Goal: Task Accomplishment & Management: Complete application form

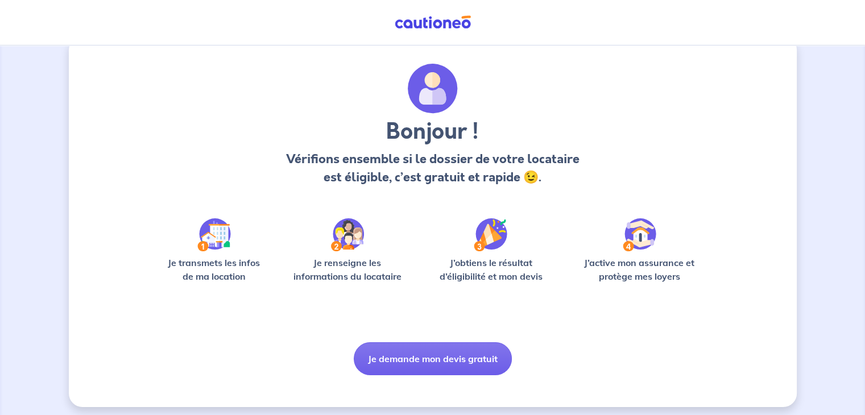
scroll to position [28, 0]
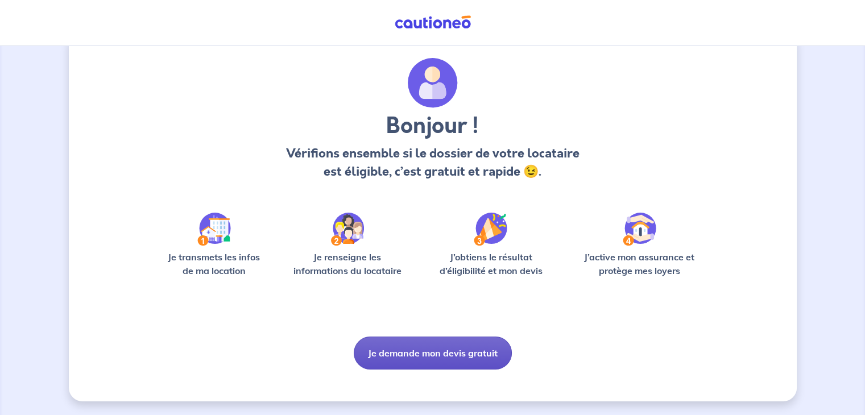
click at [441, 346] on button "Je demande mon devis gratuit" at bounding box center [433, 353] width 158 height 33
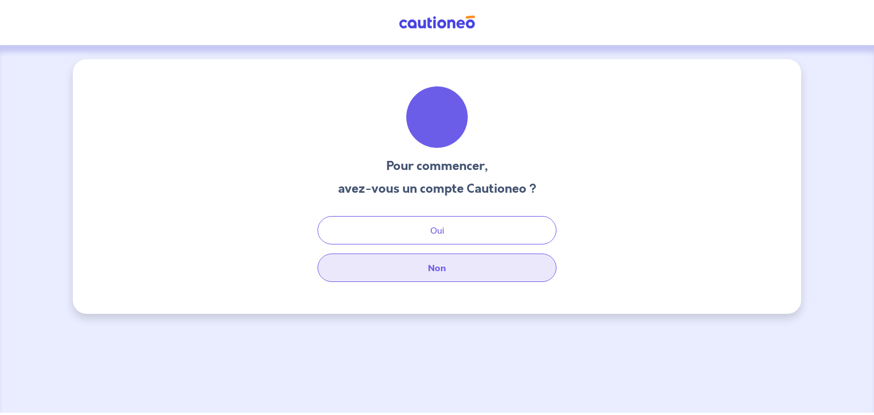
click at [440, 271] on button "Non" at bounding box center [436, 268] width 239 height 28
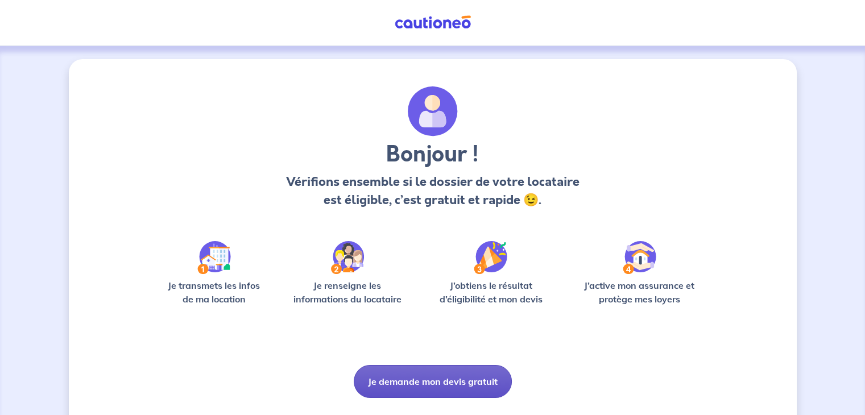
click at [425, 379] on button "Je demande mon devis gratuit" at bounding box center [433, 381] width 158 height 33
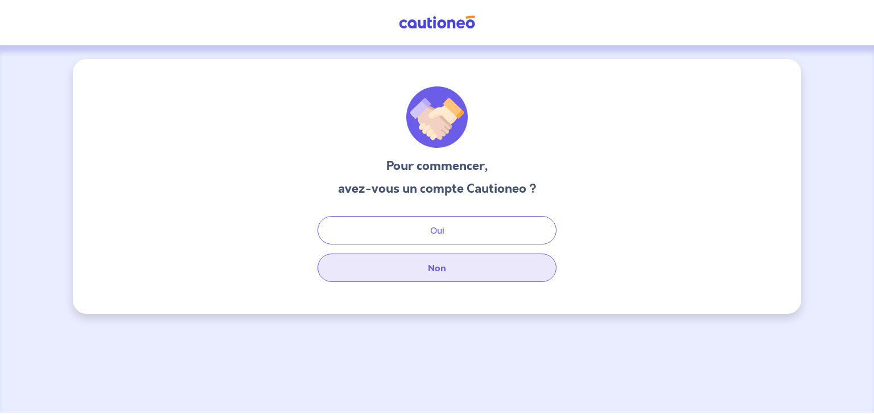
click at [460, 271] on button "Non" at bounding box center [436, 268] width 239 height 28
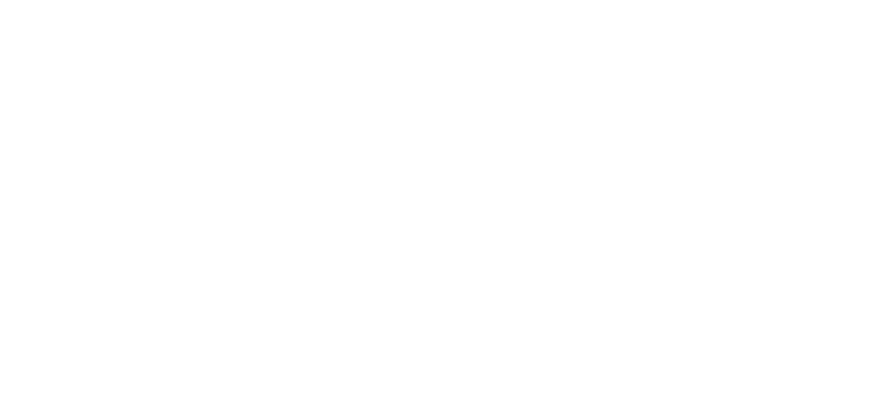
select select "FR"
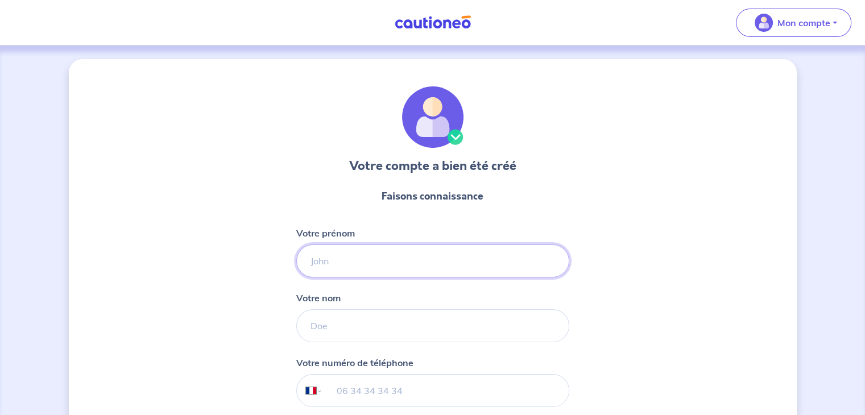
click at [370, 262] on input "Votre prénom" at bounding box center [432, 261] width 273 height 33
type input "MELODY"
type input "bernard"
click at [361, 384] on input "tel" at bounding box center [446, 391] width 246 height 32
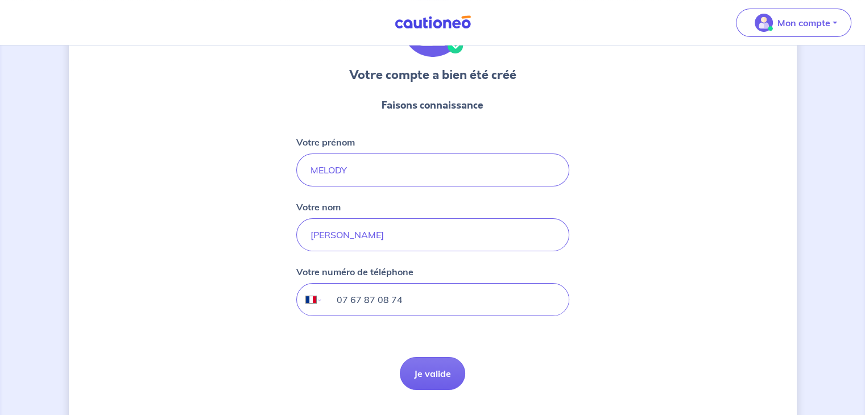
scroll to position [120, 0]
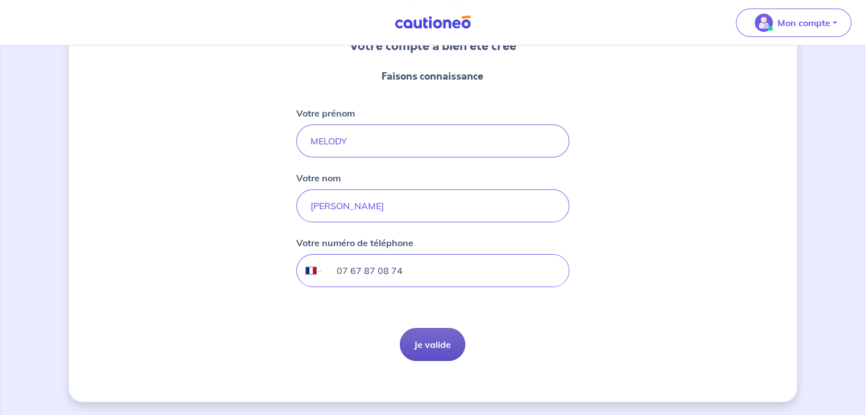
type input "07 67 87 08 74"
click at [451, 344] on button "Je valide" at bounding box center [432, 344] width 65 height 33
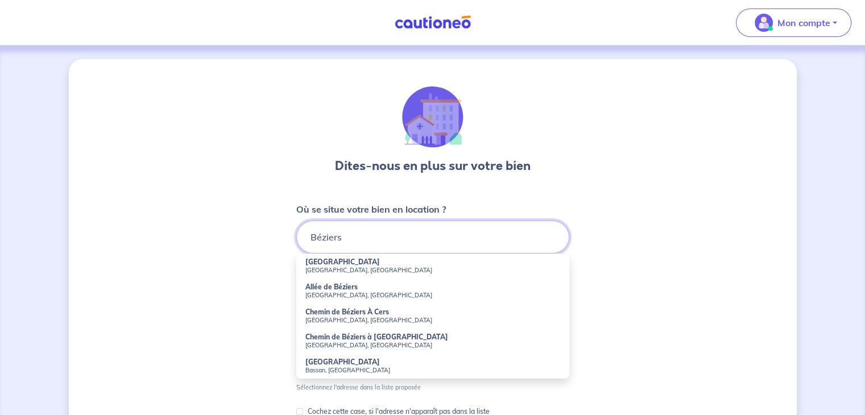
drag, startPoint x: 350, startPoint y: 238, endPoint x: 225, endPoint y: 217, distance: 126.9
click at [225, 217] on div "Dites-nous en plus sur votre bien Où se situe votre bien en location ? Béziers …" at bounding box center [433, 356] width 728 height 595
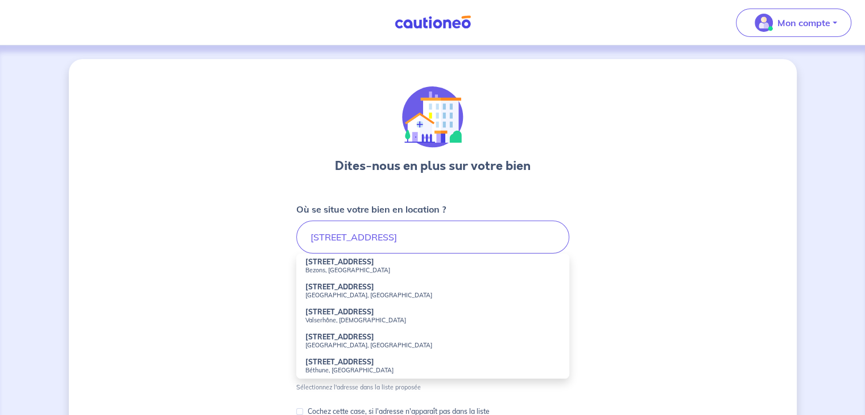
click at [321, 337] on strong "[STREET_ADDRESS]" at bounding box center [339, 337] width 69 height 9
type input "[STREET_ADDRESS]"
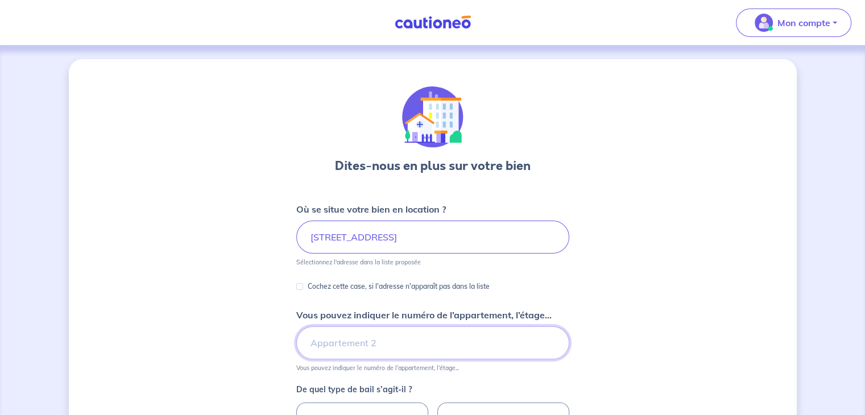
click at [348, 342] on input "Vous pouvez indiquer le numéro de l’appartement, l’étage..." at bounding box center [432, 343] width 273 height 33
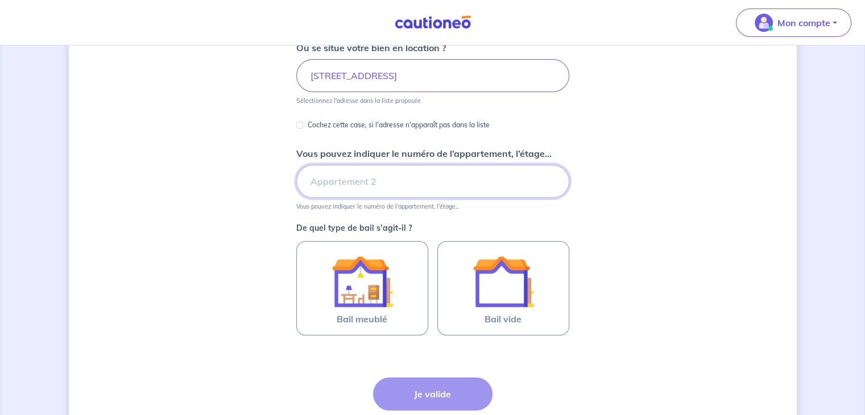
scroll to position [166, 0]
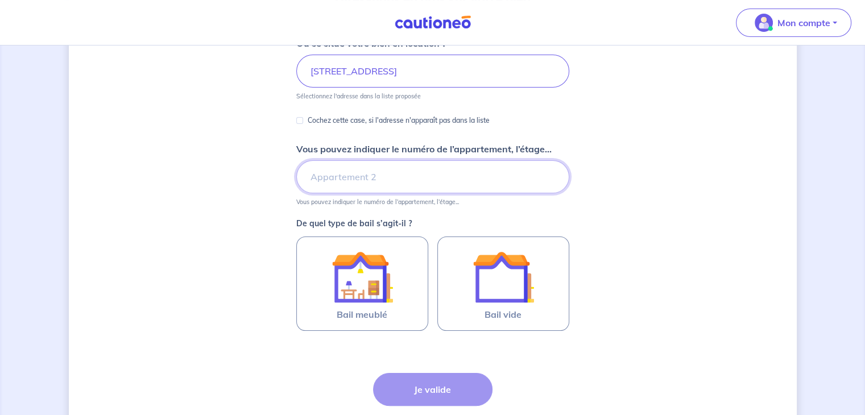
click at [325, 177] on input "Vous pouvez indiquer le numéro de l’appartement, l’étage..." at bounding box center [432, 176] width 273 height 33
type input "r"
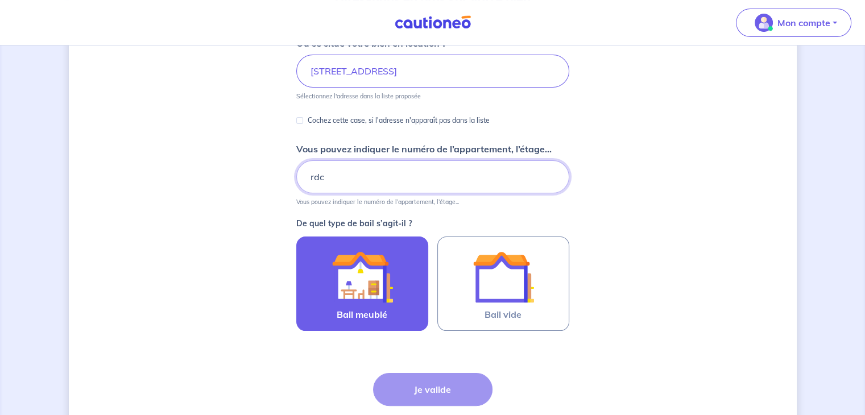
type input "rdc"
click at [382, 276] on img at bounding box center [362, 276] width 61 height 61
click at [0, 0] on input "Bail meublé" at bounding box center [0, 0] width 0 height 0
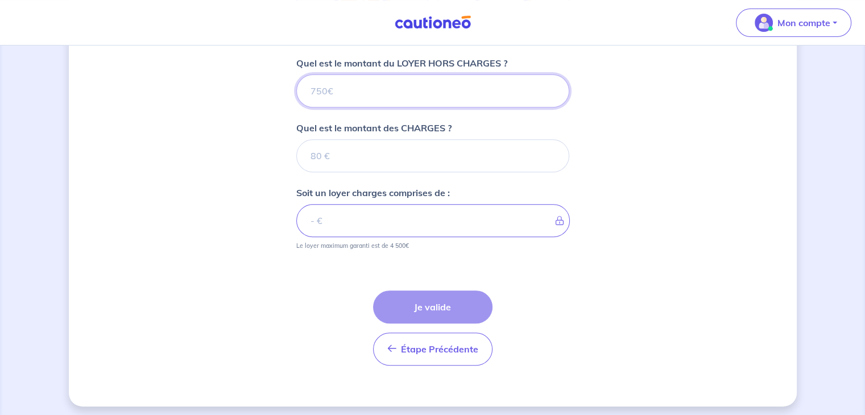
scroll to position [460, 0]
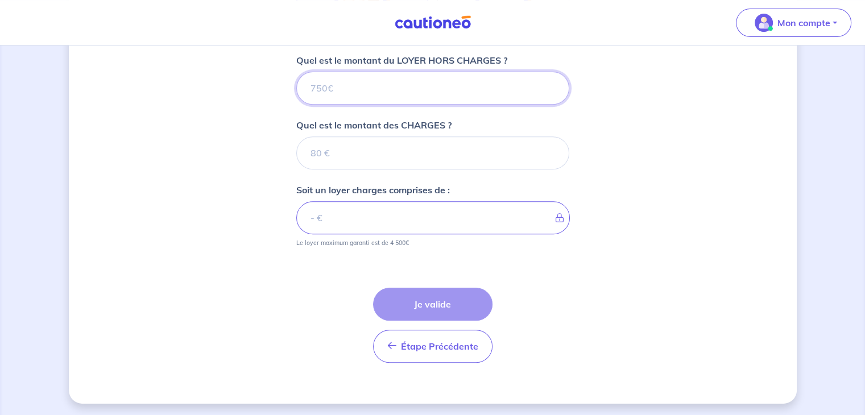
click at [327, 80] on input "Quel est le montant du LOYER HORS CHARGES ?" at bounding box center [432, 88] width 273 height 33
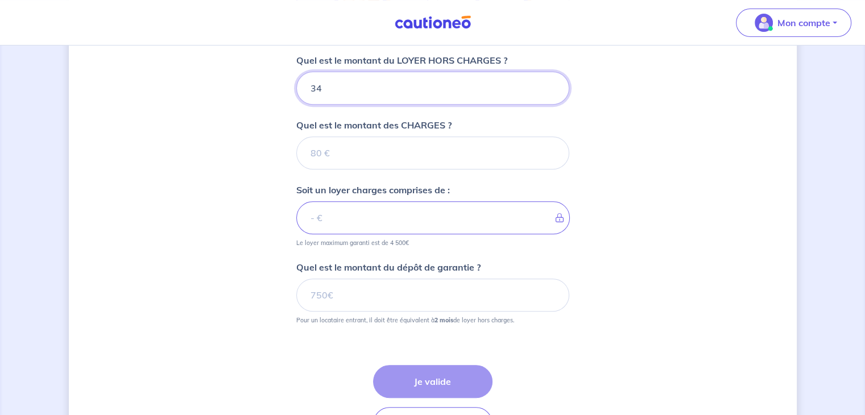
type input "345"
type input "30"
type input "375"
type input "30"
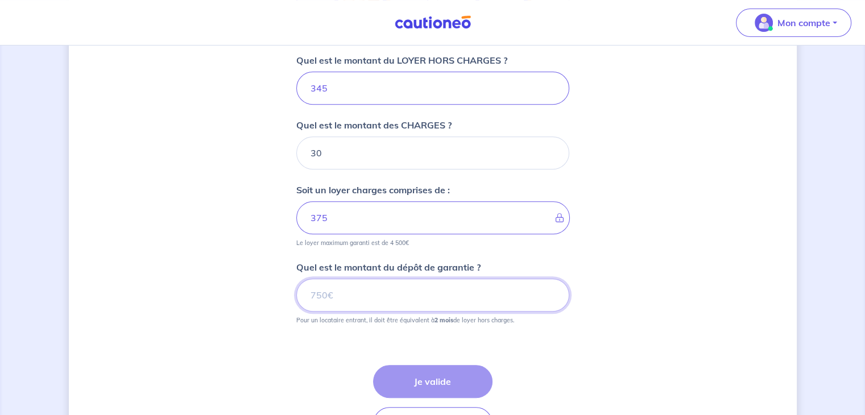
click at [450, 283] on input "Quel est le montant du dépôt de garantie ?" at bounding box center [432, 295] width 273 height 33
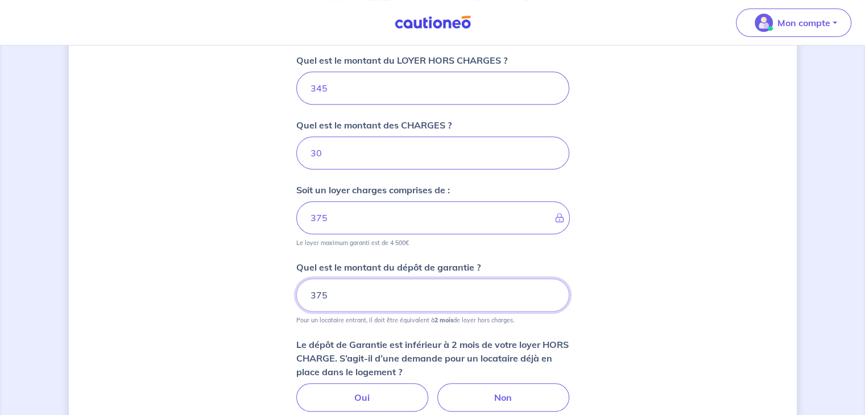
type input "375"
click at [634, 297] on div "Dites-nous en plus sur votre bien Où se situe votre bien en location ? 14 Rue P…" at bounding box center [433, 84] width 728 height 969
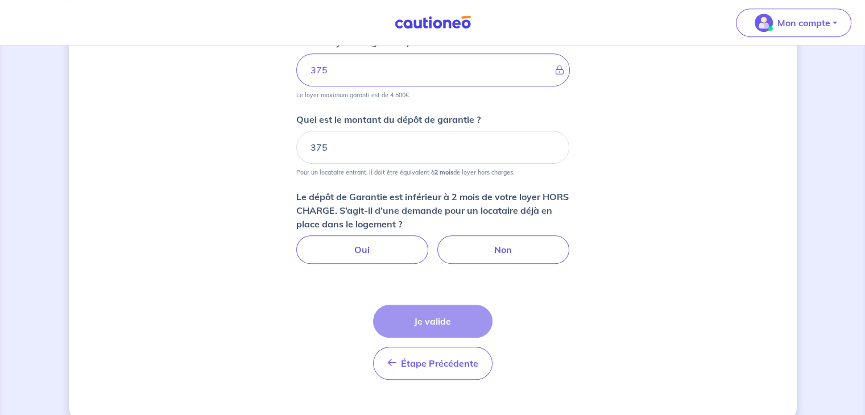
scroll to position [596, 0]
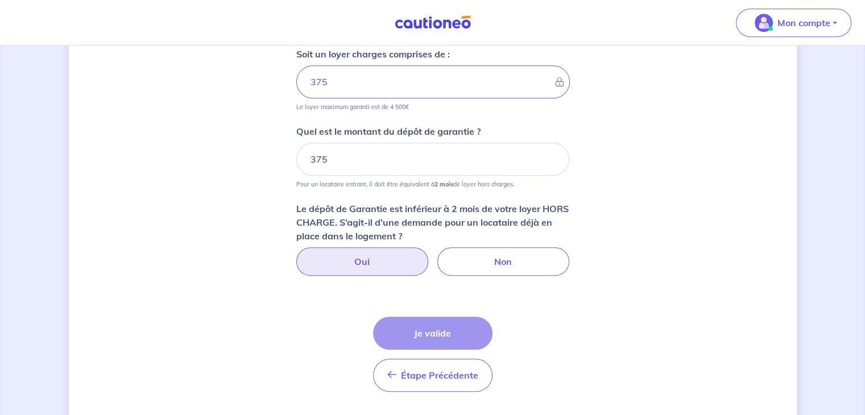
click at [383, 258] on label "Oui" at bounding box center [362, 261] width 132 height 28
click at [429, 255] on input "Oui" at bounding box center [432, 250] width 7 height 7
radio input "true"
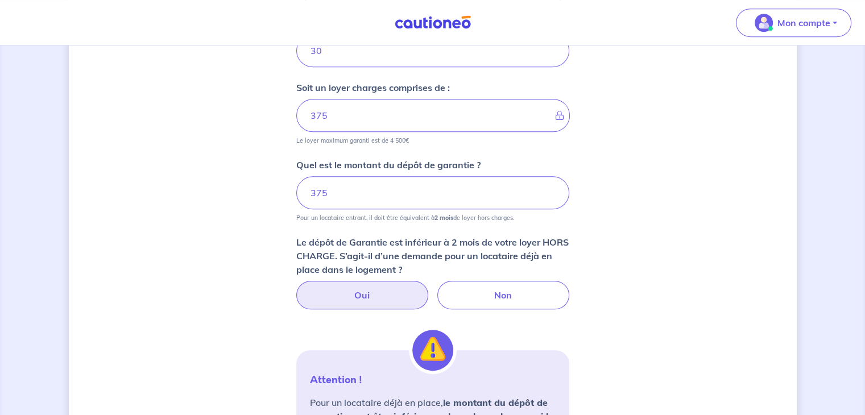
scroll to position [560, 0]
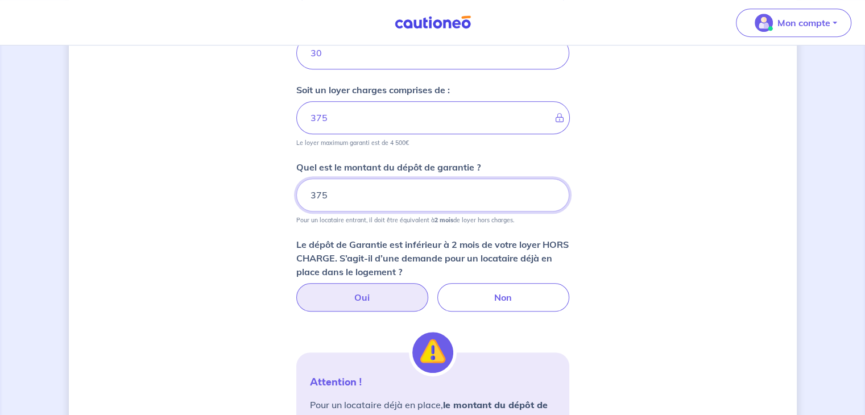
click at [354, 192] on input "375" at bounding box center [432, 195] width 273 height 33
type input "345"
click at [676, 288] on div "Dites-nous en plus sur votre bien Où se situe votre bien en location ? 14 Rue P…" at bounding box center [433, 111] width 728 height 1224
click at [354, 291] on label "Oui" at bounding box center [362, 297] width 132 height 28
click at [429, 291] on input "Oui" at bounding box center [432, 286] width 7 height 7
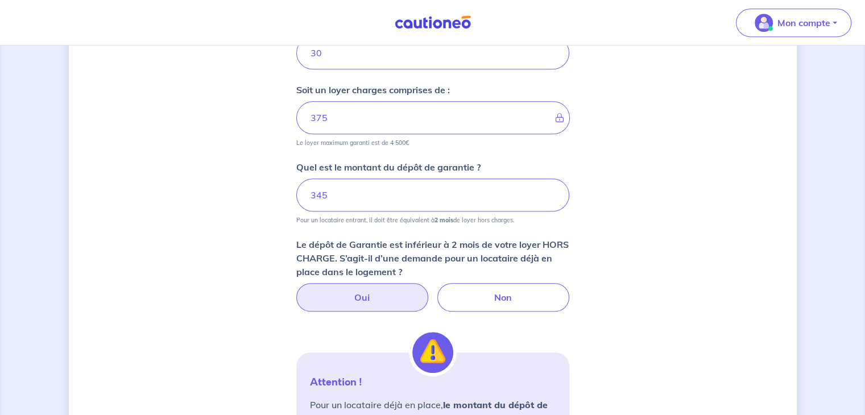
click at [265, 366] on div "Dites-nous en plus sur votre bien Où se situe votre bien en location ? 14 Rue P…" at bounding box center [433, 111] width 728 height 1224
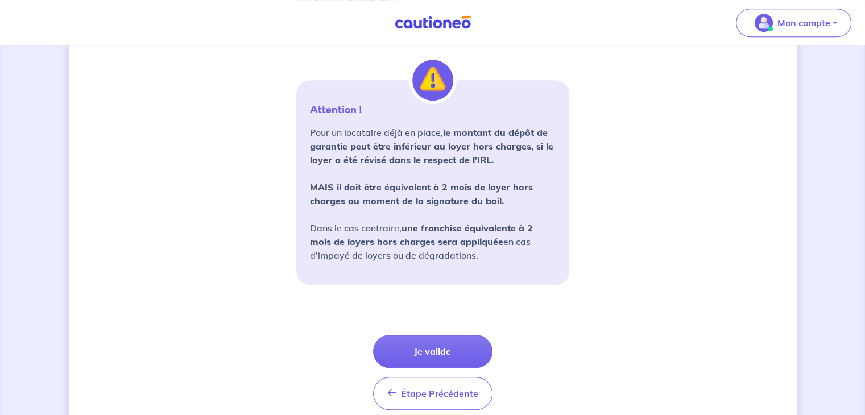
scroll to position [878, 0]
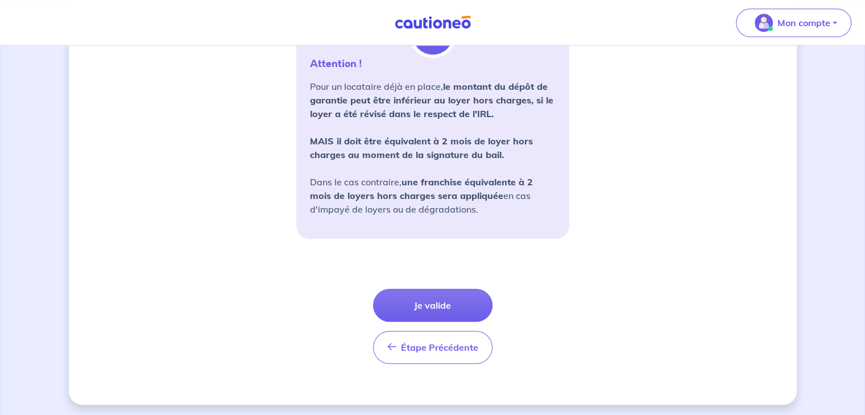
drag, startPoint x: 308, startPoint y: 175, endPoint x: 496, endPoint y: 208, distance: 191.1
click at [496, 208] on div "Attention ! Pour un locataire déjà en place, le montant du dépôt de garantie pe…" at bounding box center [432, 136] width 273 height 205
click at [496, 208] on p "Pour un locataire déjà en place, le montant du dépôt de garantie peut être infé…" at bounding box center [433, 148] width 246 height 137
drag, startPoint x: 485, startPoint y: 204, endPoint x: 287, endPoint y: 56, distance: 247.1
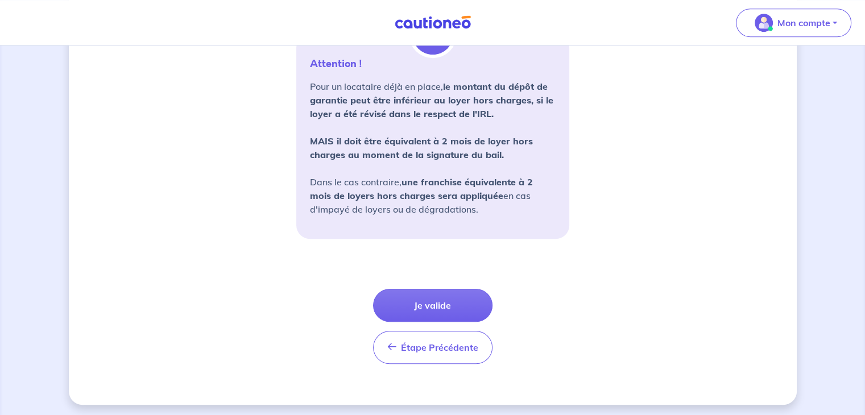
copy div "Attention ! Pour un locataire déjà en place, le montant du dépôt de garantie pe…"
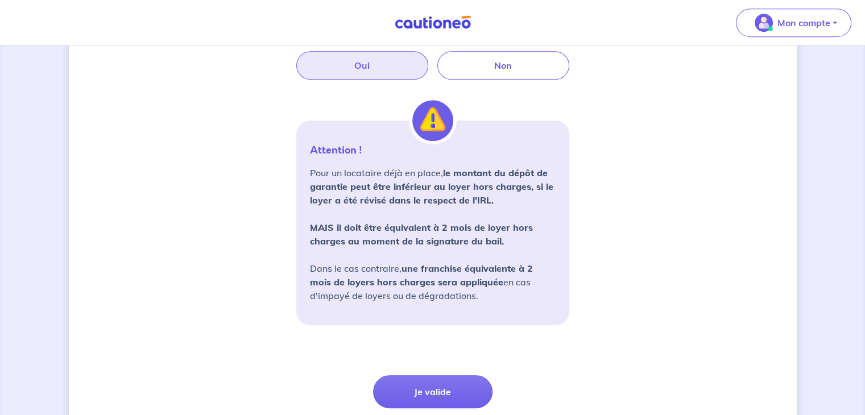
scroll to position [788, 0]
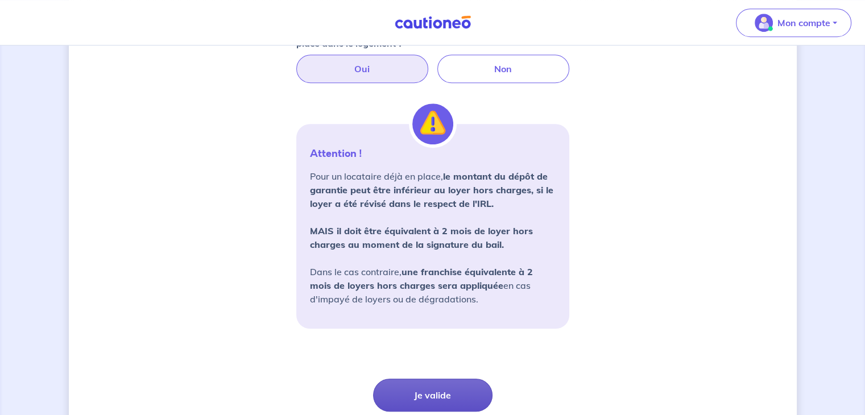
click at [431, 386] on button "Je valide" at bounding box center [432, 395] width 119 height 33
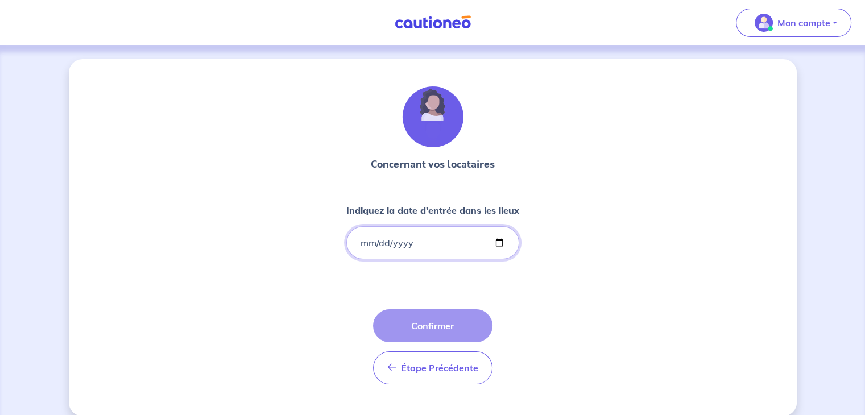
click at [360, 237] on input "Indiquez la date d'entrée dans les lieux" at bounding box center [432, 242] width 173 height 33
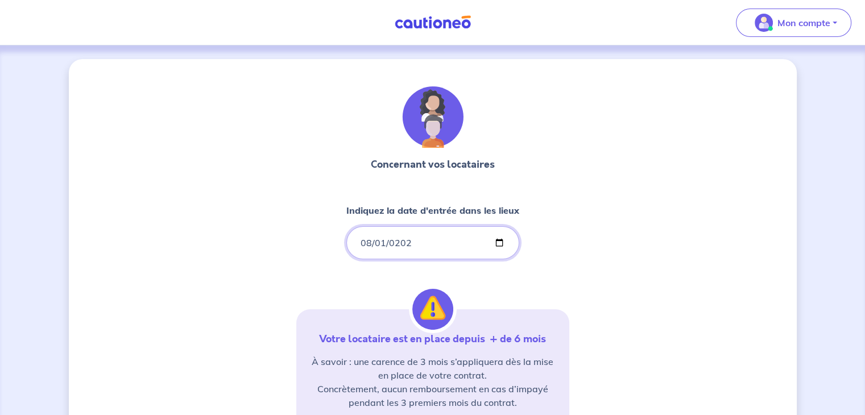
type input "2025-08-01"
click at [633, 308] on div "Concernant vos locataires Indiquez la date d'entrée dans les lieux 2025-08-01 V…" at bounding box center [433, 347] width 728 height 576
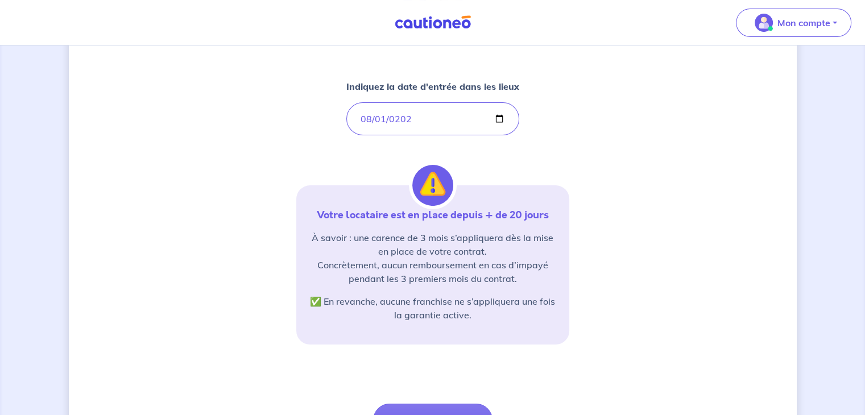
scroll to position [123, 0]
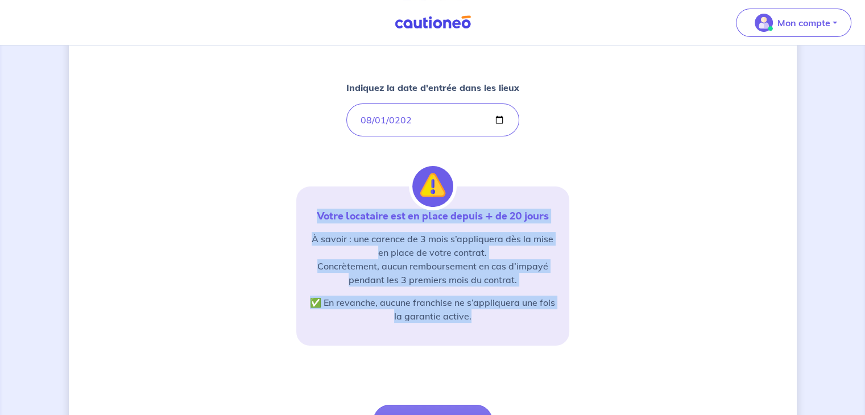
drag, startPoint x: 477, startPoint y: 317, endPoint x: 308, endPoint y: 215, distance: 197.5
click at [308, 215] on div "Votre locataire est en place depuis + de 20 jours À savoir : une carence de 3 m…" at bounding box center [432, 266] width 273 height 159
copy div "Votre locataire est en place depuis + de 20 jours À savoir : une carence de 3 m…"
click at [625, 235] on div "Concernant vos locataires Indiquez la date d'entrée dans les lieux 2025-08-01 V…" at bounding box center [433, 224] width 728 height 576
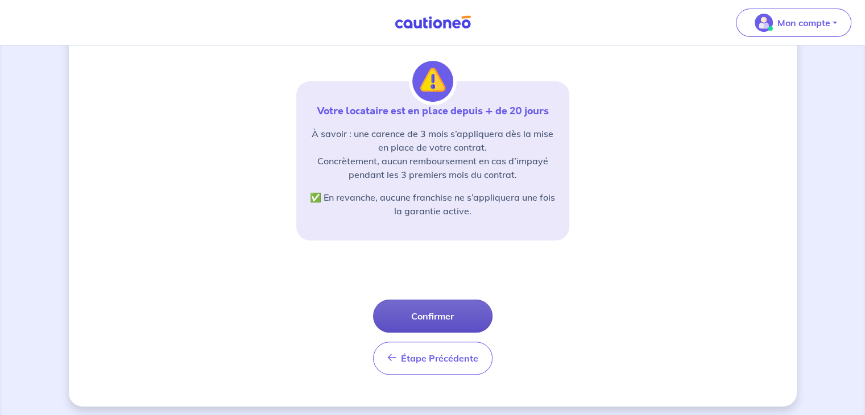
scroll to position [233, 0]
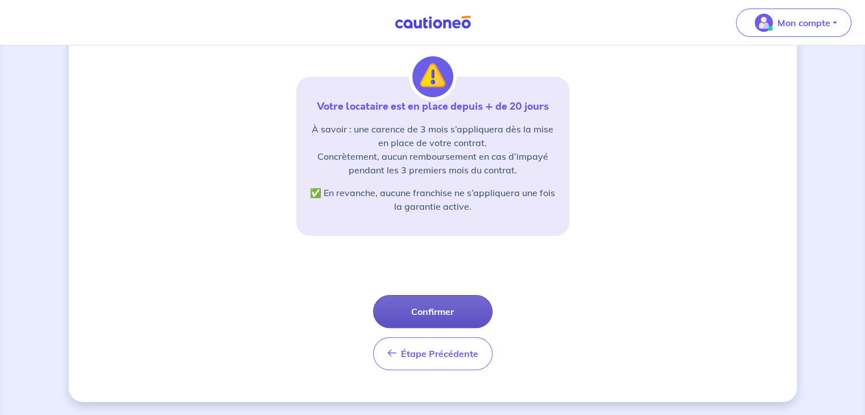
click at [447, 305] on button "Confirmer" at bounding box center [432, 311] width 119 height 33
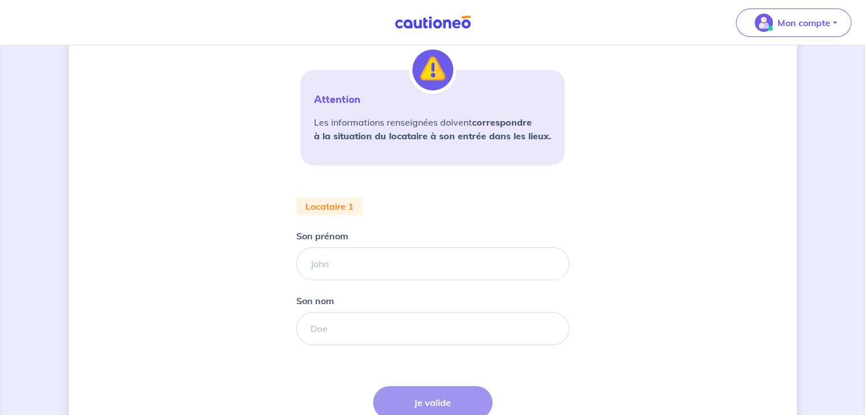
scroll to position [273, 0]
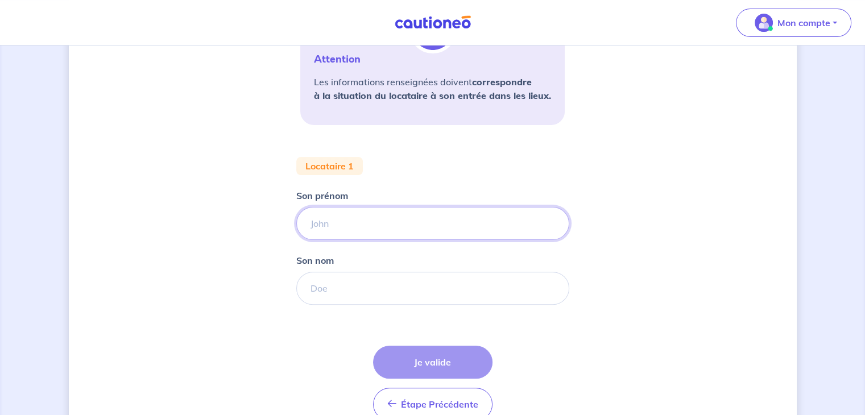
click at [344, 224] on input "Son prénom" at bounding box center [432, 223] width 273 height 33
type input "Antonio"
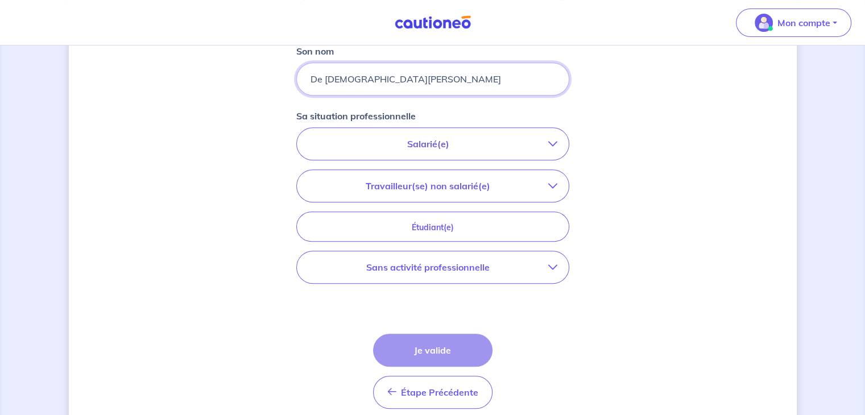
scroll to position [482, 0]
type input "De Jesus Pereira"
click at [451, 271] on p "Sans activité professionnelle" at bounding box center [428, 268] width 240 height 14
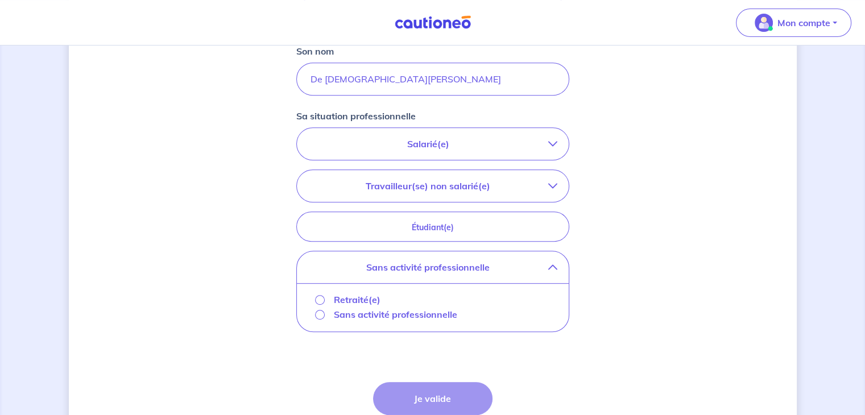
click at [450, 146] on p "Salarié(e)" at bounding box center [428, 144] width 240 height 14
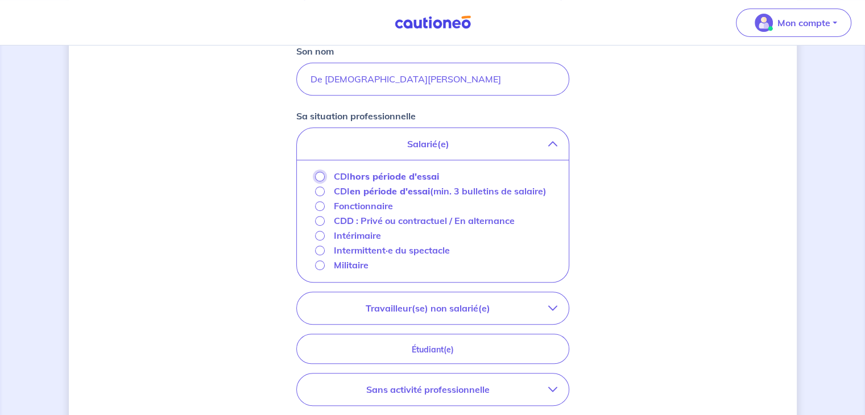
click at [319, 180] on input "CDI hors période d'essai" at bounding box center [320, 177] width 10 height 10
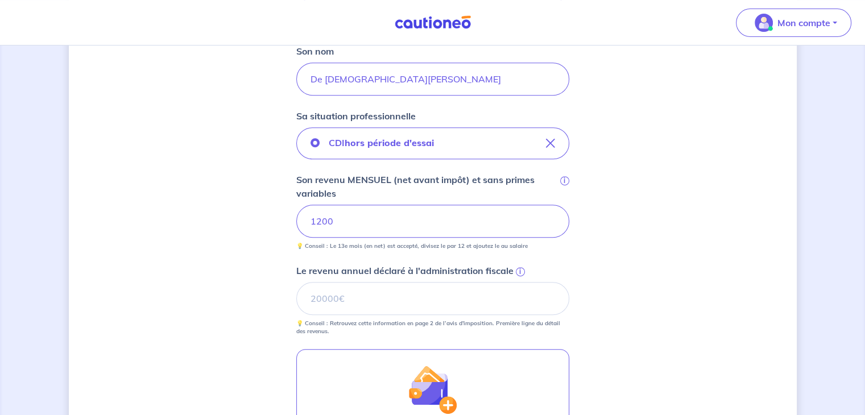
click at [267, 259] on div "Concernant vos locataires 💡 Pour info : nous acceptons les personnes seules, le…" at bounding box center [433, 98] width 728 height 1043
click at [334, 298] on input "Le revenu annuel déclaré à l'administration fiscale i" at bounding box center [432, 298] width 273 height 33
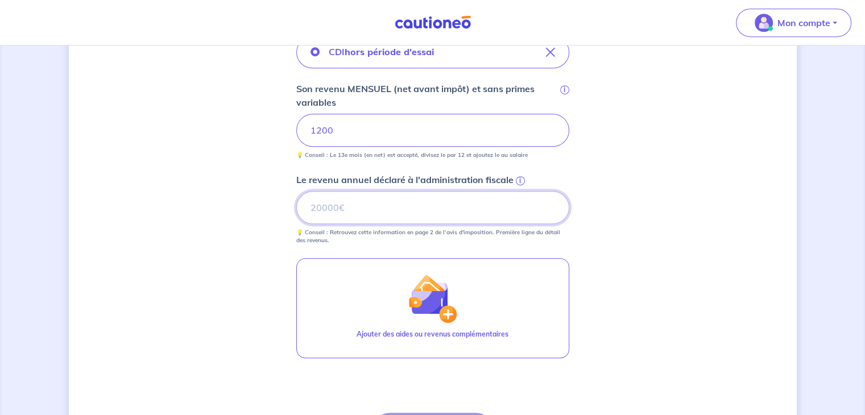
scroll to position [576, 0]
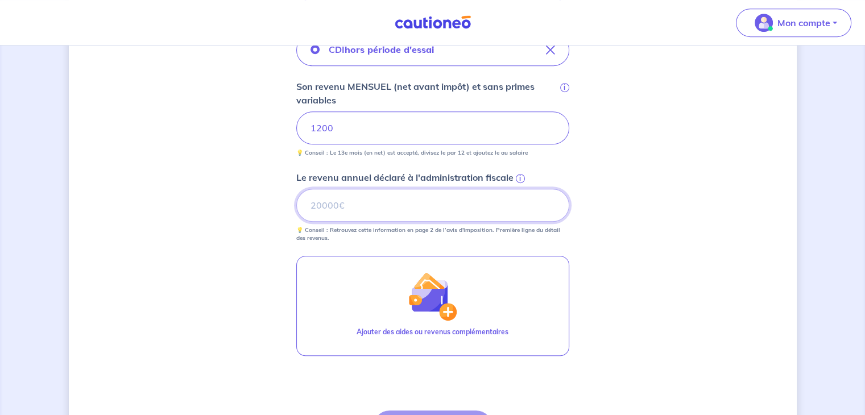
click at [405, 197] on input "Le revenu annuel déclaré à l'administration fiscale i" at bounding box center [432, 205] width 273 height 33
type input "14400"
click at [733, 246] on div "Concernant vos locataires 💡 Pour info : nous acceptons les personnes seules, le…" at bounding box center [433, 5] width 728 height 1043
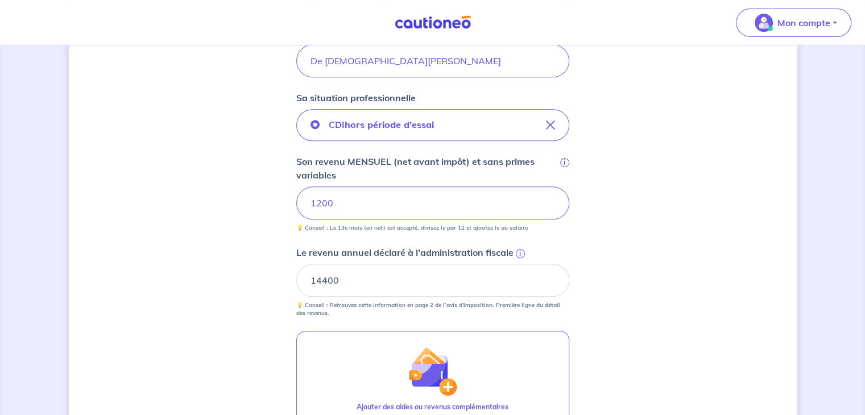
scroll to position [699, 0]
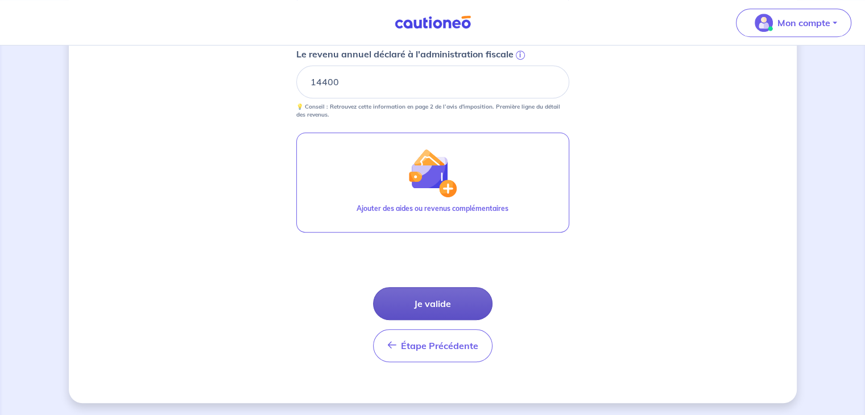
click at [466, 299] on button "Je valide" at bounding box center [432, 303] width 119 height 33
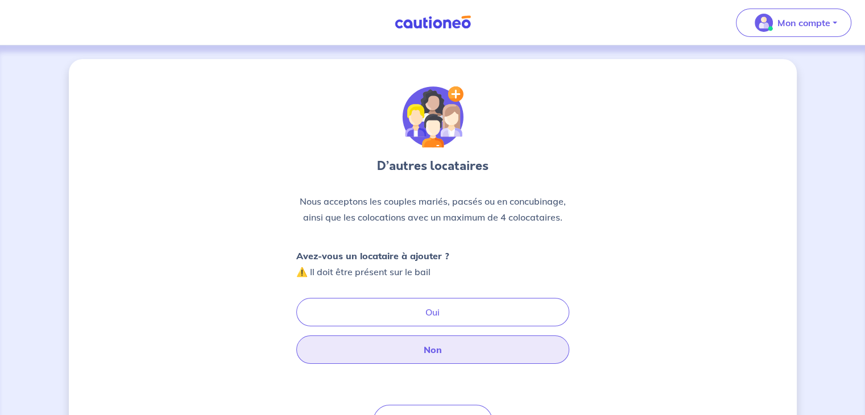
click at [441, 349] on button "Non" at bounding box center [432, 350] width 273 height 28
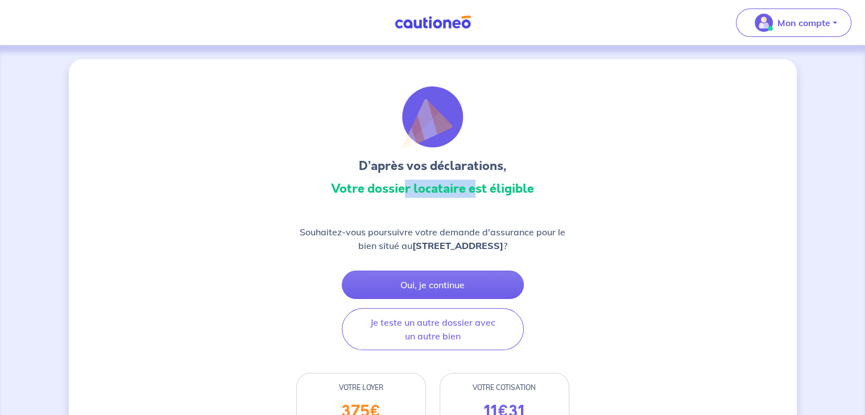
drag, startPoint x: 402, startPoint y: 188, endPoint x: 476, endPoint y: 196, distance: 74.4
click at [476, 196] on h3 "Votre dossier locataire est éligible" at bounding box center [432, 189] width 273 height 18
click at [454, 235] on p "Souhaitez-vous poursuivre votre demande d'assurance pour le bien situé au [STRE…" at bounding box center [432, 238] width 273 height 27
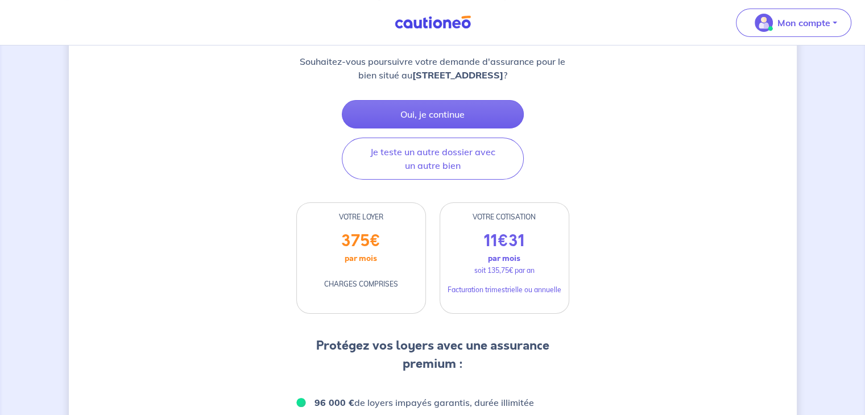
scroll to position [163, 0]
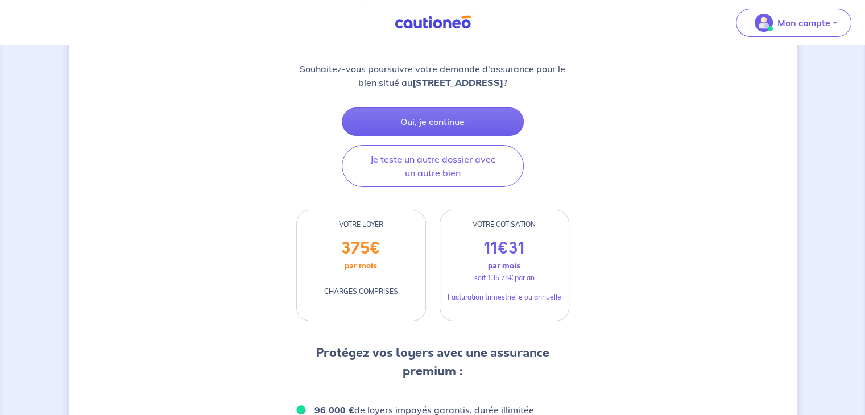
click at [634, 226] on div "D’après vos déclarations, Votre dossier locataire est éligible Souhaitez-vous p…" at bounding box center [433, 378] width 728 height 964
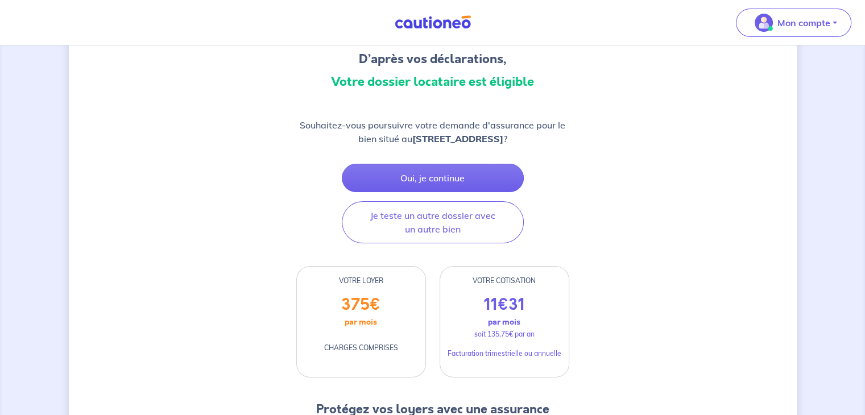
scroll to position [96, 0]
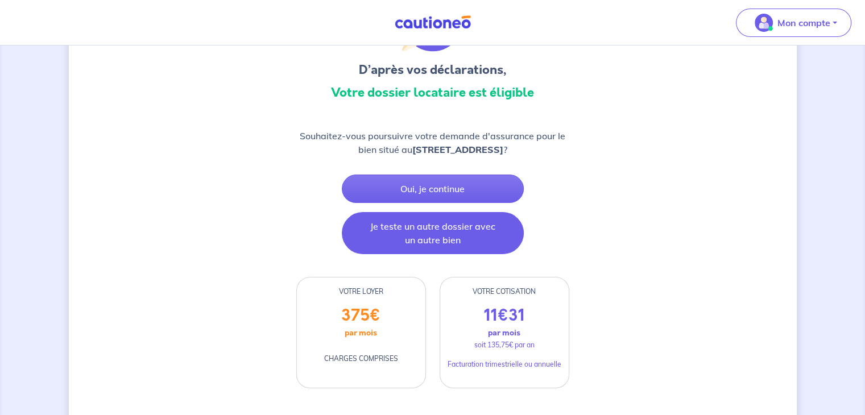
click at [452, 233] on button "Je teste un autre dossier avec un autre bien" at bounding box center [433, 233] width 182 height 42
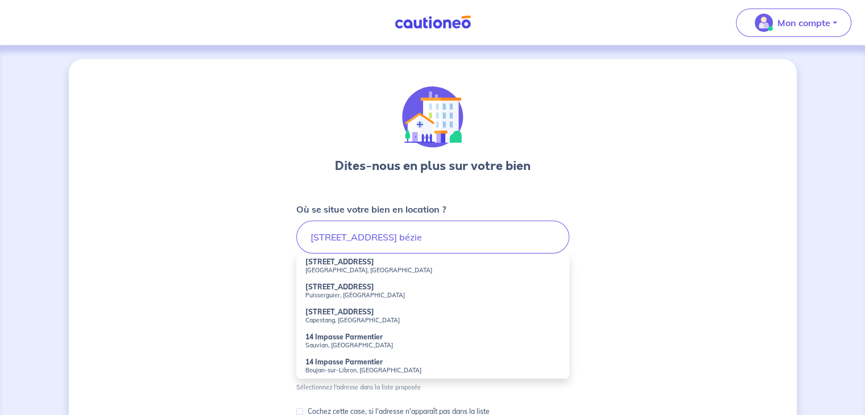
click at [342, 262] on strong "[STREET_ADDRESS]" at bounding box center [339, 262] width 69 height 9
type input "[STREET_ADDRESS]"
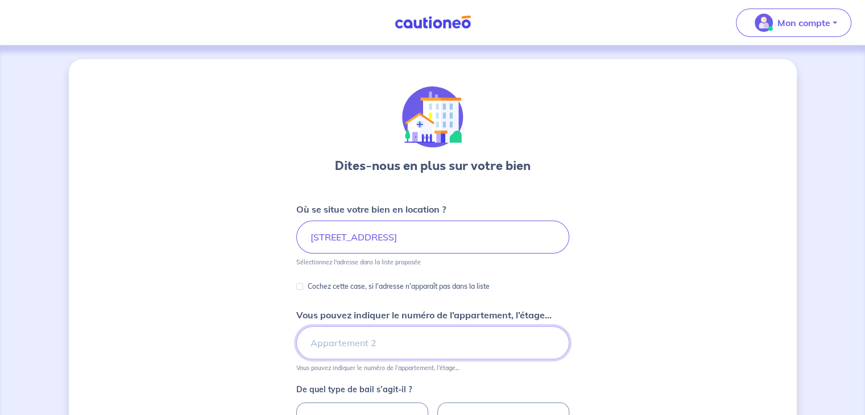
click at [340, 349] on input "Vous pouvez indiquer le numéro de l’appartement, l’étage..." at bounding box center [432, 343] width 273 height 33
type input "r"
type input "1er étage"
click at [591, 340] on div "Dites-nous en plus sur votre bien Où se situe votre bien en location ? 14 Rue P…" at bounding box center [433, 336] width 728 height 554
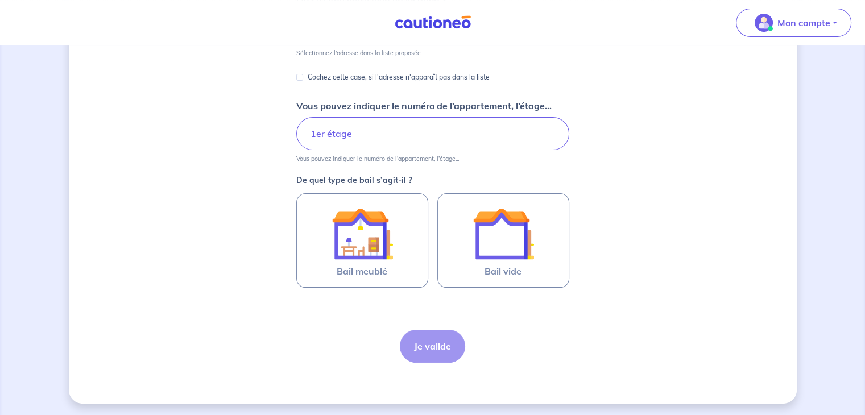
scroll to position [211, 0]
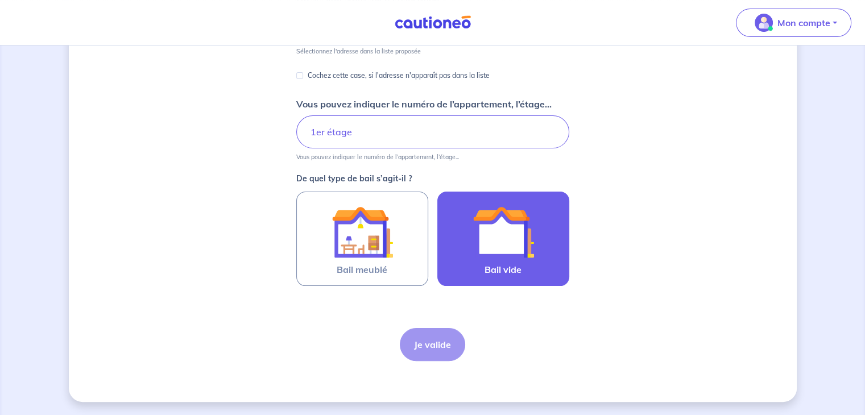
click at [498, 237] on img at bounding box center [503, 231] width 61 height 61
click at [0, 0] on input "Bail vide" at bounding box center [0, 0] width 0 height 0
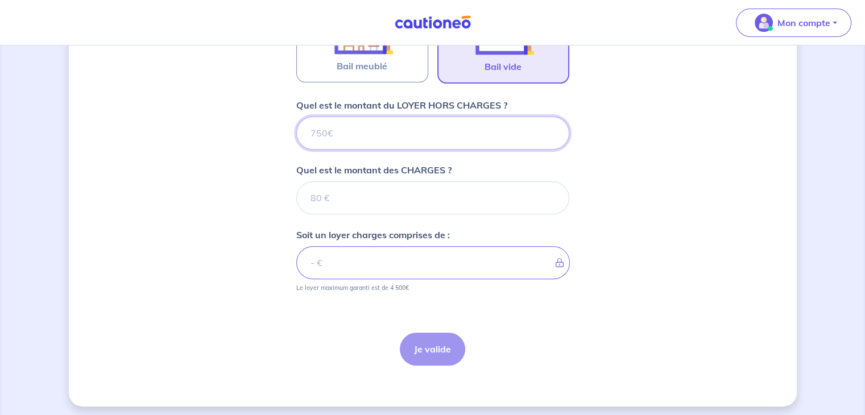
scroll to position [418, 0]
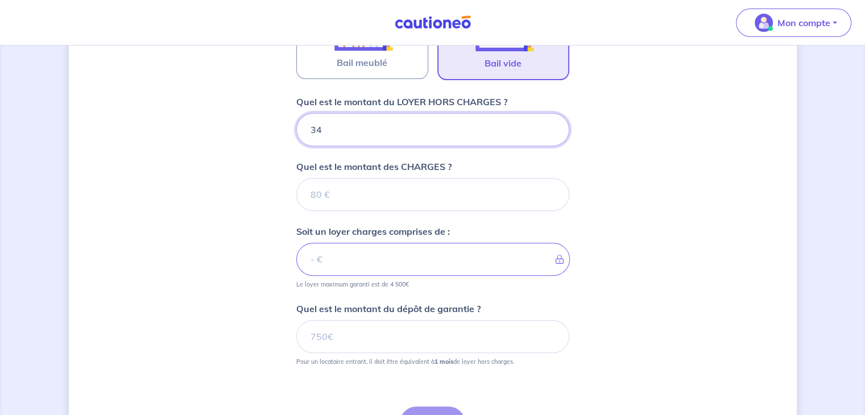
type input "345"
click at [385, 127] on input "345" at bounding box center [432, 129] width 273 height 33
type input "3"
type input "315"
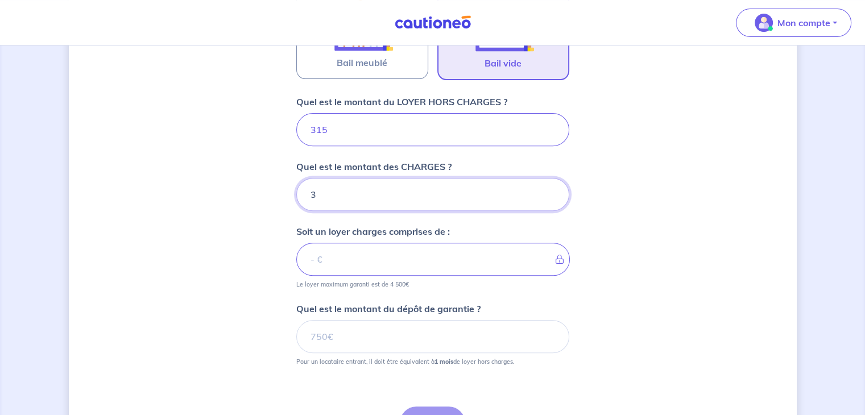
type input "30"
type input "345"
type input "30"
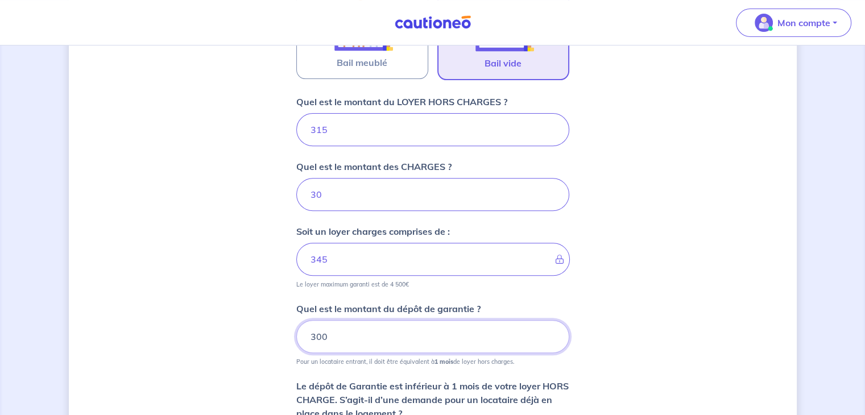
type input "300"
click at [259, 349] on div "Dites-nous en plus sur votre bien Où se situe votre bien en location ? 14 Rue P…" at bounding box center [433, 104] width 728 height 927
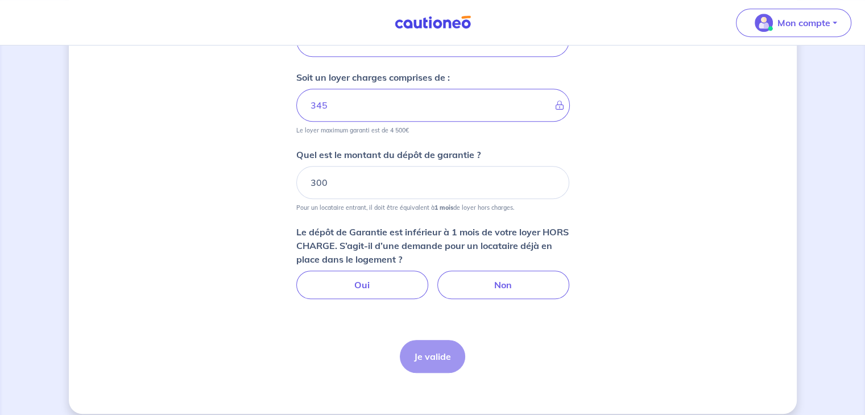
scroll to position [582, 0]
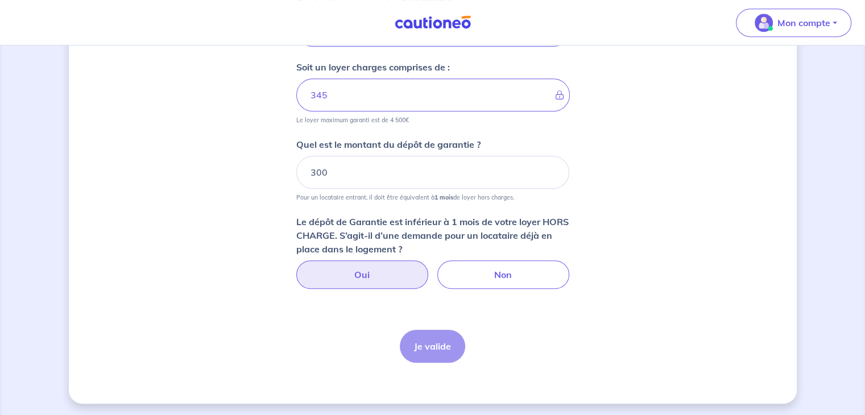
click at [384, 274] on label "Oui" at bounding box center [362, 275] width 132 height 28
click at [429, 268] on input "Oui" at bounding box center [432, 264] width 7 height 7
radio input "true"
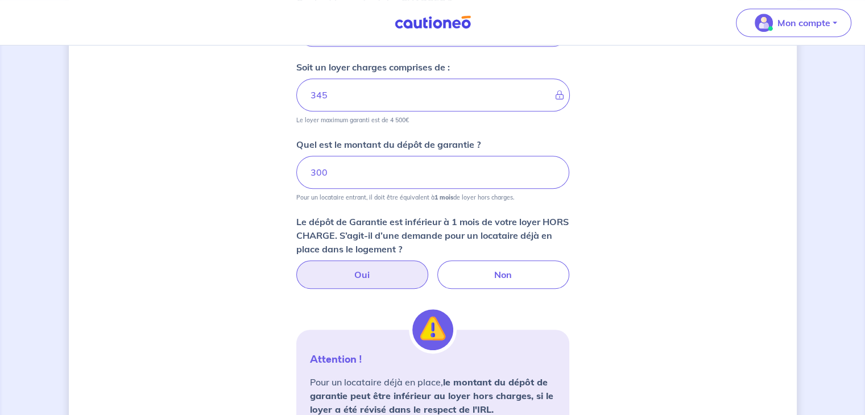
click at [646, 257] on div "Dites-nous en plus sur votre bien Où se situe votre bien en location ? 14 Rue P…" at bounding box center [433, 68] width 728 height 1182
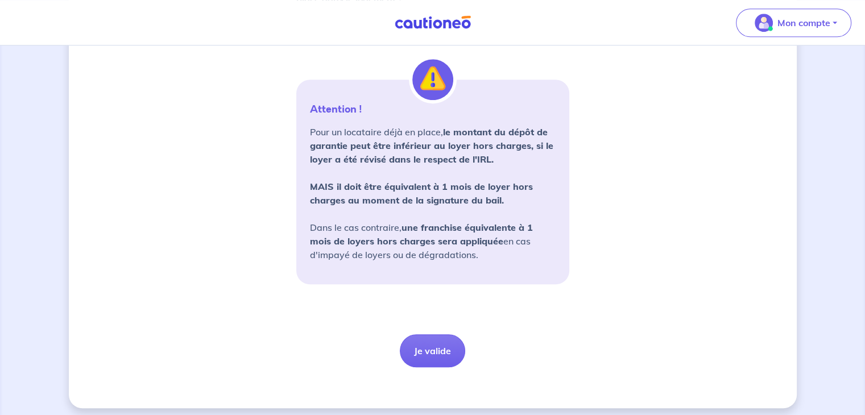
scroll to position [837, 0]
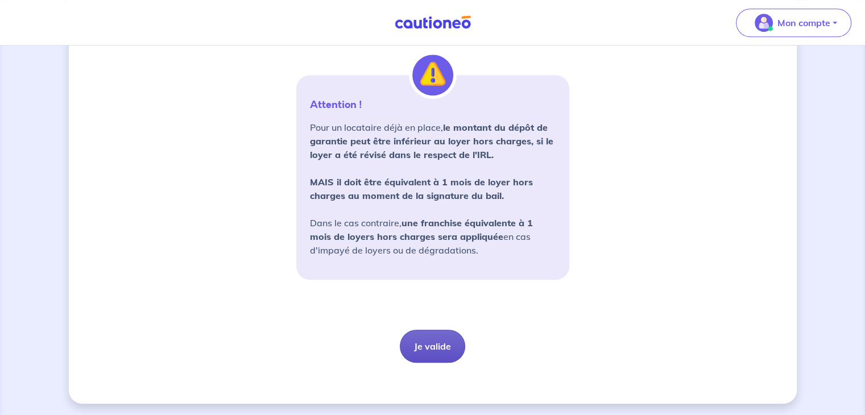
click at [437, 340] on button "Je valide" at bounding box center [432, 346] width 65 height 33
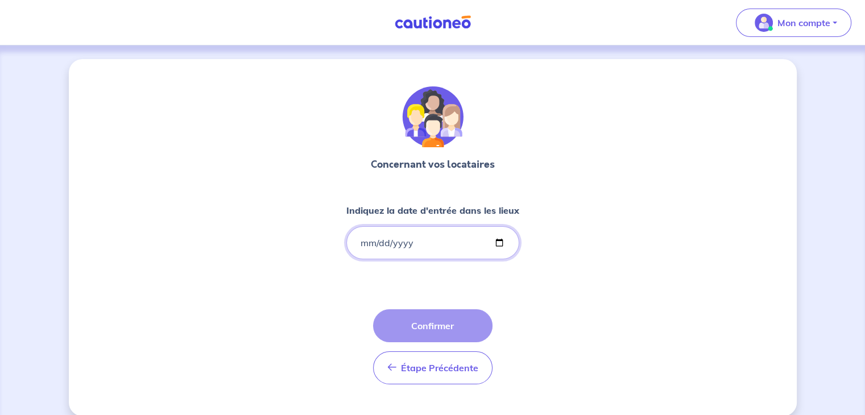
click at [365, 246] on input "Indiquez la date d'entrée dans les lieux" at bounding box center [432, 242] width 173 height 33
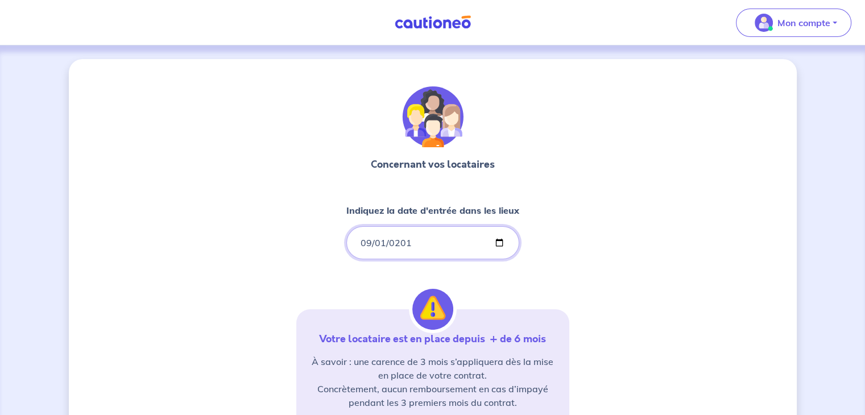
type input "[DATE]"
click at [633, 275] on div "Concernant vos locataires Indiquez la date d'entrée dans les lieux [DATE] Votre…" at bounding box center [433, 347] width 728 height 576
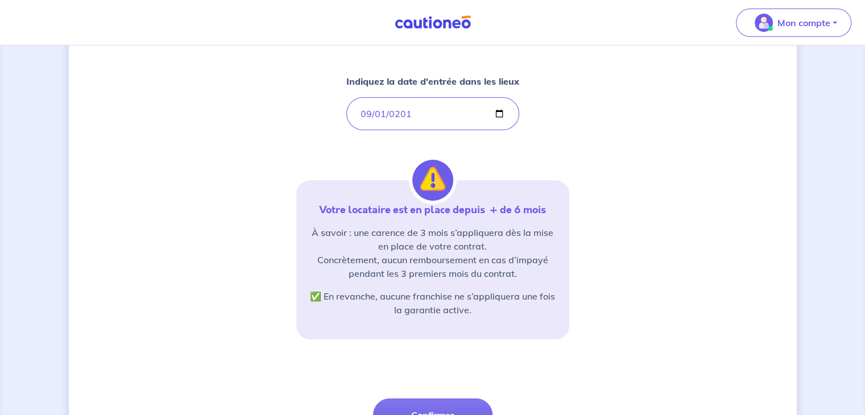
scroll to position [159, 0]
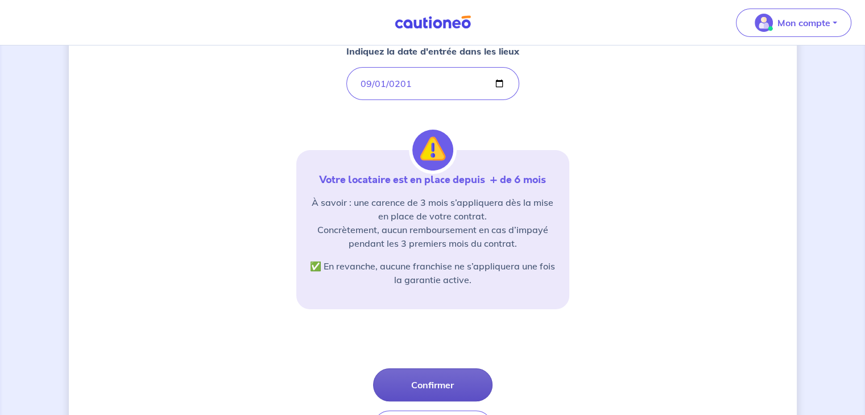
click at [439, 394] on button "Confirmer" at bounding box center [432, 385] width 119 height 33
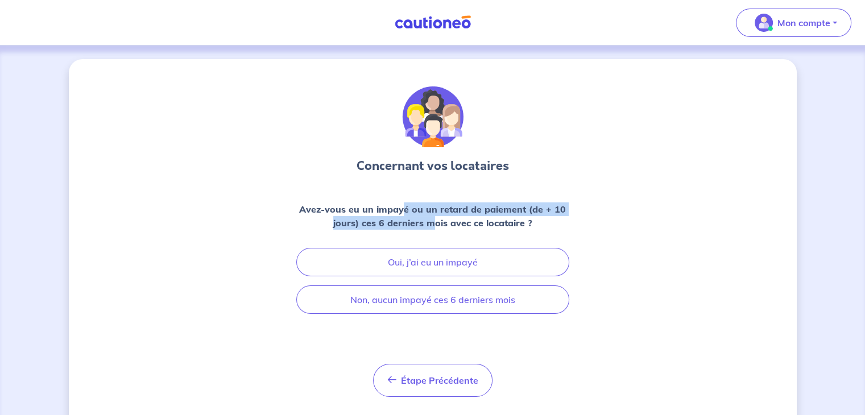
drag, startPoint x: 404, startPoint y: 208, endPoint x: 433, endPoint y: 224, distance: 32.6
click at [433, 224] on strong "Avez-vous eu un impayé ou un retard de paiement (de + 10 jours) ces 6 derniers …" at bounding box center [432, 216] width 267 height 25
click at [431, 222] on strong "Avez-vous eu un impayé ou un retard de paiement (de + 10 jours) ces 6 derniers …" at bounding box center [432, 216] width 267 height 25
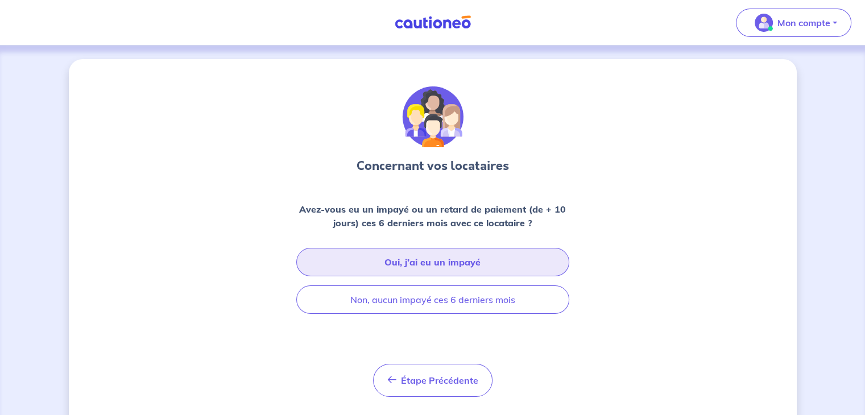
click at [440, 265] on button "Oui, j’ai eu un impayé" at bounding box center [432, 262] width 273 height 28
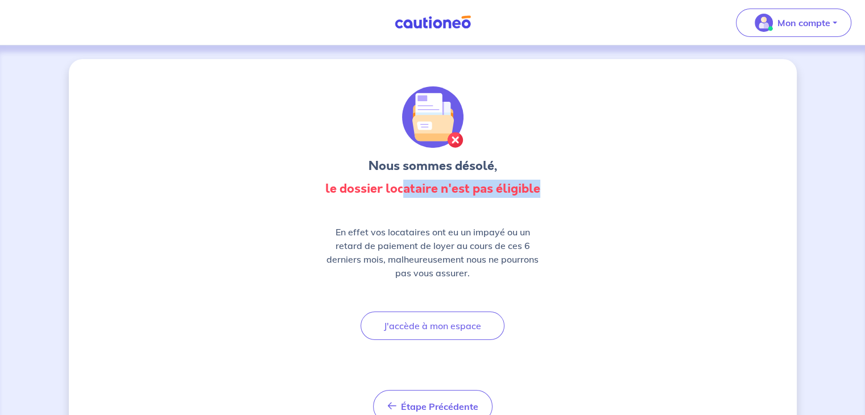
drag, startPoint x: 400, startPoint y: 185, endPoint x: 561, endPoint y: 189, distance: 160.5
click at [561, 189] on div "Nous sommes désolé, le dossier locataire n'est pas éligible En effet vos locata…" at bounding box center [432, 254] width 273 height 337
click at [495, 251] on p "En effet vos locataires ont eu un impayé ou un retard de paiement de loyer au c…" at bounding box center [433, 252] width 218 height 55
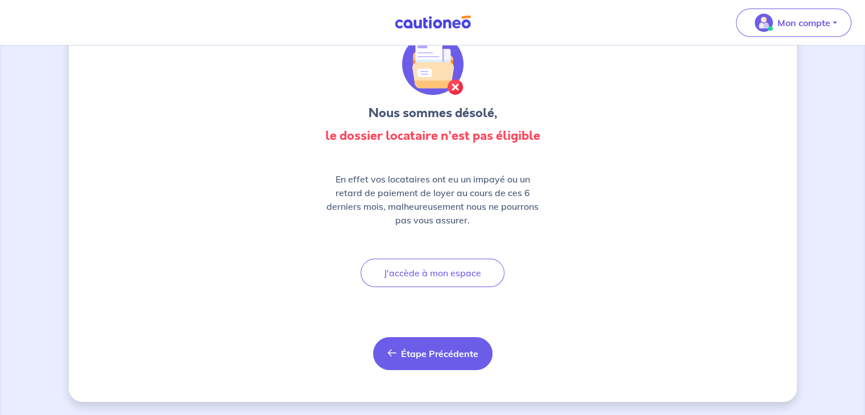
click at [410, 348] on span "Étape Précédente" at bounding box center [439, 353] width 77 height 11
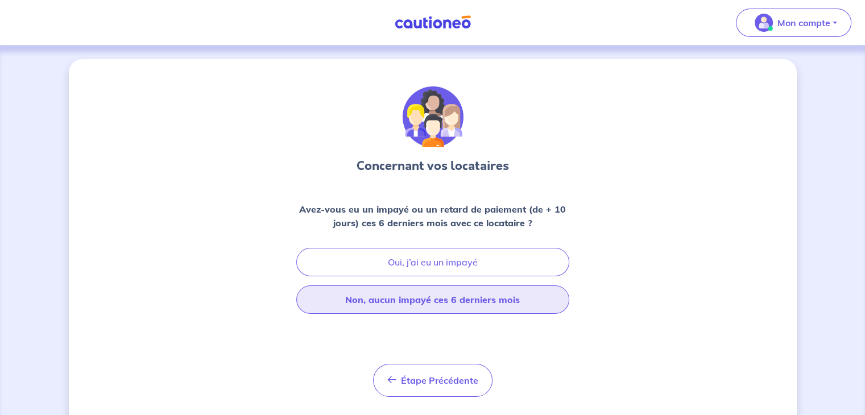
click at [435, 301] on button "Non, aucun impayé ces 6 derniers mois" at bounding box center [432, 300] width 273 height 28
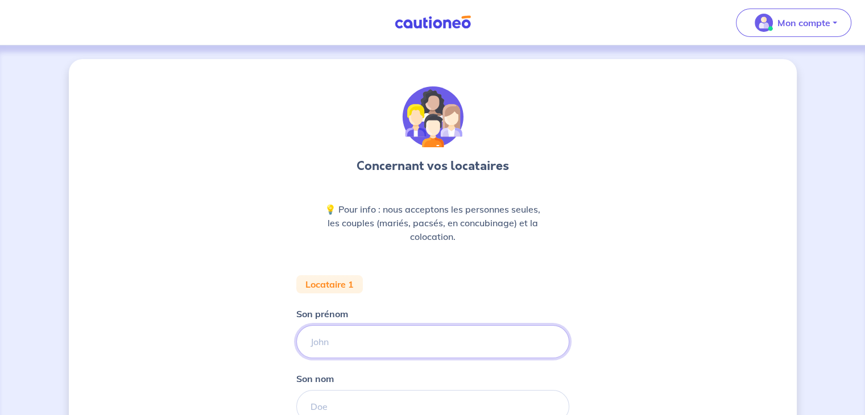
click at [335, 345] on input "Son prénom" at bounding box center [432, 341] width 273 height 33
type input "Amatchim"
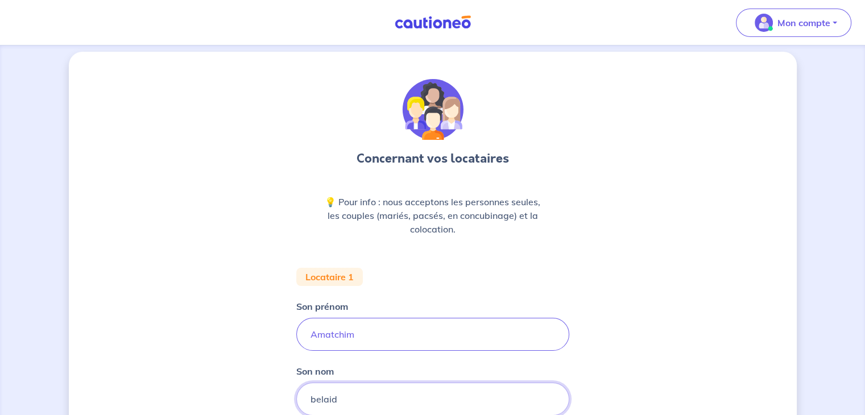
type input "belaid"
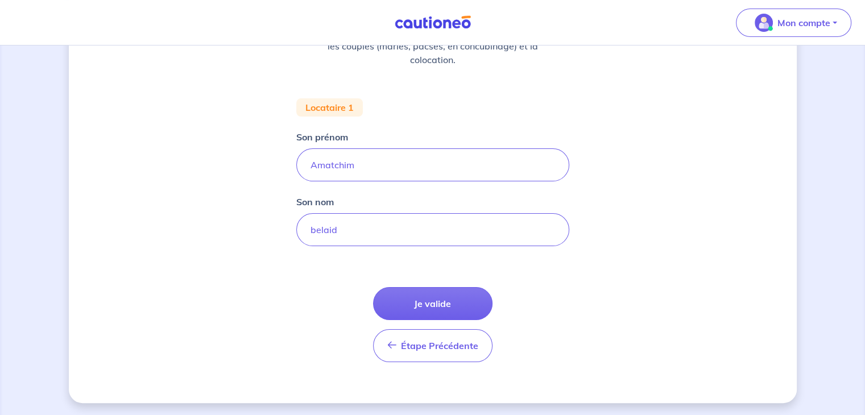
scroll to position [177, 0]
click at [432, 298] on button "Je valide" at bounding box center [432, 303] width 119 height 33
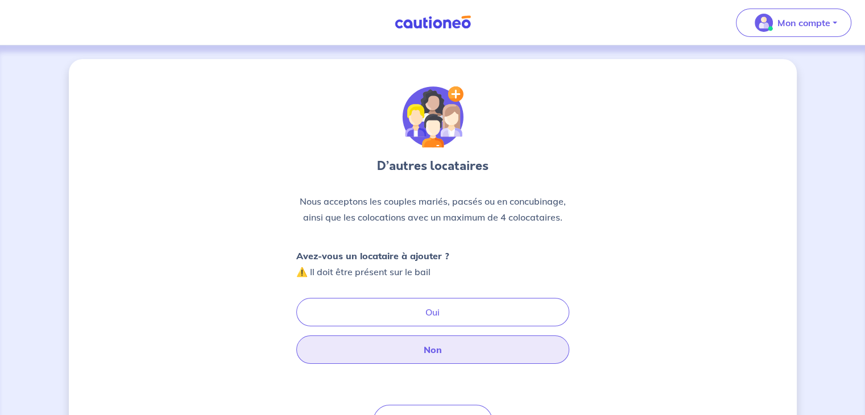
click at [437, 349] on button "Non" at bounding box center [432, 350] width 273 height 28
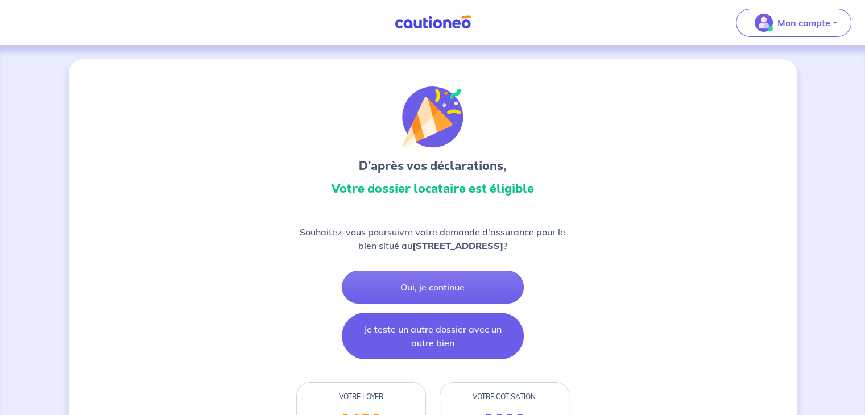
click at [454, 325] on button "Je teste un autre dossier avec un autre bien" at bounding box center [433, 336] width 182 height 47
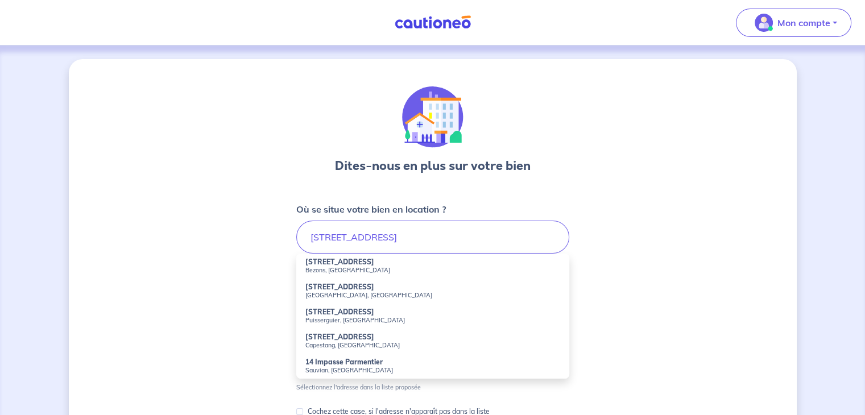
click at [340, 284] on strong "[STREET_ADDRESS]" at bounding box center [339, 287] width 69 height 9
type input "[STREET_ADDRESS]"
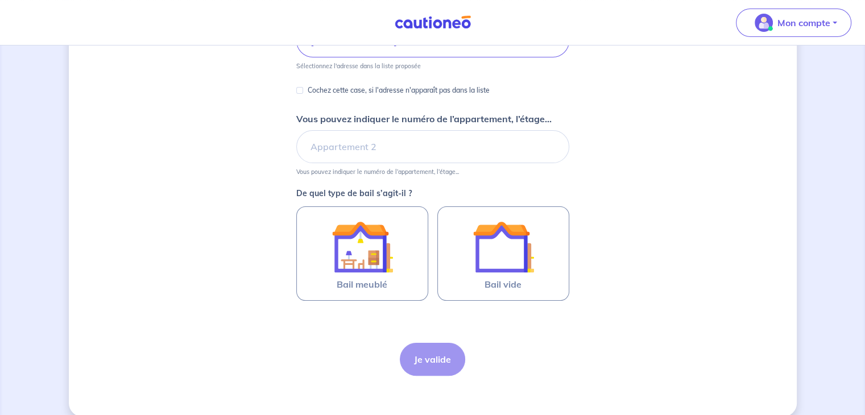
scroll to position [211, 0]
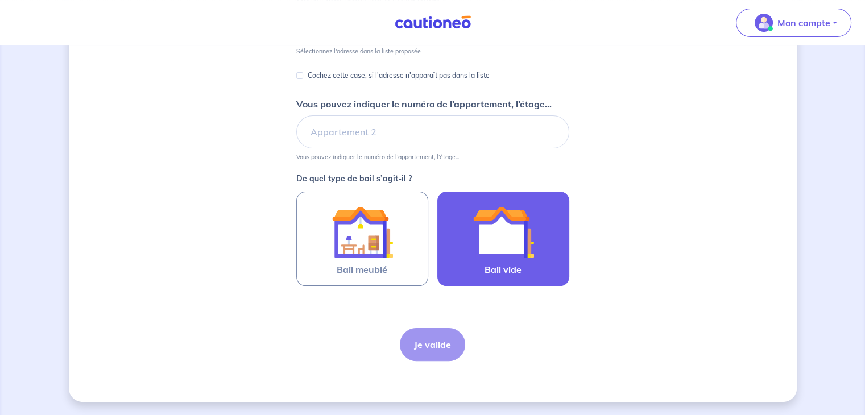
click at [481, 242] on img at bounding box center [503, 231] width 61 height 61
click at [0, 0] on input "Bail vide" at bounding box center [0, 0] width 0 height 0
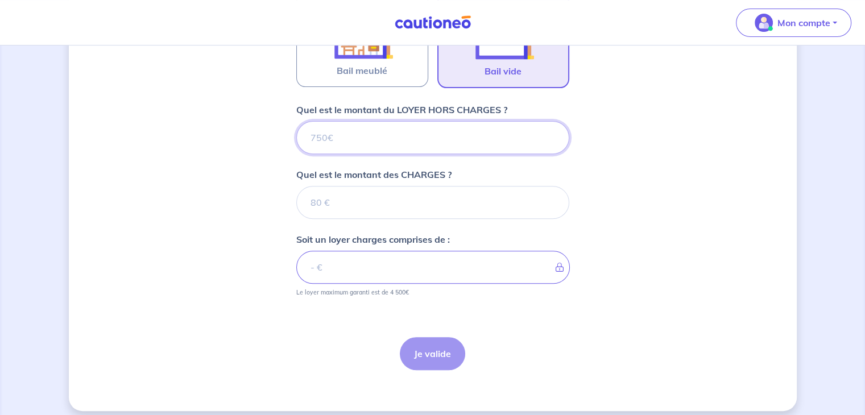
scroll to position [418, 0]
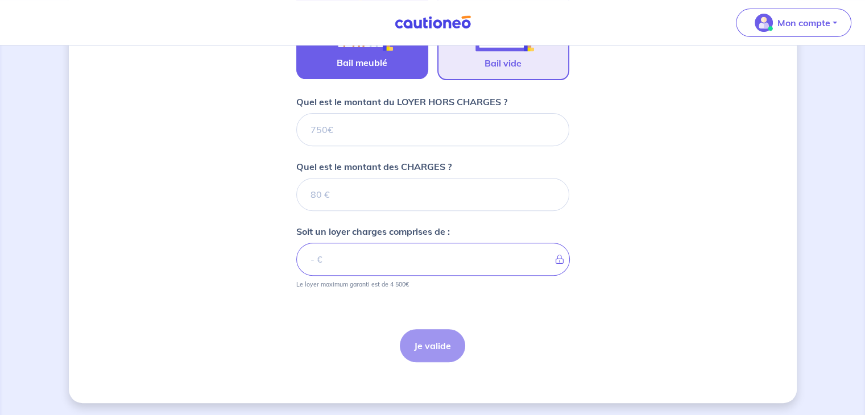
click at [367, 68] on span "Bail meublé" at bounding box center [362, 63] width 51 height 14
click at [0, 0] on input "Bail meublé" at bounding box center [0, 0] width 0 height 0
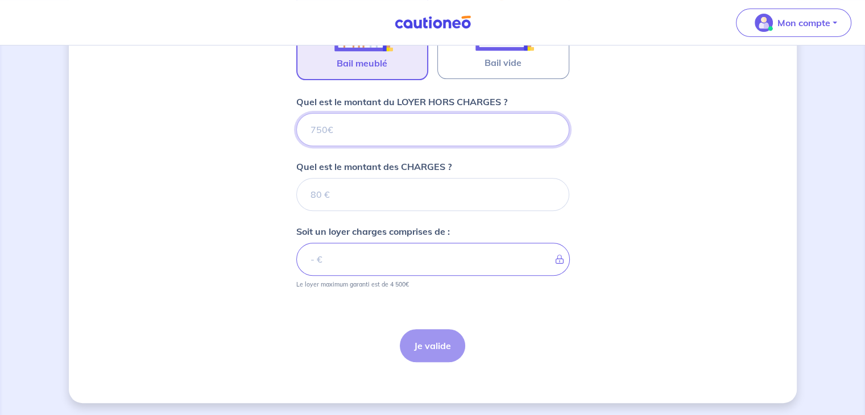
click at [327, 128] on input "Quel est le montant du LOYER HORS CHARGES ?" at bounding box center [432, 129] width 273 height 33
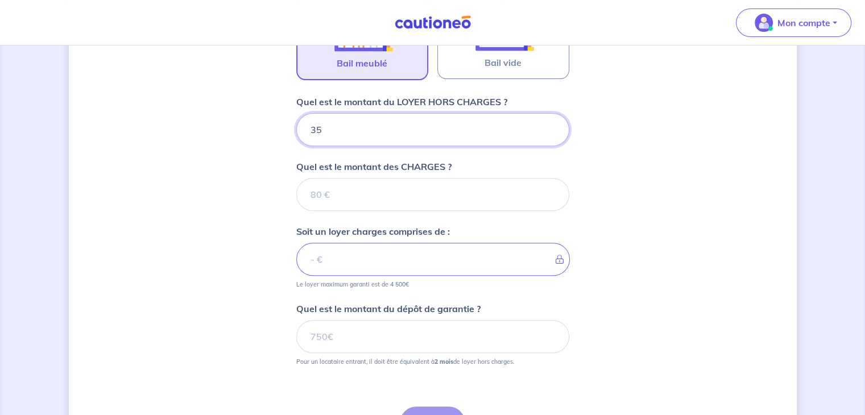
type input "350"
type input "30"
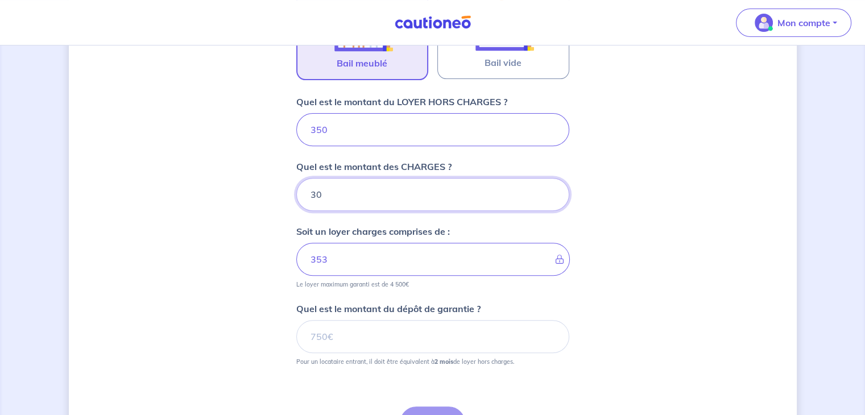
type input "380"
type input "30"
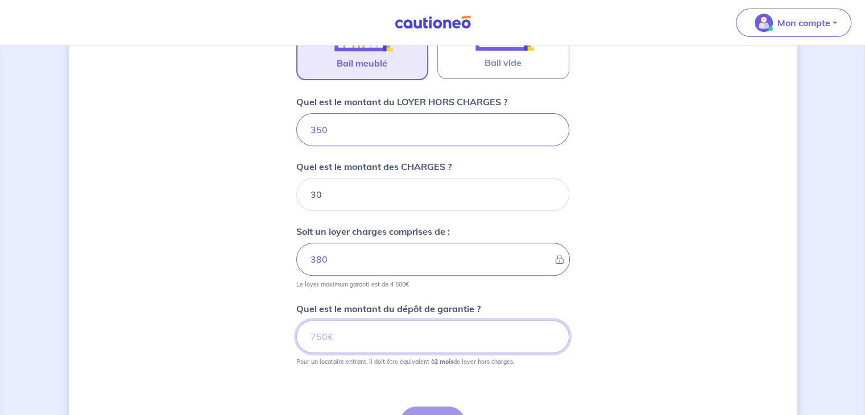
click at [387, 337] on input "Quel est le montant du dépôt de garantie ?" at bounding box center [432, 336] width 273 height 33
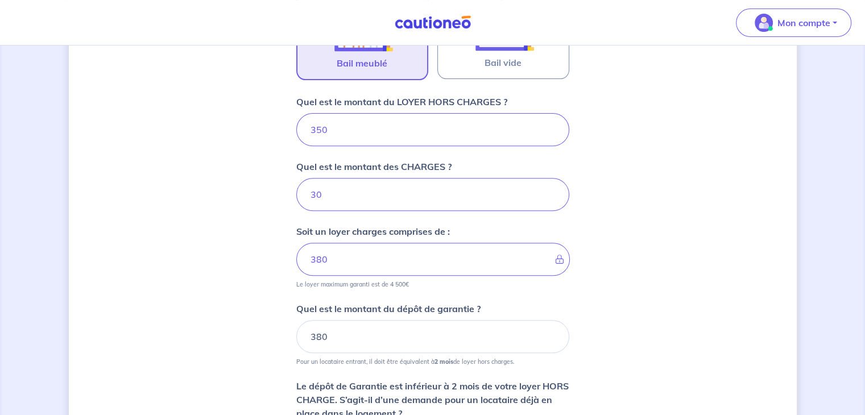
click at [646, 311] on div "Dites-nous en plus sur votre bien Où se situe votre bien en location ? [STREET_…" at bounding box center [433, 104] width 728 height 927
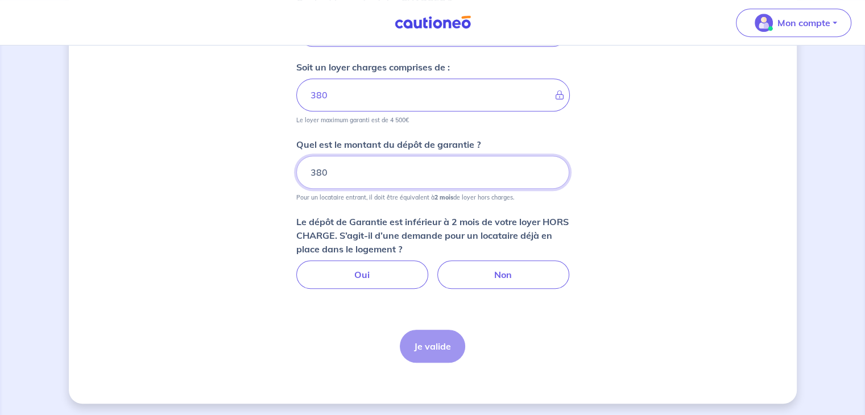
click at [338, 166] on input "380" at bounding box center [432, 172] width 273 height 33
type input "3"
type input "390"
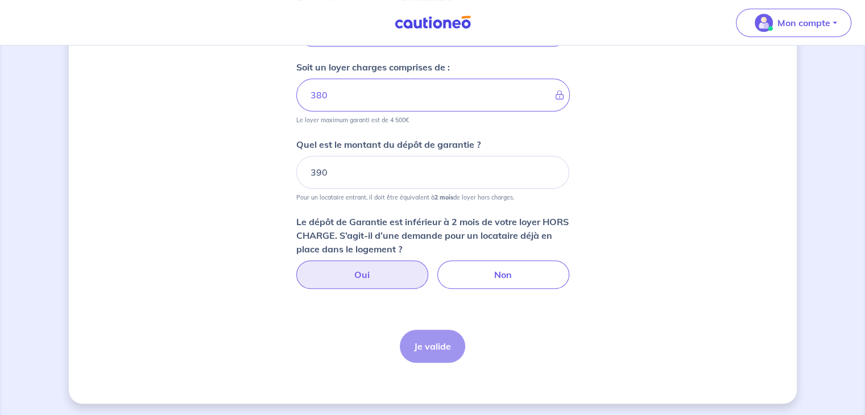
click at [384, 275] on label "Oui" at bounding box center [362, 275] width 132 height 28
click at [429, 268] on input "Oui" at bounding box center [432, 264] width 7 height 7
radio input "true"
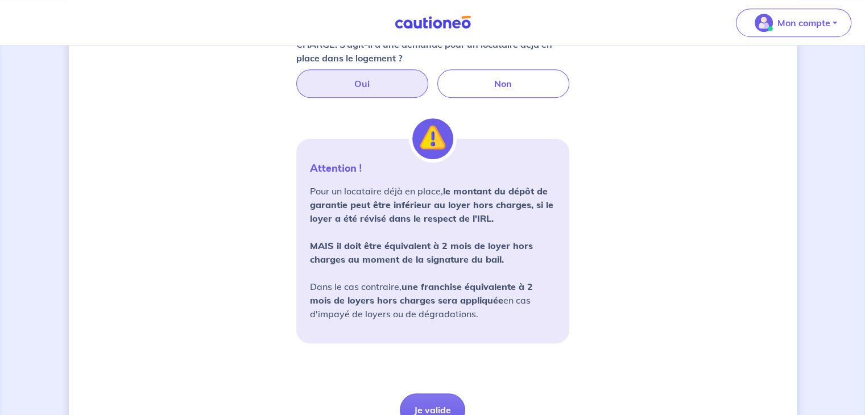
scroll to position [778, 0]
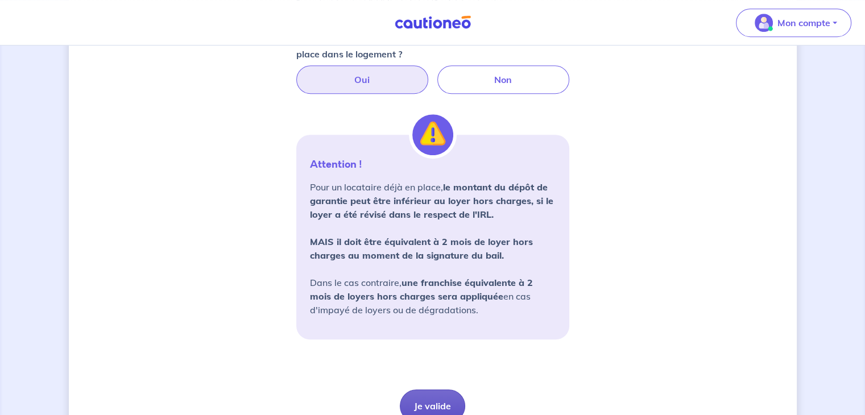
click at [440, 408] on button "Je valide" at bounding box center [432, 406] width 65 height 33
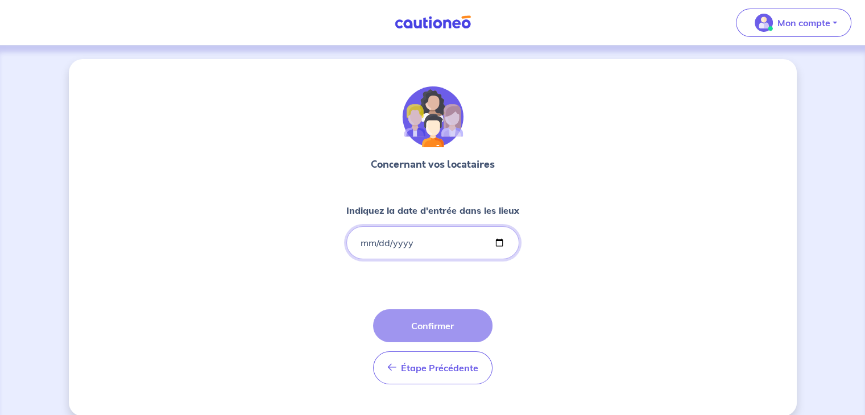
click at [361, 245] on input "Indiquez la date d'entrée dans les lieux" at bounding box center [432, 242] width 173 height 33
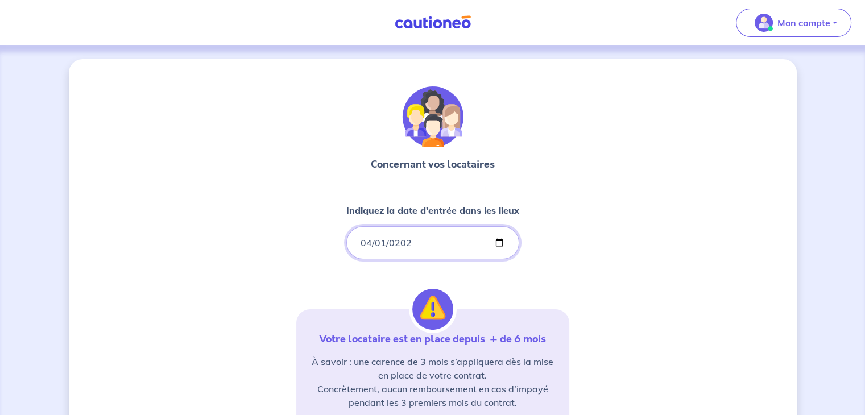
type input "[DATE]"
click at [564, 301] on div "Concernant vos locataires Indiquez la date d'entrée dans les lieux [DATE] Votre…" at bounding box center [432, 344] width 273 height 516
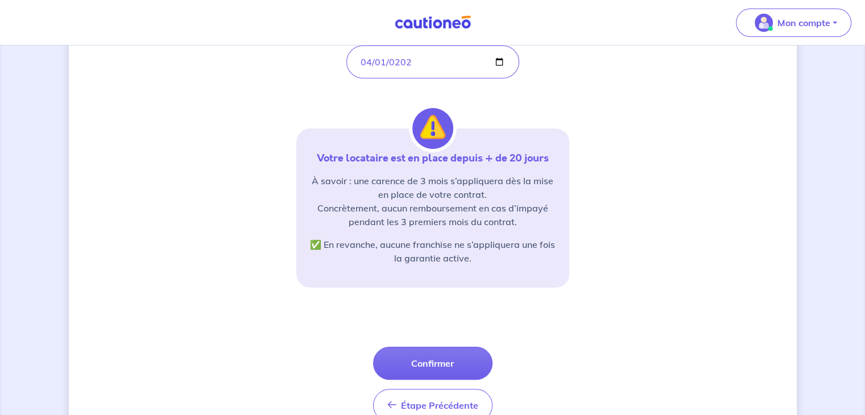
scroll to position [182, 0]
click at [408, 62] on input "[DATE]" at bounding box center [432, 60] width 173 height 33
click at [378, 59] on input "[DATE]" at bounding box center [432, 60] width 173 height 33
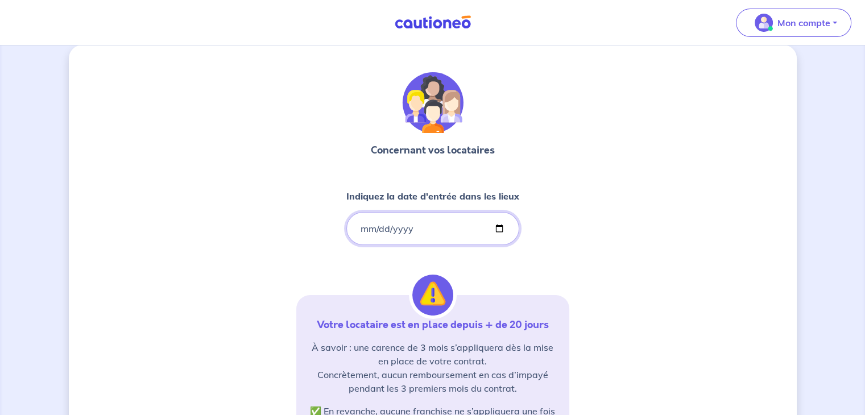
type input "[DATE]"
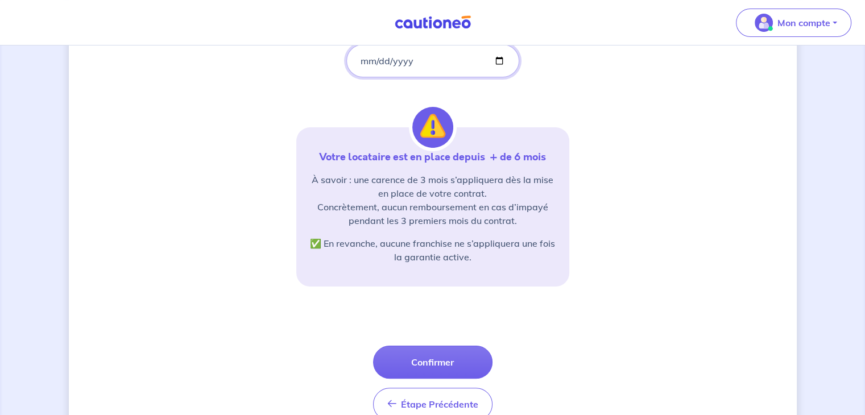
click at [381, 60] on input "[DATE]" at bounding box center [432, 60] width 173 height 33
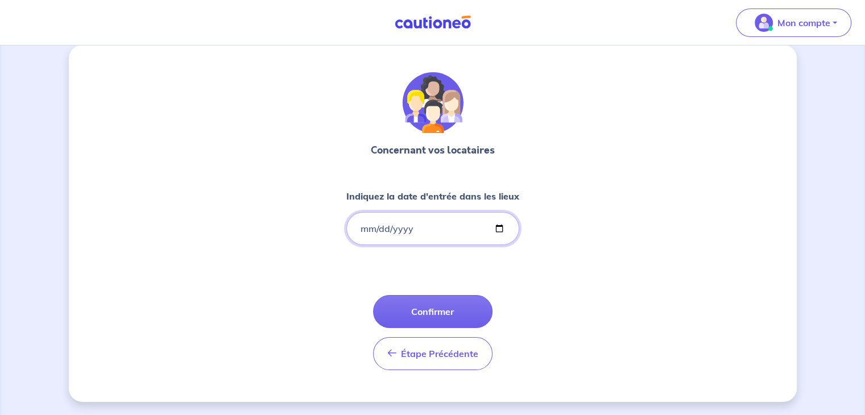
type input "[DATE]"
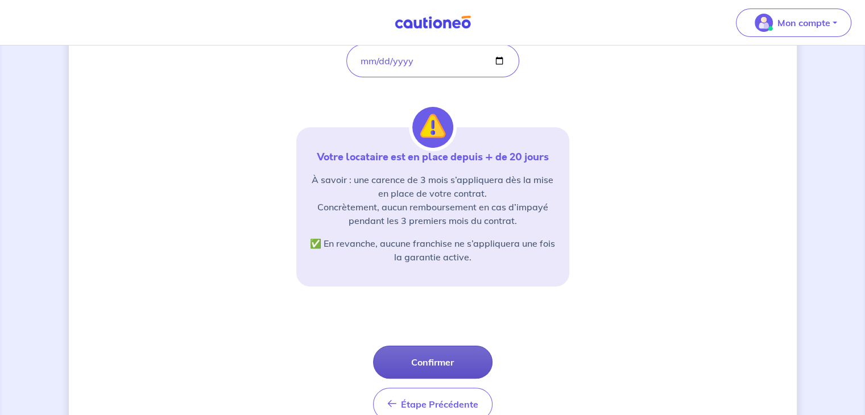
click at [435, 370] on button "Confirmer" at bounding box center [432, 362] width 119 height 33
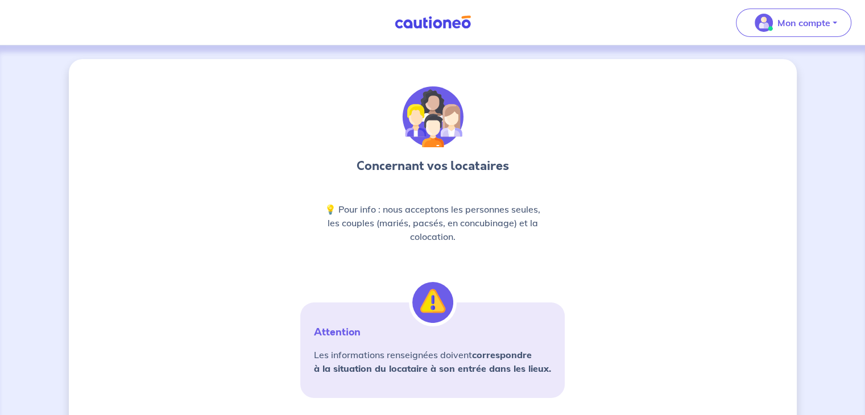
click at [531, 231] on p "💡 Pour info : nous acceptons les personnes seules, les couples (mariés, pacsés,…" at bounding box center [433, 223] width 218 height 41
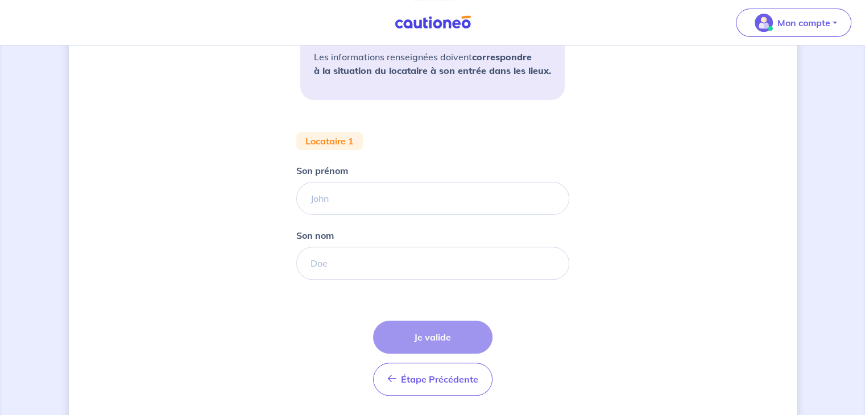
scroll to position [332, 0]
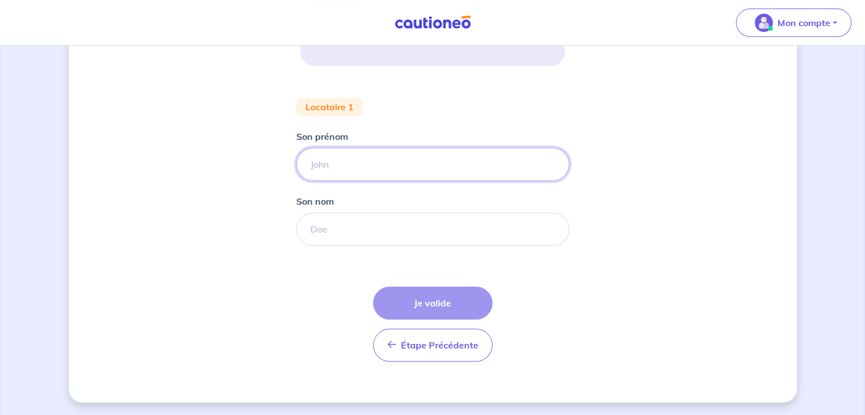
click at [461, 165] on input "Son prénom" at bounding box center [432, 164] width 273 height 33
type input "fghj"
click at [404, 230] on input "Son nom" at bounding box center [432, 229] width 273 height 33
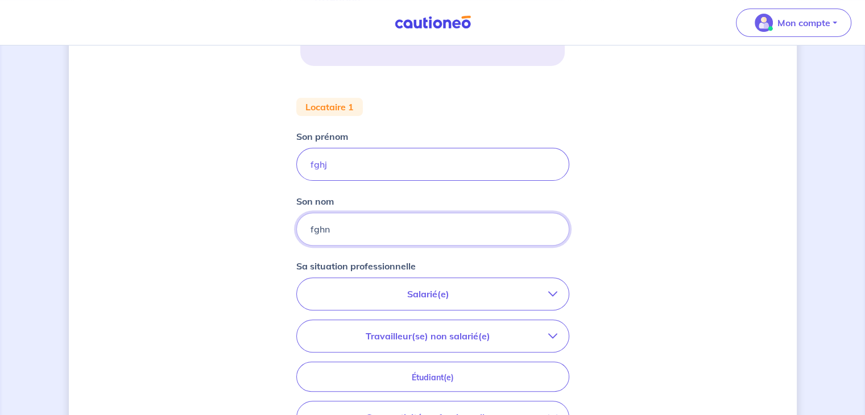
type input "fghn"
click at [701, 233] on div "Concernant vos locataires 💡 Pour info : nous acceptons les personnes seules, le…" at bounding box center [433, 163] width 728 height 873
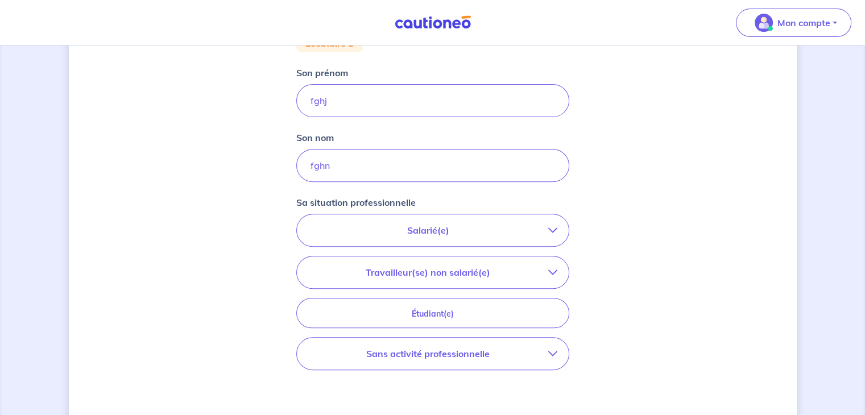
scroll to position [491, 0]
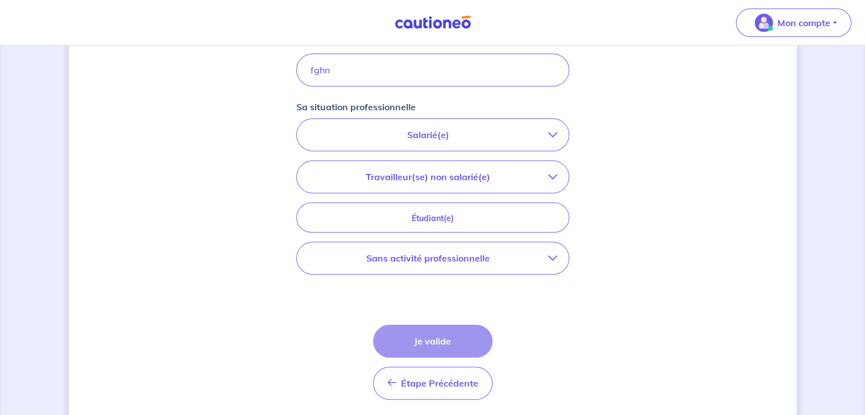
click at [485, 257] on p "Sans activité professionnelle" at bounding box center [428, 258] width 240 height 14
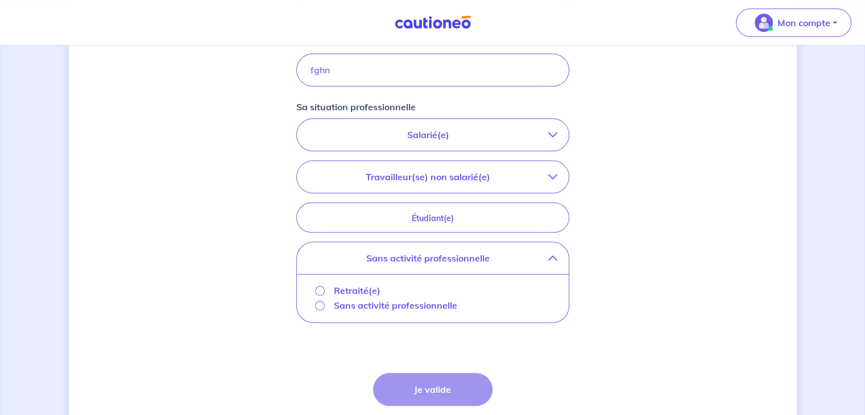
click at [356, 290] on p "Retraité(e)" at bounding box center [357, 291] width 47 height 14
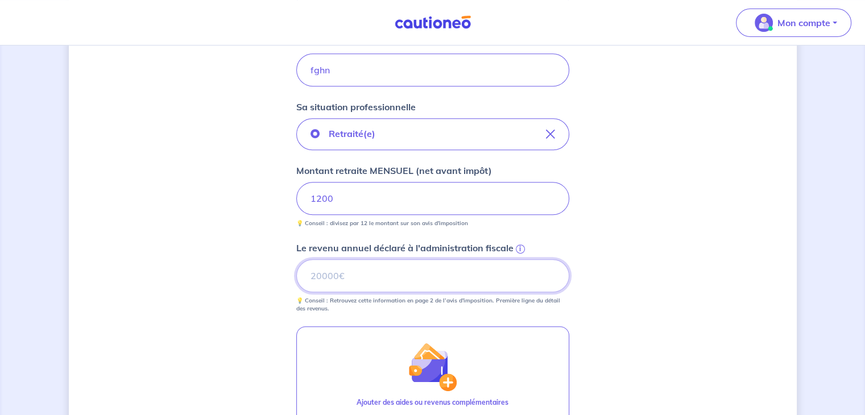
click at [344, 278] on input "Le revenu annuel déclaré à l'administration fiscale i" at bounding box center [432, 275] width 273 height 33
type input "14000"
click at [643, 261] on div "Concernant vos locataires 💡 Pour info : nous acceptons les personnes seules, le…" at bounding box center [433, 83] width 728 height 1030
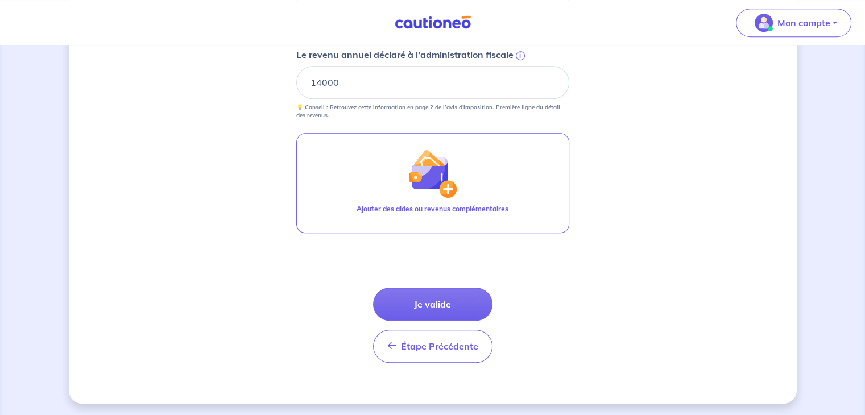
scroll to position [685, 0]
click at [451, 305] on button "Je valide" at bounding box center [432, 303] width 119 height 33
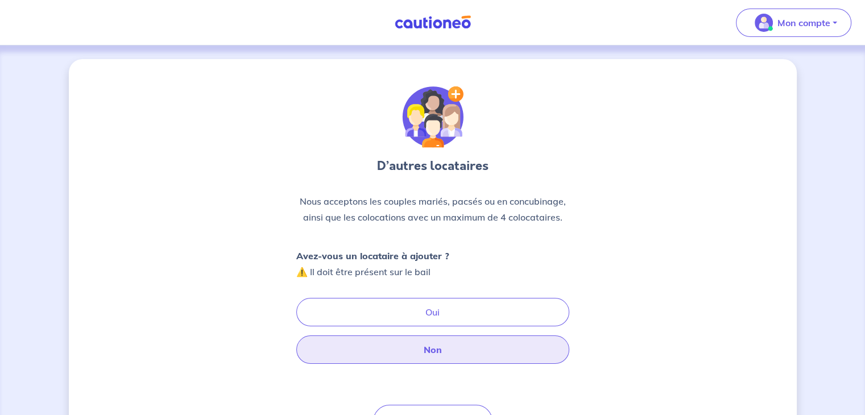
click at [433, 357] on button "Non" at bounding box center [432, 350] width 273 height 28
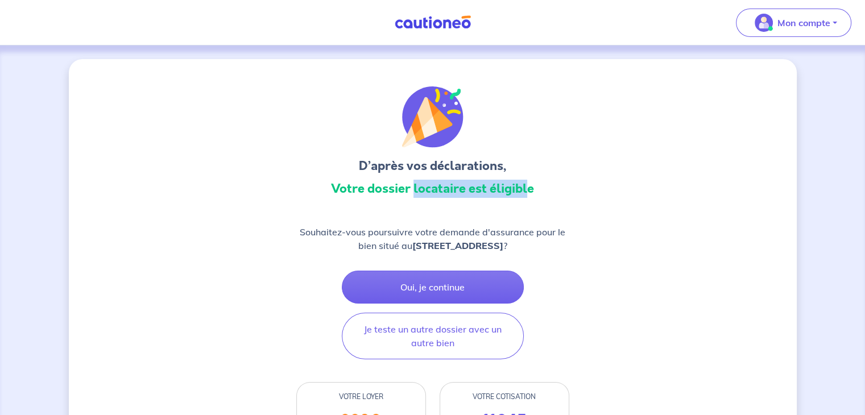
drag, startPoint x: 412, startPoint y: 189, endPoint x: 526, endPoint y: 202, distance: 115.1
click at [526, 202] on div "D’après vos déclarations, Votre dossier locataire est éligible" at bounding box center [432, 144] width 273 height 116
click at [526, 234] on p "Souhaitez-vous poursuivre votre demande d'assurance pour le bien situé au [STRE…" at bounding box center [432, 238] width 273 height 27
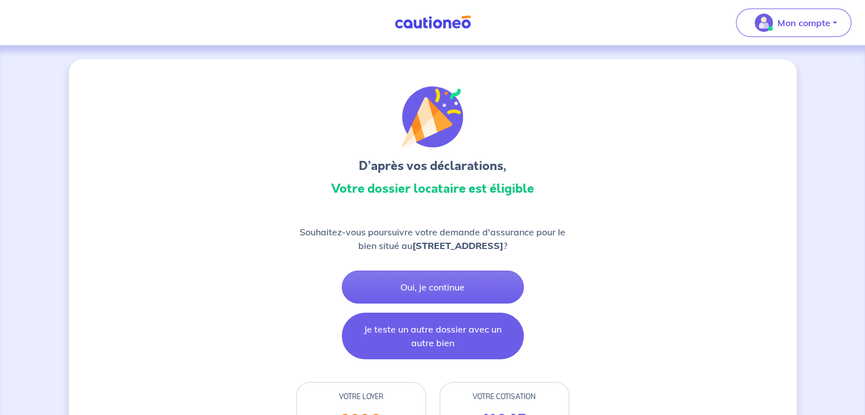
click at [436, 327] on button "Je teste un autre dossier avec un autre bien" at bounding box center [433, 336] width 182 height 47
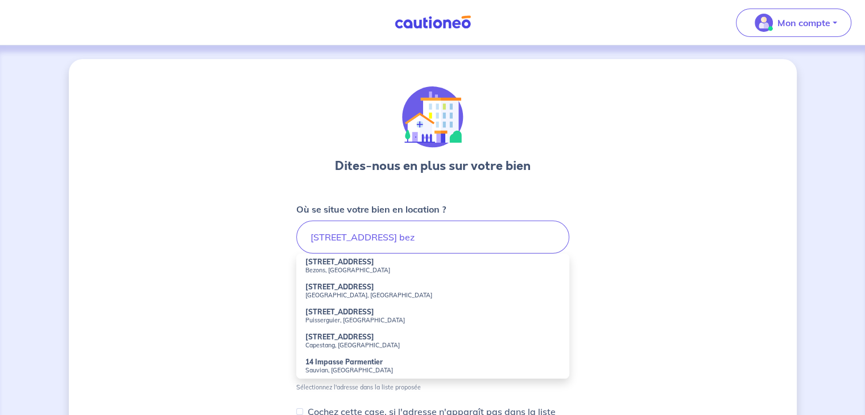
click at [340, 286] on strong "[STREET_ADDRESS]" at bounding box center [339, 287] width 69 height 9
type input "[STREET_ADDRESS]"
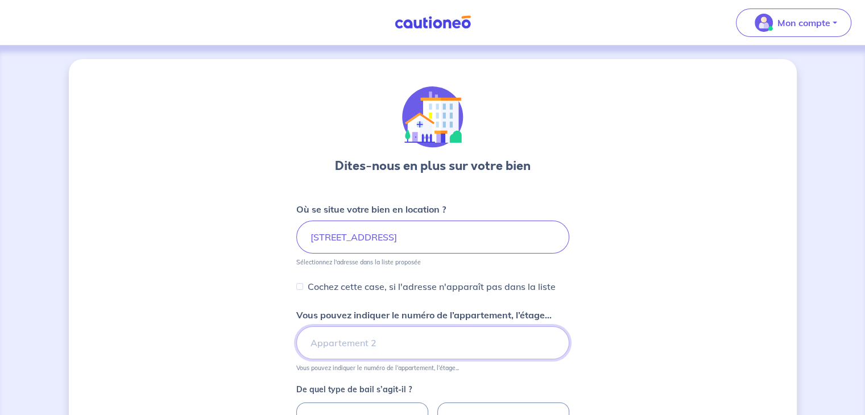
click at [362, 342] on input "Vous pouvez indiquer le numéro de l’appartement, l’étage..." at bounding box center [432, 343] width 273 height 33
click at [271, 336] on div "Dites-nous en plus sur votre bien Où se situe votre bien en location ? [STREET_…" at bounding box center [433, 336] width 728 height 554
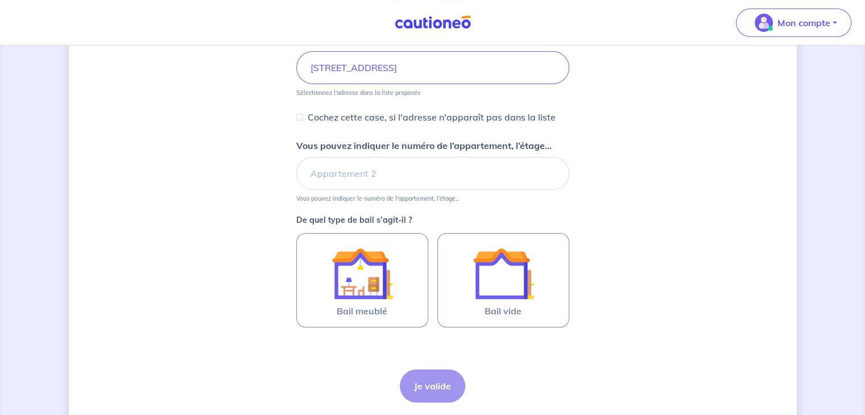
scroll to position [205, 0]
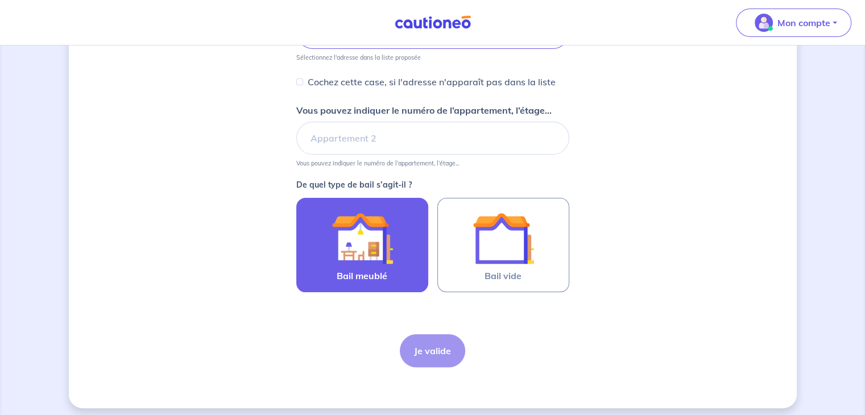
click at [369, 236] on img at bounding box center [362, 238] width 61 height 61
click at [0, 0] on input "Bail meublé" at bounding box center [0, 0] width 0 height 0
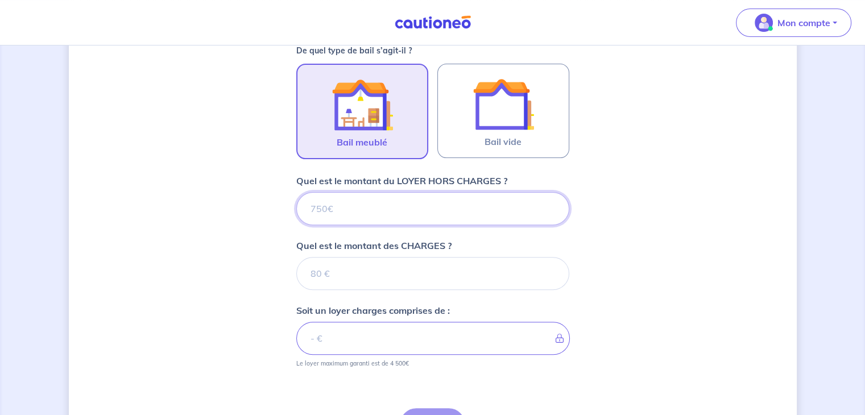
scroll to position [418, 0]
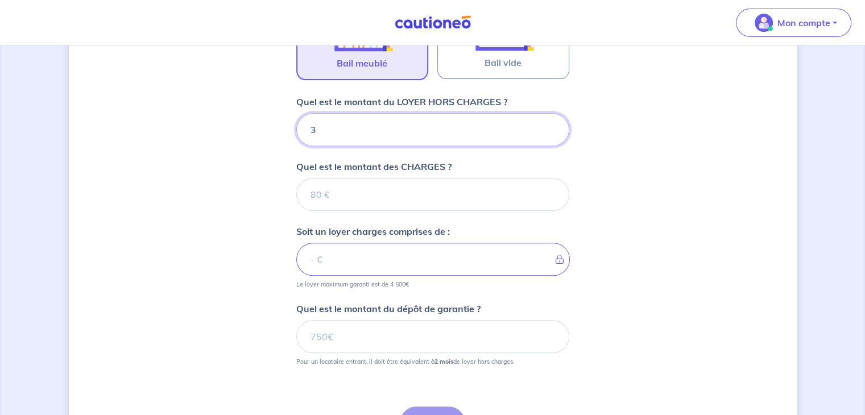
type input "32"
type input "320"
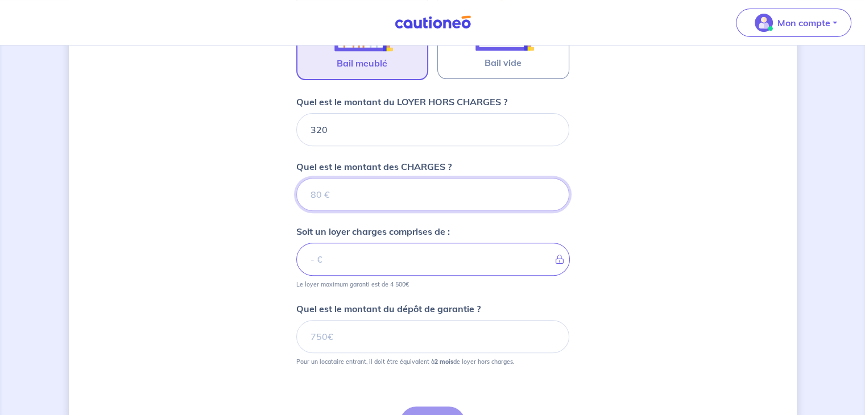
click at [350, 189] on input "Quel est le montant des CHARGES ?" at bounding box center [432, 194] width 273 height 33
type input "30"
type input "350"
type input "30"
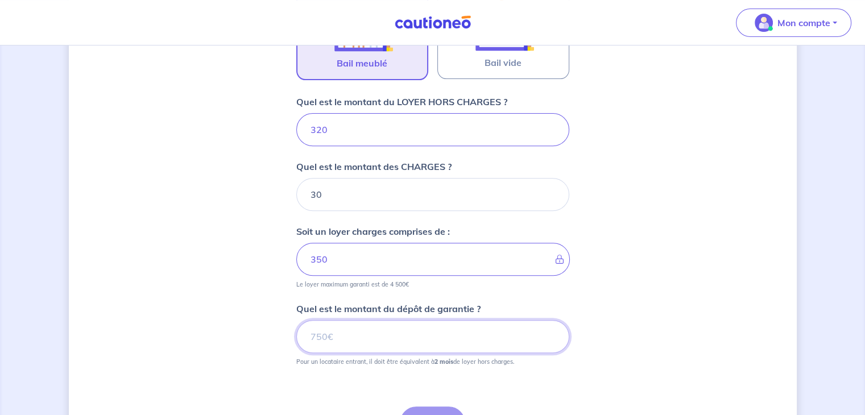
click at [344, 332] on input "Quel est le montant du dépôt de garantie ?" at bounding box center [432, 336] width 273 height 33
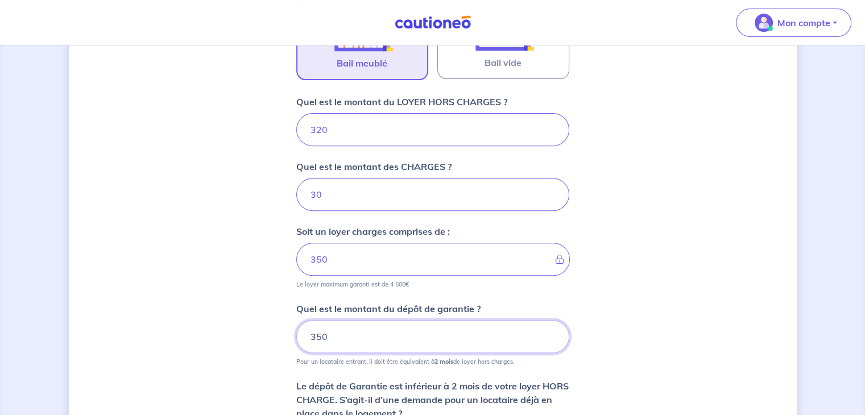
type input "350"
click at [201, 332] on div "Dites-nous en plus sur votre bien Où se situe votre bien en location ? [STREET_…" at bounding box center [433, 104] width 728 height 927
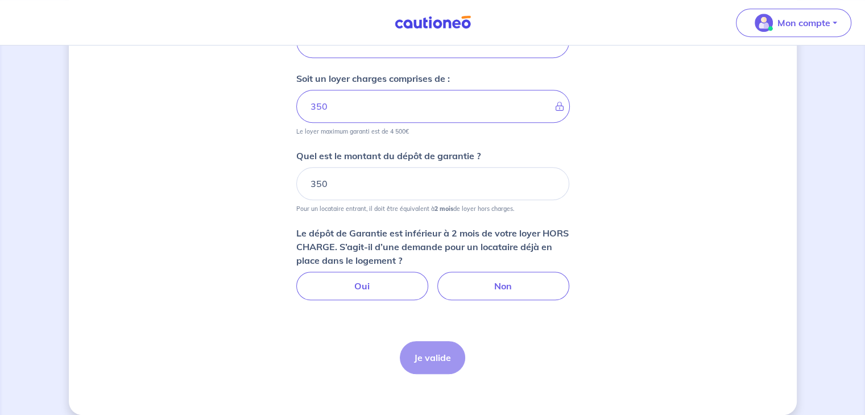
scroll to position [582, 0]
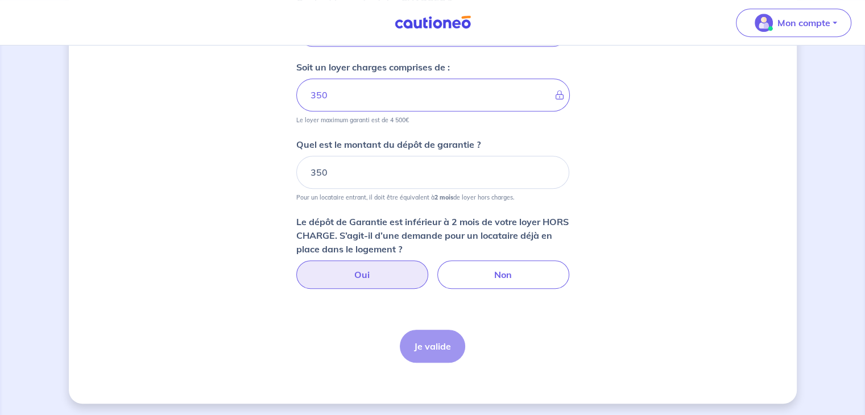
click at [344, 273] on label "Oui" at bounding box center [362, 275] width 132 height 28
click at [429, 268] on input "Oui" at bounding box center [432, 264] width 7 height 7
radio input "true"
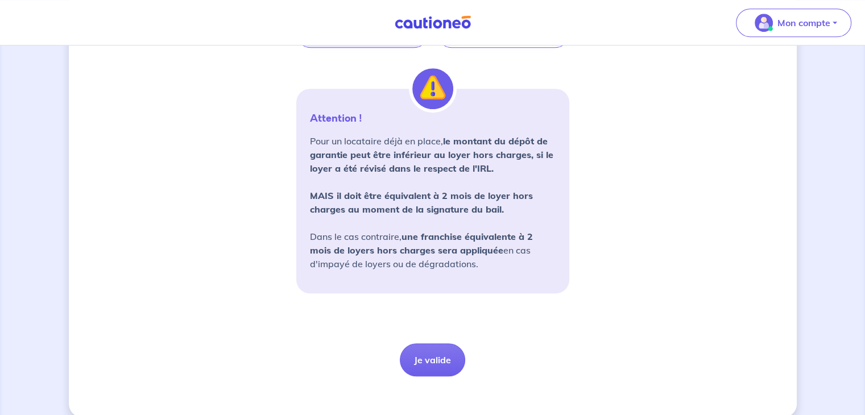
scroll to position [837, 0]
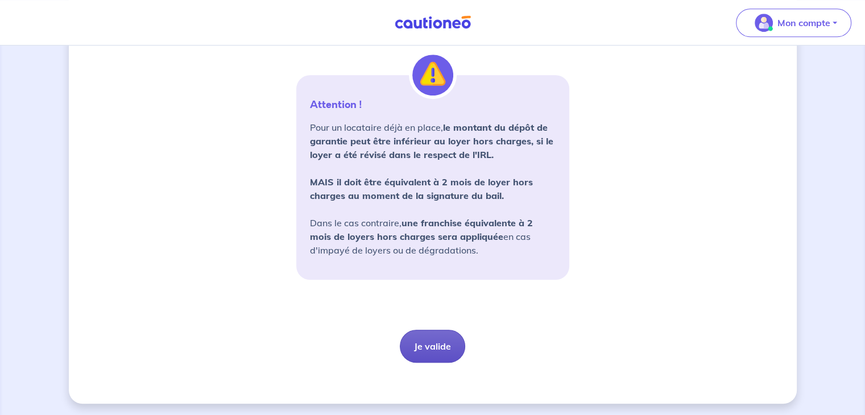
click at [439, 341] on button "Je valide" at bounding box center [432, 346] width 65 height 33
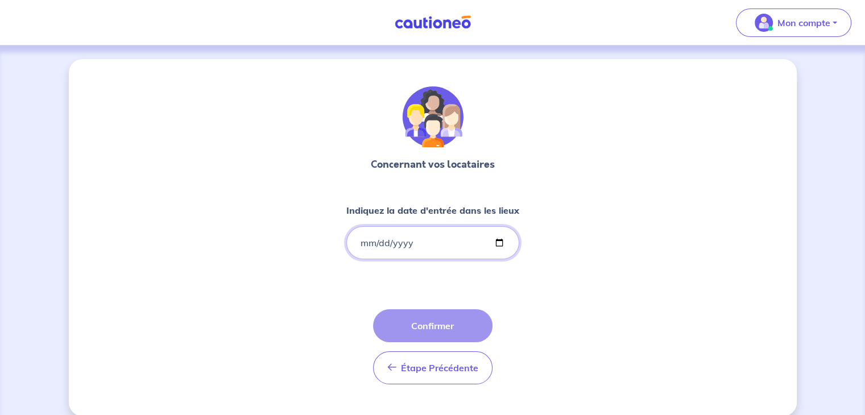
click at [440, 237] on input "Indiquez la date d'entrée dans les lieux" at bounding box center [432, 242] width 173 height 33
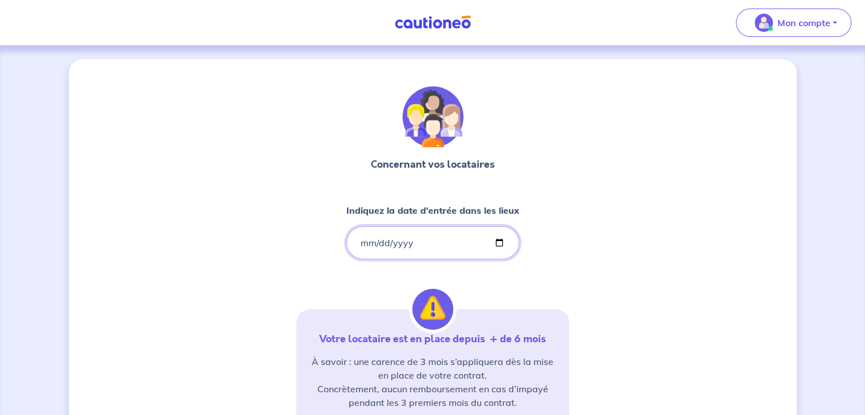
type input "202025-01-01"
click at [266, 295] on div "Concernant vos locataires Indiquez la date d'entrée dans les lieux [DATE] Votre…" at bounding box center [433, 347] width 728 height 576
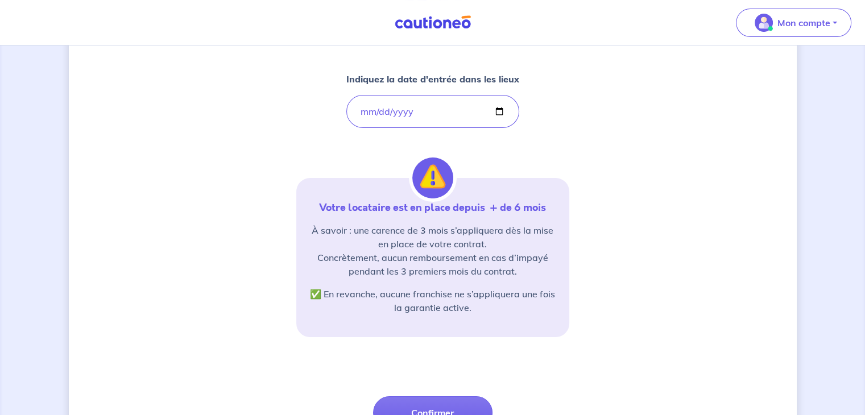
scroll to position [137, 0]
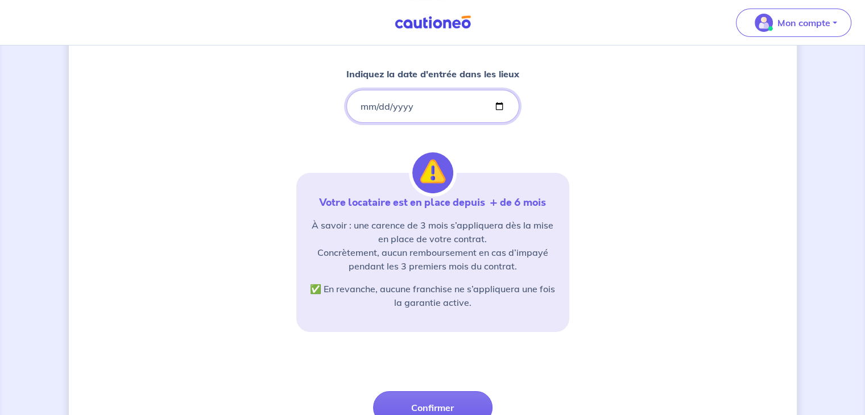
click at [396, 104] on input "[DATE]" at bounding box center [432, 106] width 173 height 33
type input "[DATE]"
click at [638, 248] on div "Concernant vos locataires Indiquez la date d'entrée dans les lieux [DATE] Votre…" at bounding box center [433, 211] width 728 height 576
click at [407, 105] on input "[DATE]" at bounding box center [432, 106] width 173 height 33
click at [377, 105] on input "[DATE]" at bounding box center [432, 106] width 173 height 33
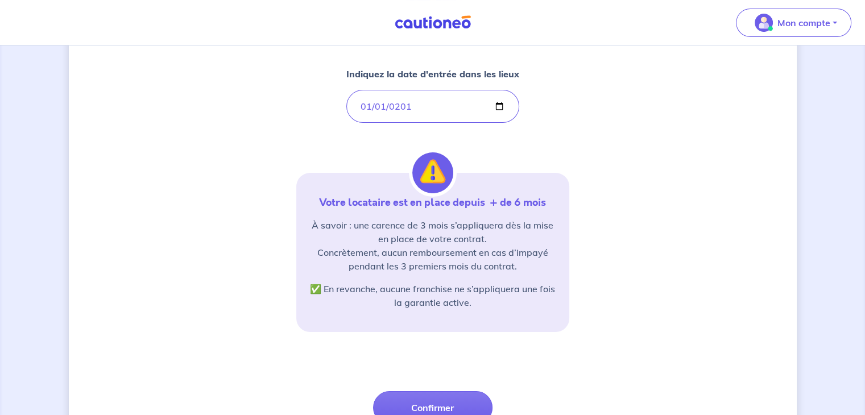
click at [468, 137] on div "Concernant vos locataires Indiquez la date d'entrée dans les lieux [DATE] Votre…" at bounding box center [432, 208] width 273 height 516
click at [398, 103] on input "[DATE]" at bounding box center [432, 106] width 173 height 33
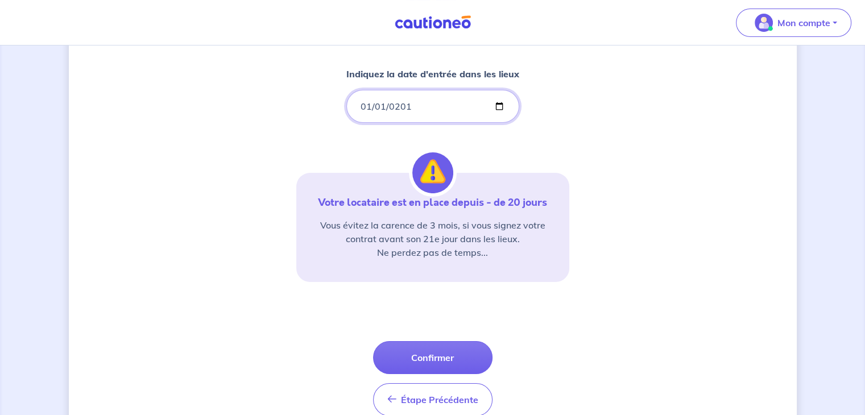
type input "[PHONE_NUMBER]"
click at [427, 109] on input "[PHONE_NUMBER]" at bounding box center [432, 106] width 173 height 33
click at [418, 105] on input "[PHONE_NUMBER]" at bounding box center [432, 106] width 173 height 33
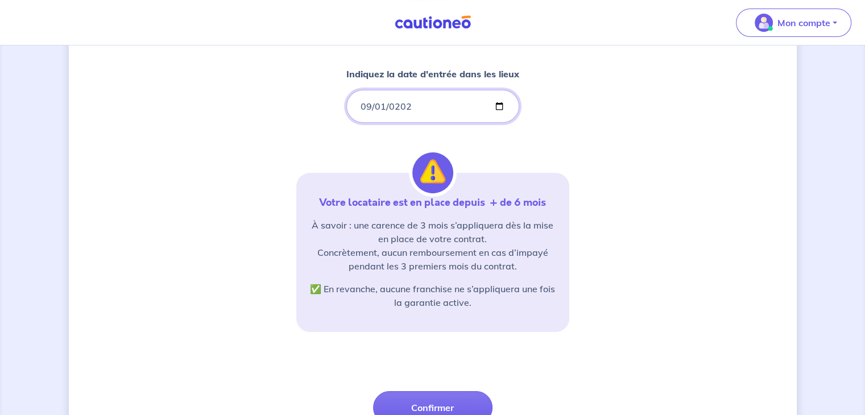
type input "[DATE]"
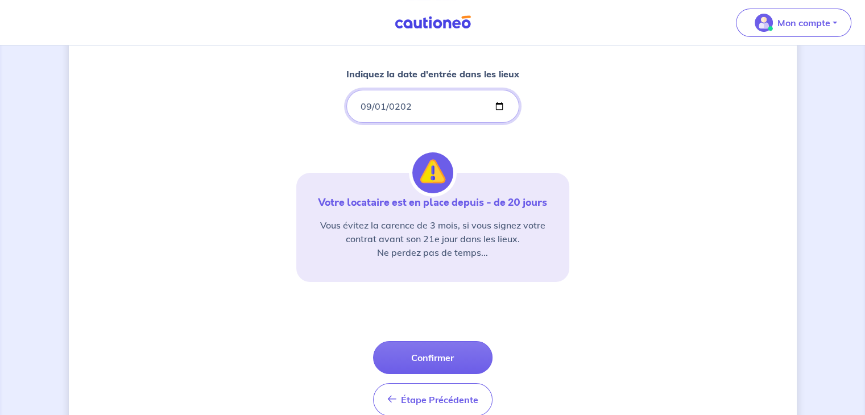
click at [381, 105] on input "[DATE]" at bounding box center [432, 106] width 173 height 33
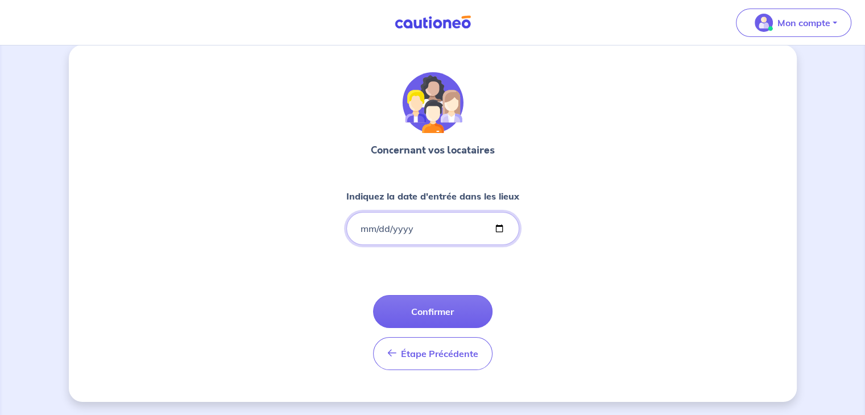
type input "[DATE]"
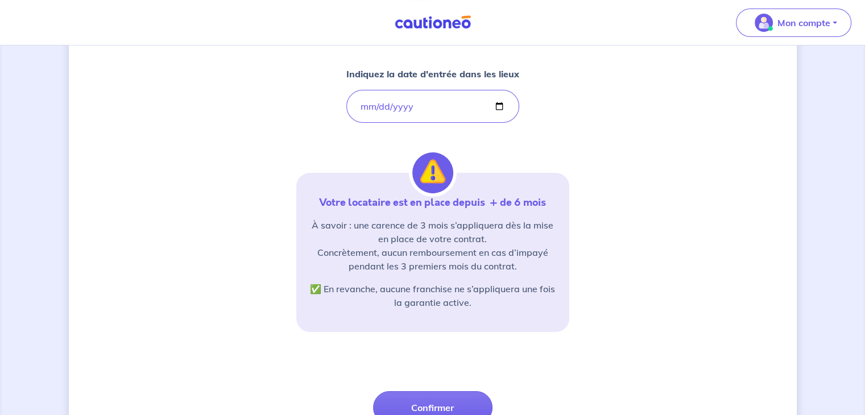
click at [377, 144] on div "Concernant vos locataires Indiquez la date d'entrée dans les lieux [DATE] Votre…" at bounding box center [432, 208] width 273 height 516
click at [451, 407] on button "Confirmer" at bounding box center [432, 407] width 119 height 33
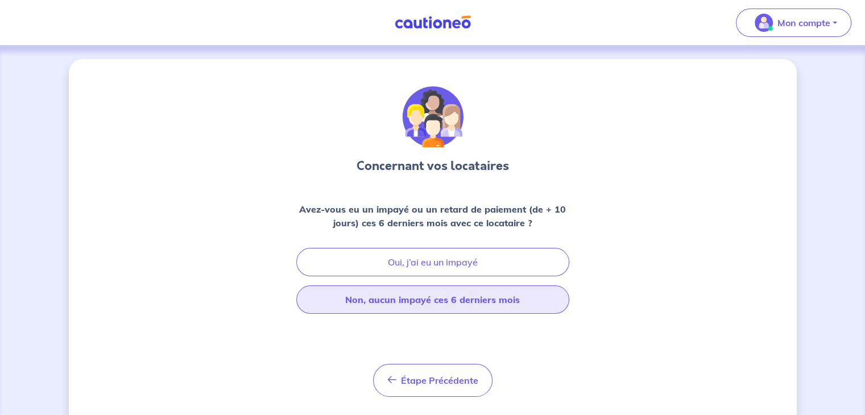
click at [425, 300] on button "Non, aucun impayé ces 6 derniers mois" at bounding box center [432, 300] width 273 height 28
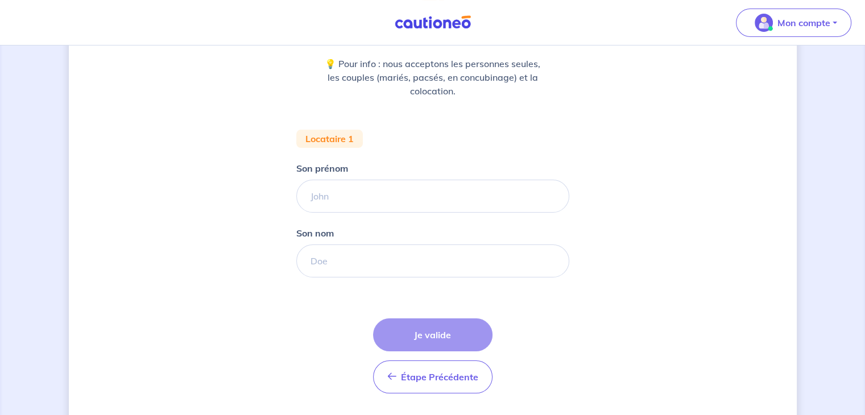
scroll to position [177, 0]
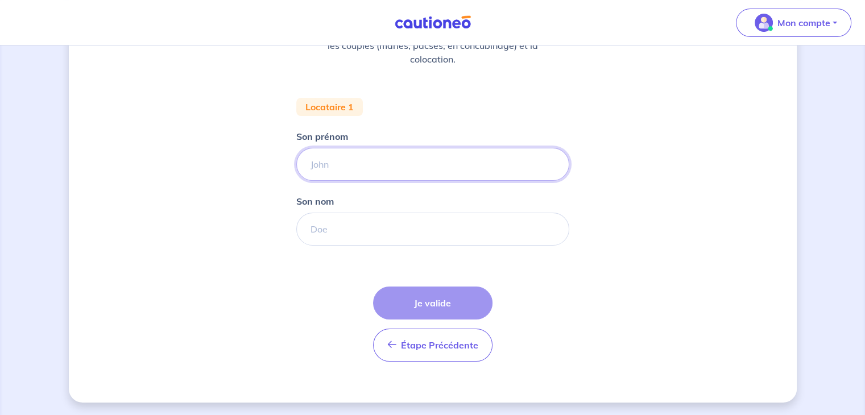
click at [325, 155] on input "Son prénom" at bounding box center [432, 164] width 273 height 33
type input "gh"
click at [327, 229] on input "Son nom" at bounding box center [432, 229] width 273 height 33
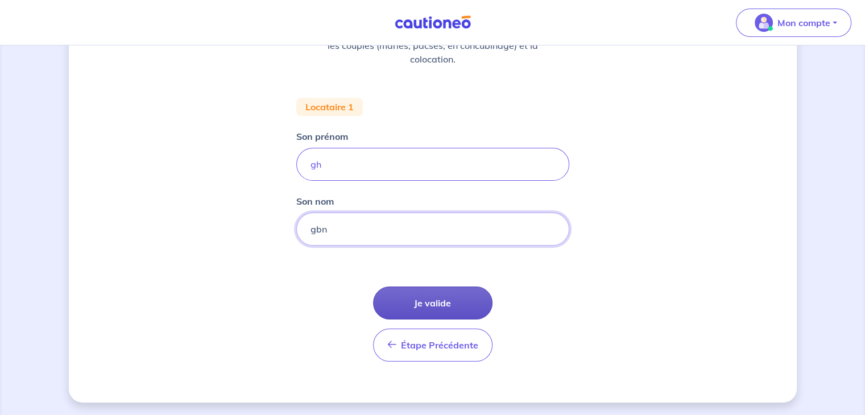
type input "gbn"
click at [425, 298] on button "Je valide" at bounding box center [432, 303] width 119 height 33
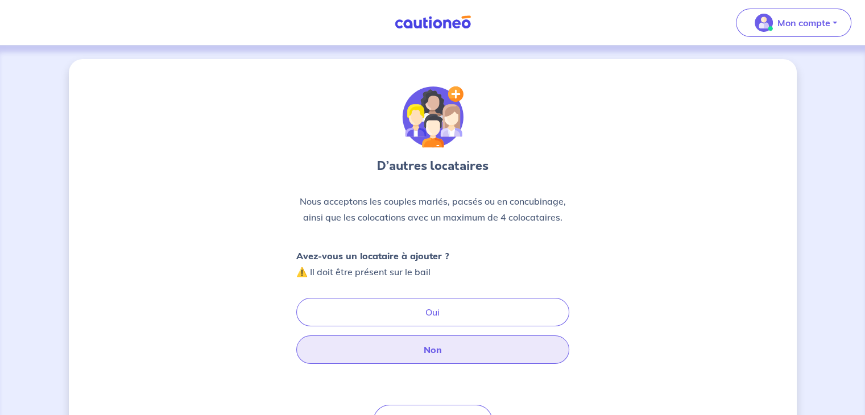
click at [433, 346] on button "Non" at bounding box center [432, 350] width 273 height 28
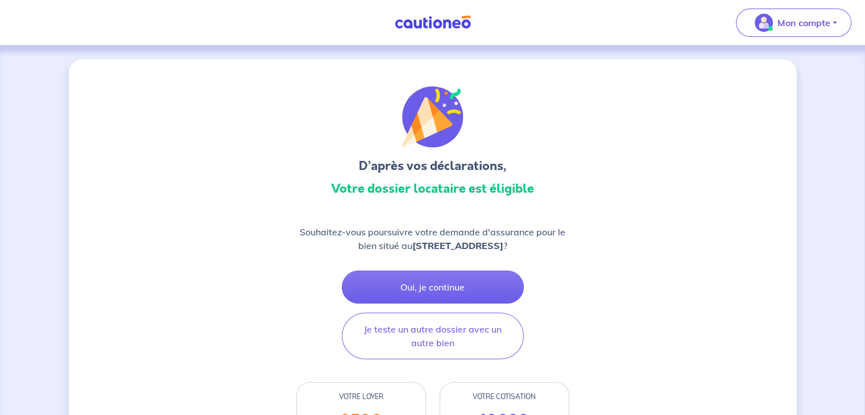
click at [433, 346] on button "Je teste un autre dossier avec un autre bien" at bounding box center [433, 336] width 182 height 47
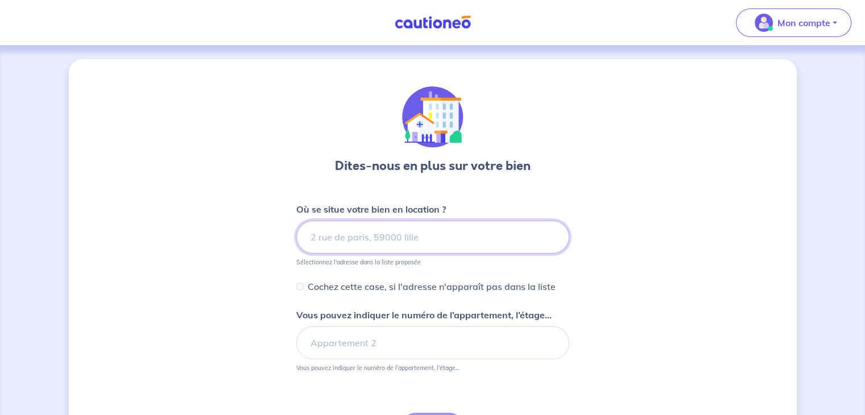
click at [338, 235] on input at bounding box center [432, 237] width 273 height 33
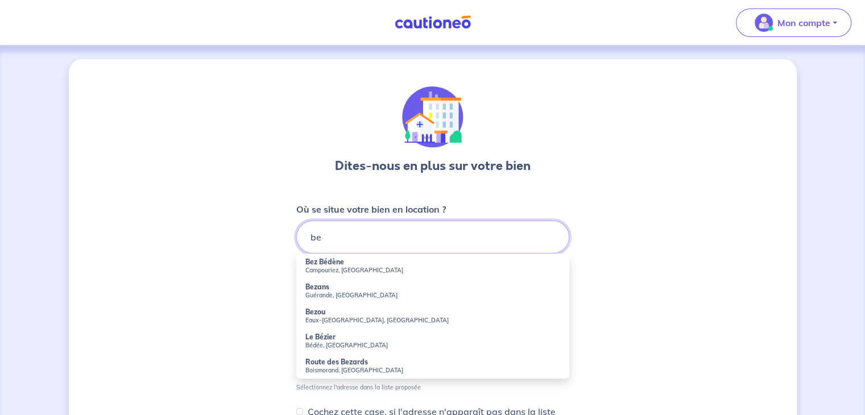
type input "b"
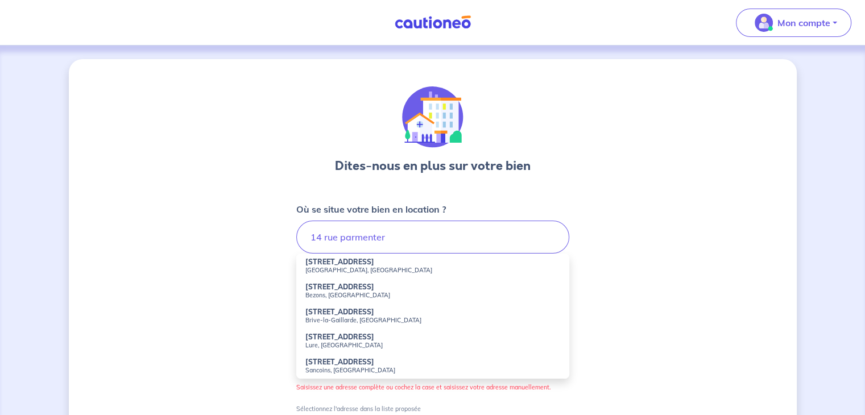
click at [348, 258] on strong "[STREET_ADDRESS]" at bounding box center [339, 262] width 69 height 9
type input "[STREET_ADDRESS]"
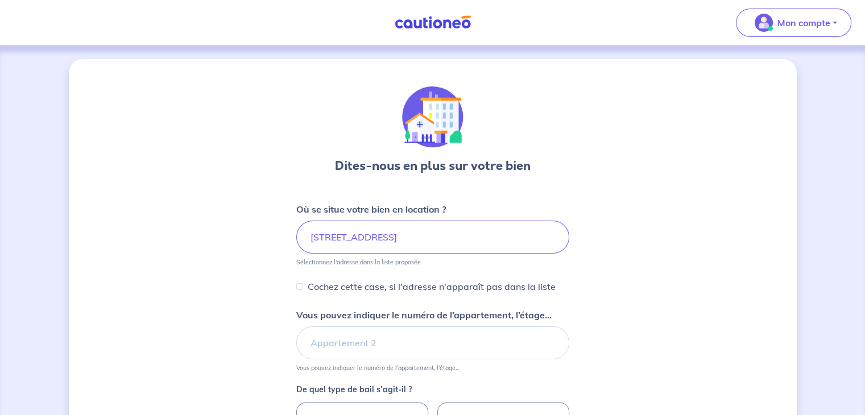
click at [283, 317] on div "Dites-nous en plus sur votre bien Où se situe votre bien en location ? [STREET_…" at bounding box center [433, 336] width 728 height 554
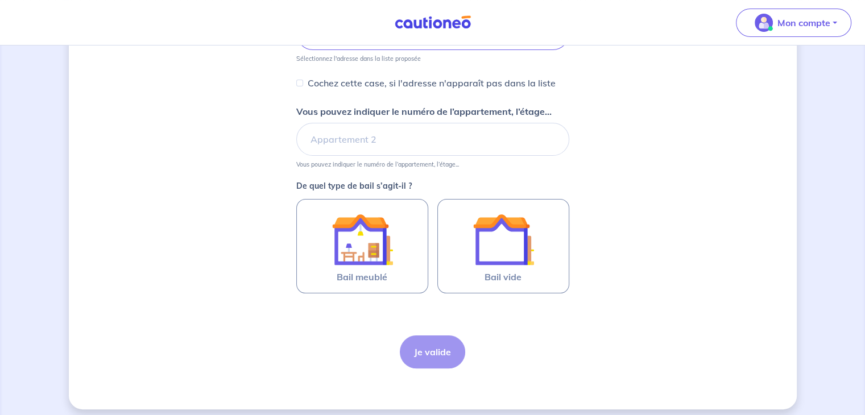
scroll to position [211, 0]
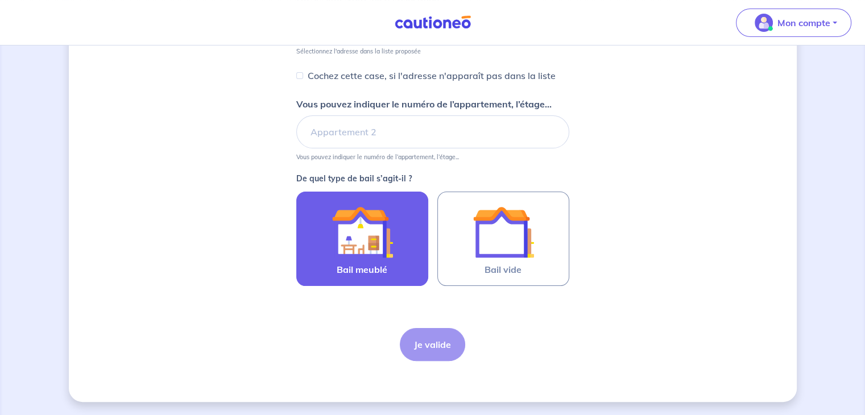
click at [364, 250] on img at bounding box center [362, 231] width 61 height 61
click at [0, 0] on input "Bail meublé" at bounding box center [0, 0] width 0 height 0
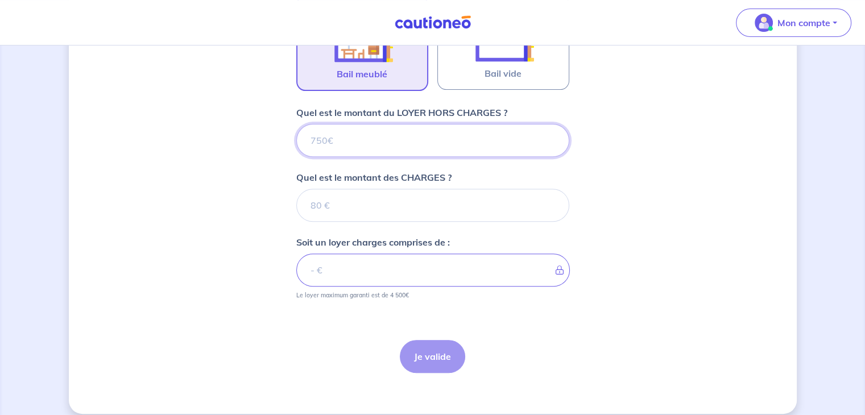
scroll to position [418, 0]
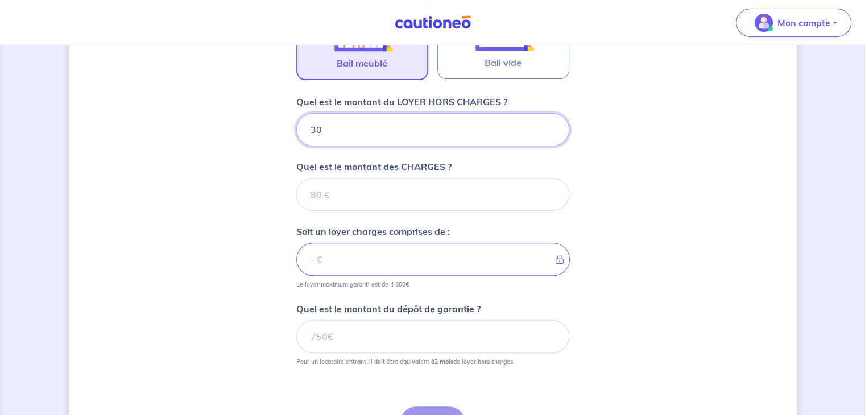
type input "300"
type input "30"
type input "303"
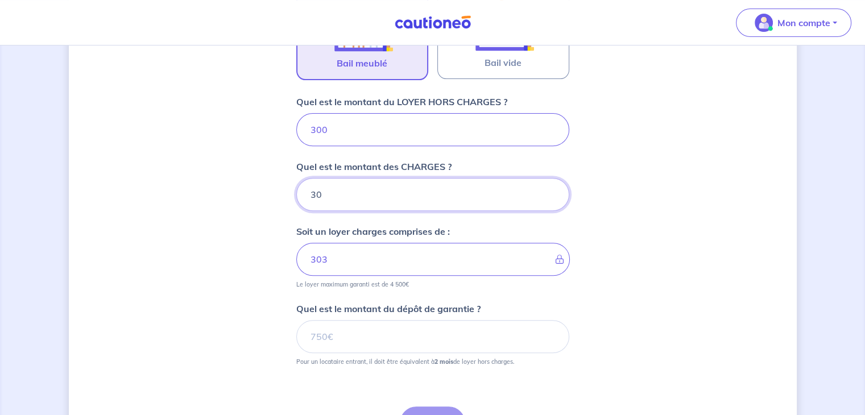
type input "30"
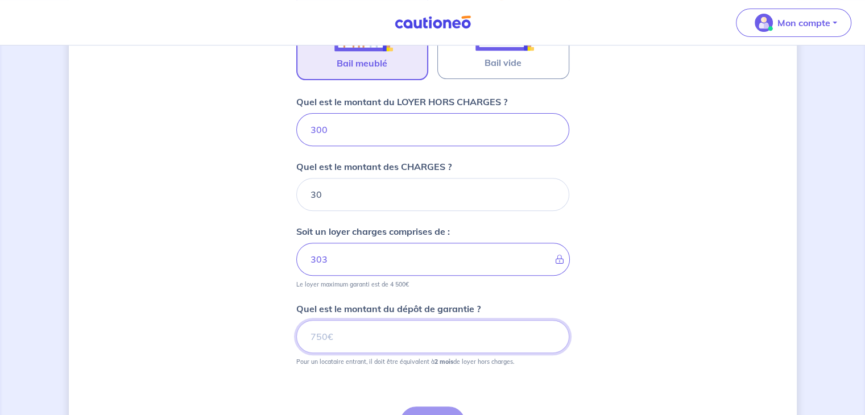
type input "330"
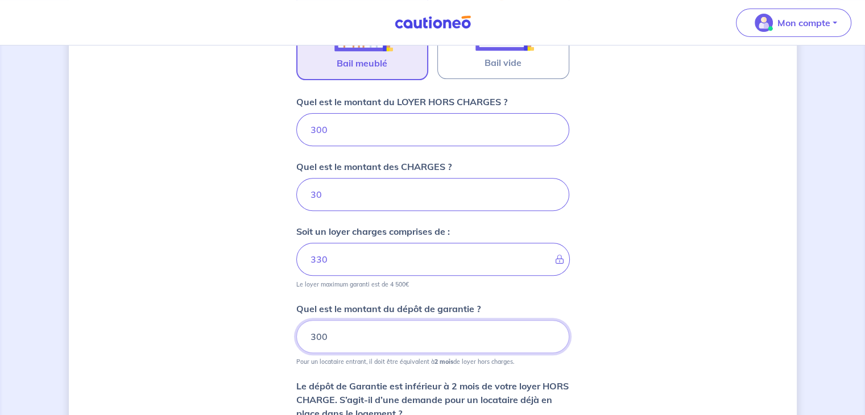
type input "300"
click at [250, 345] on div "Dites-nous en plus sur votre bien Où se situe votre bien en location ? [STREET_…" at bounding box center [433, 104] width 728 height 927
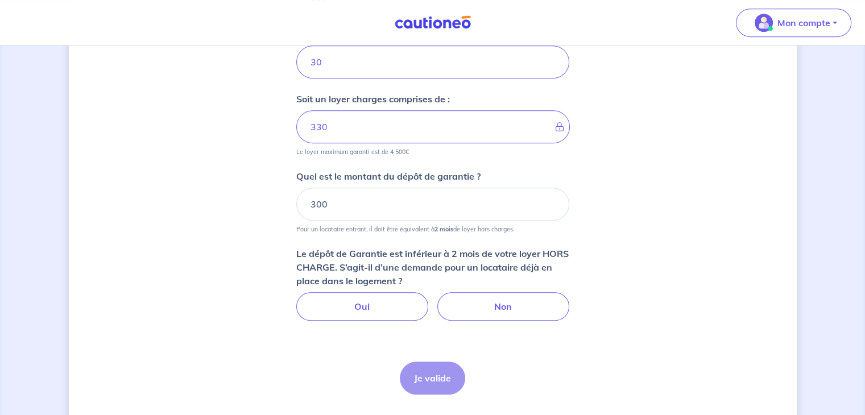
scroll to position [582, 0]
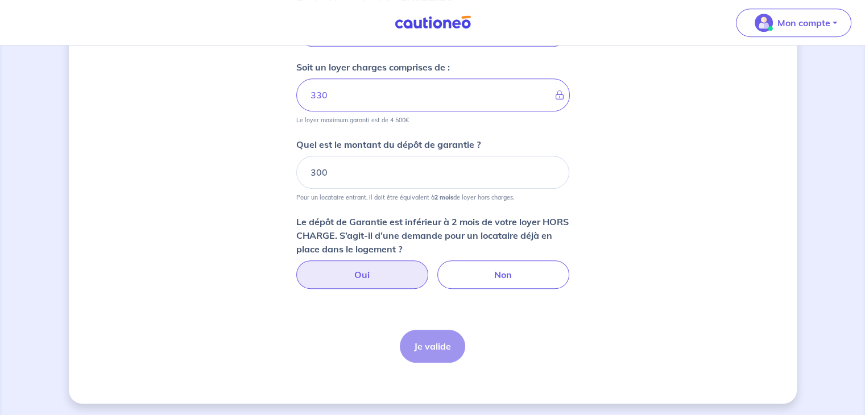
click at [334, 271] on label "Oui" at bounding box center [362, 275] width 132 height 28
click at [429, 268] on input "Oui" at bounding box center [432, 264] width 7 height 7
radio input "true"
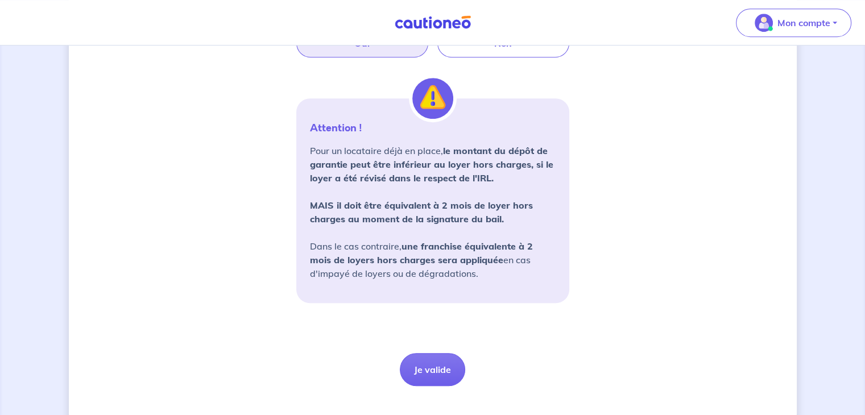
scroll to position [837, 0]
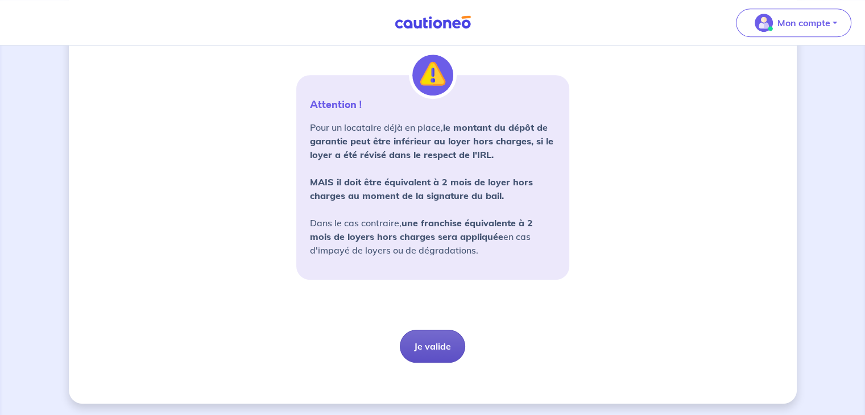
click at [426, 346] on button "Je valide" at bounding box center [432, 346] width 65 height 33
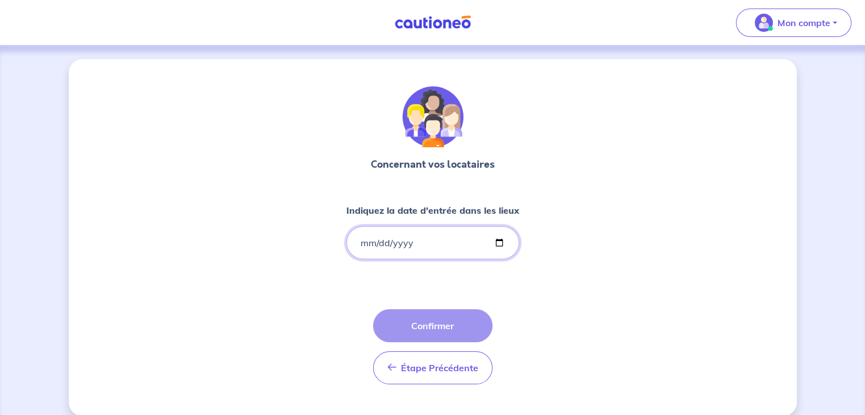
click at [354, 247] on input "Indiquez la date d'entrée dans les lieux" at bounding box center [432, 242] width 173 height 33
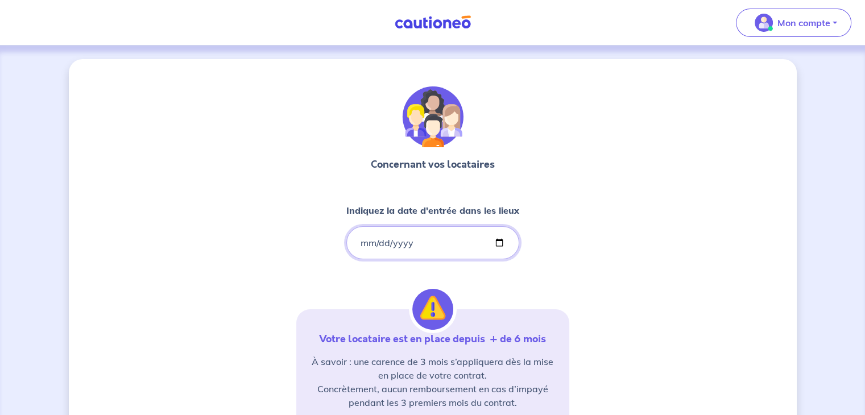
type input "[PHONE_NUMBER]"
type input "[DATE]"
click at [294, 295] on div "Concernant vos locataires Indiquez la date d'entrée dans les lieux [DATE] Votre…" at bounding box center [433, 347] width 728 height 576
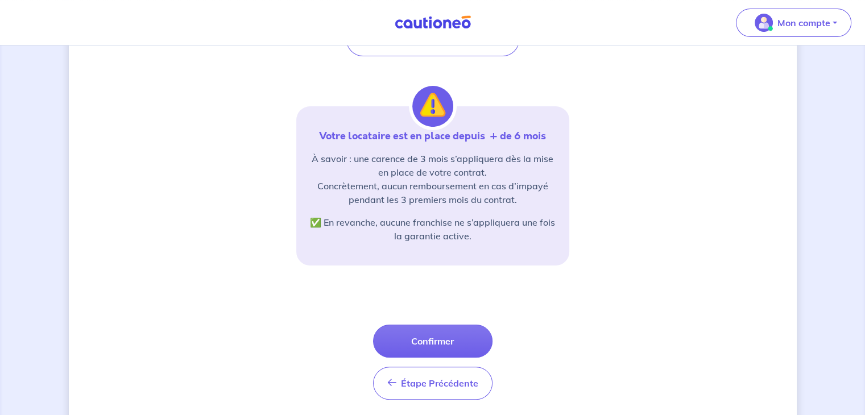
scroll to position [205, 0]
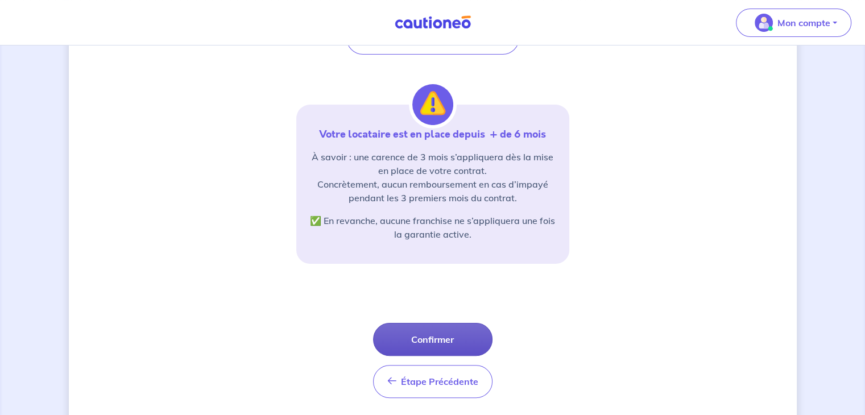
click at [417, 338] on button "Confirmer" at bounding box center [432, 339] width 119 height 33
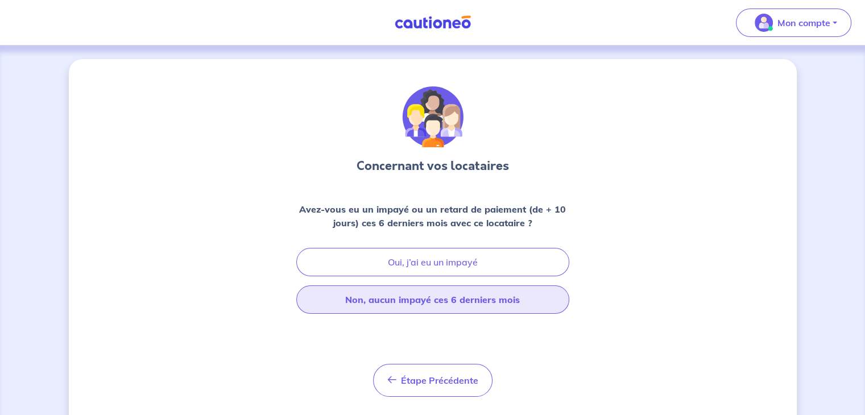
click at [417, 301] on button "Non, aucun impayé ces 6 derniers mois" at bounding box center [432, 300] width 273 height 28
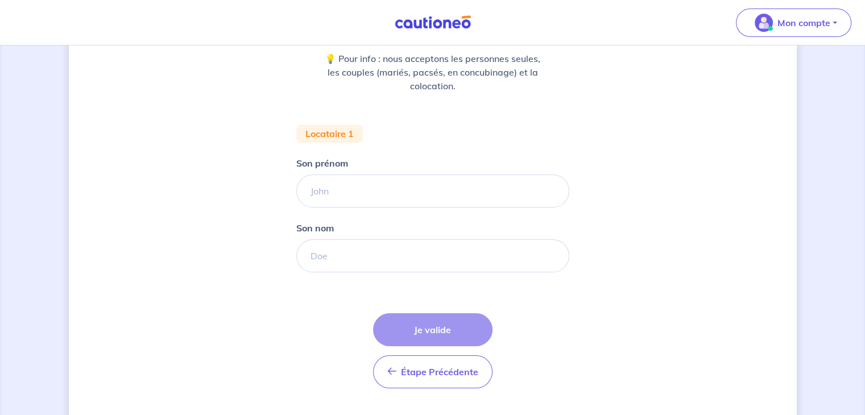
scroll to position [177, 0]
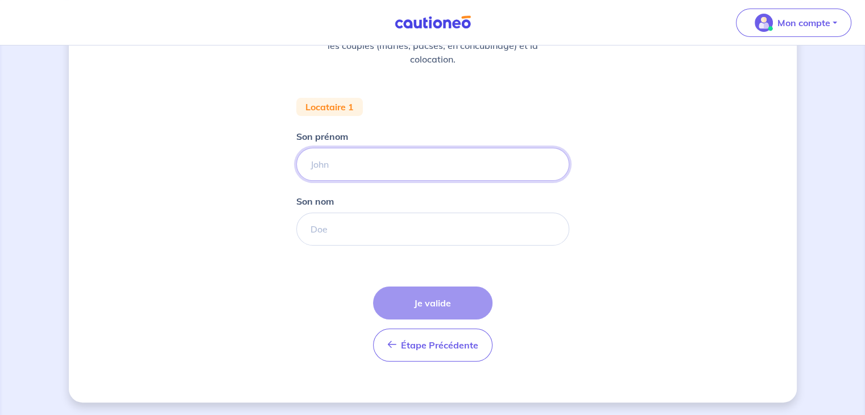
click at [327, 167] on input "Son prénom" at bounding box center [432, 164] width 273 height 33
type input "fgb"
click at [319, 226] on input "Son nom" at bounding box center [432, 229] width 273 height 33
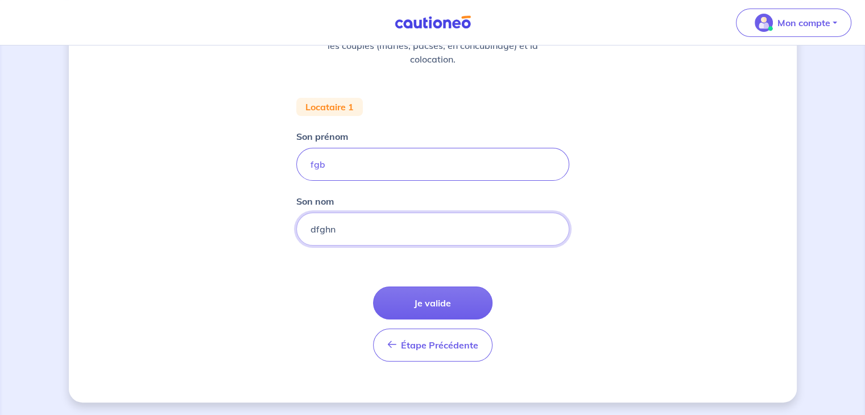
type input "dfghn"
click at [299, 292] on form "Locataire 1 Son prénom fgb Son nom dfghn Étape Précédente Précédent Je valide J…" at bounding box center [432, 234] width 273 height 273
click at [419, 298] on button "Je valide" at bounding box center [432, 303] width 119 height 33
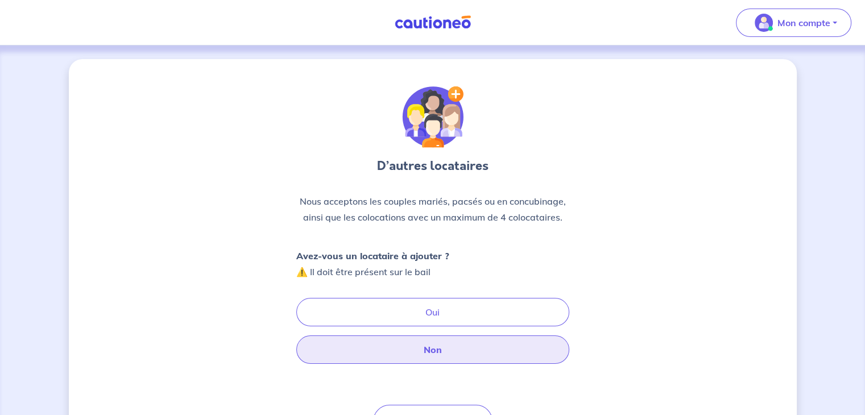
click at [416, 353] on button "Non" at bounding box center [432, 350] width 273 height 28
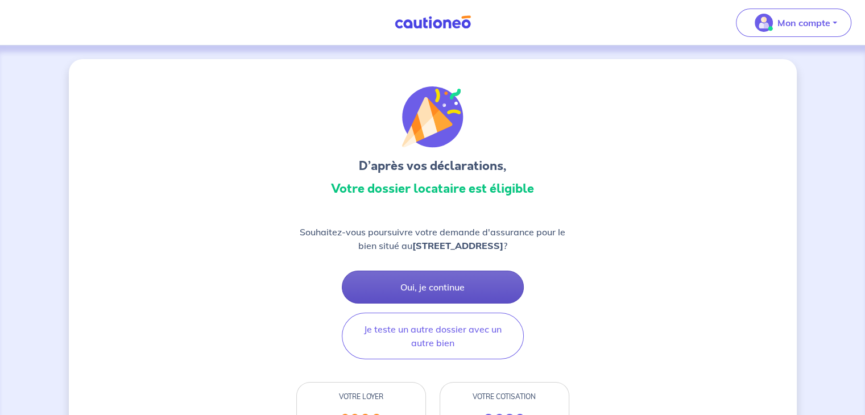
click at [428, 282] on button "Oui, je continue" at bounding box center [433, 287] width 182 height 33
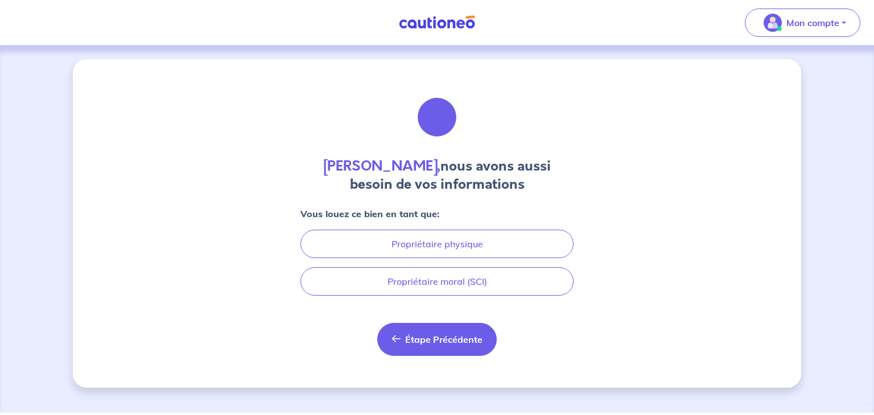
click at [427, 340] on span "Étape Précédente" at bounding box center [443, 339] width 77 height 11
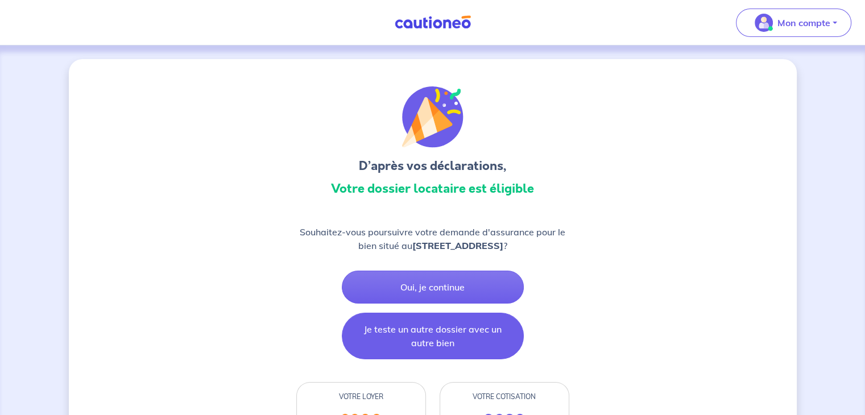
click at [412, 342] on button "Je teste un autre dossier avec un autre bien" at bounding box center [433, 336] width 182 height 47
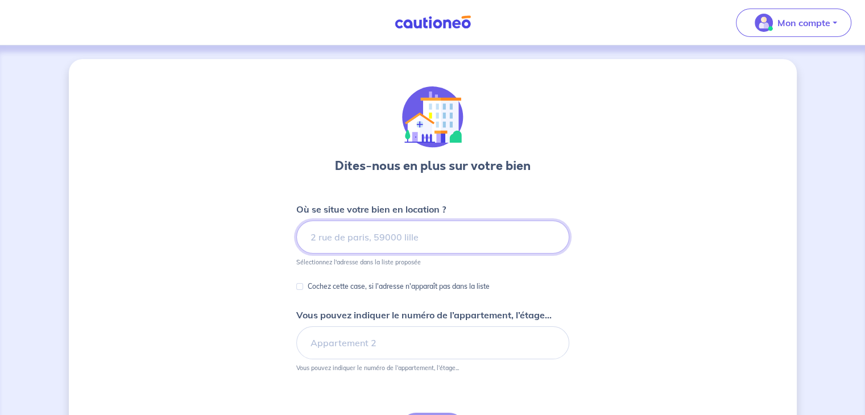
click at [316, 234] on input at bounding box center [432, 237] width 273 height 33
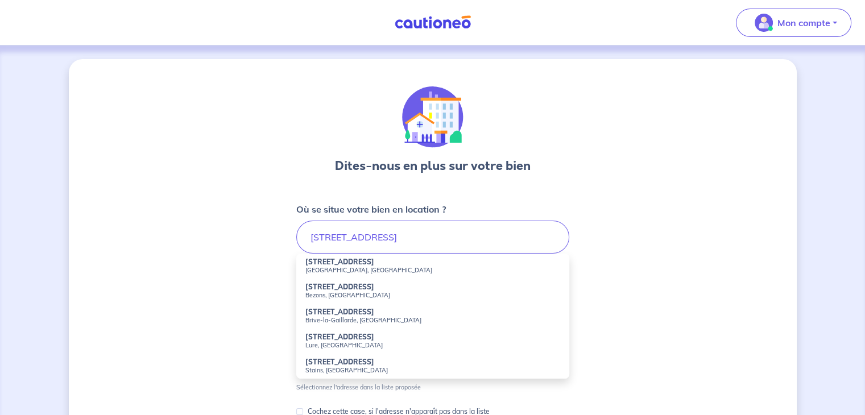
click at [326, 266] on small "[GEOGRAPHIC_DATA], [GEOGRAPHIC_DATA]" at bounding box center [432, 270] width 255 height 8
type input "[STREET_ADDRESS]"
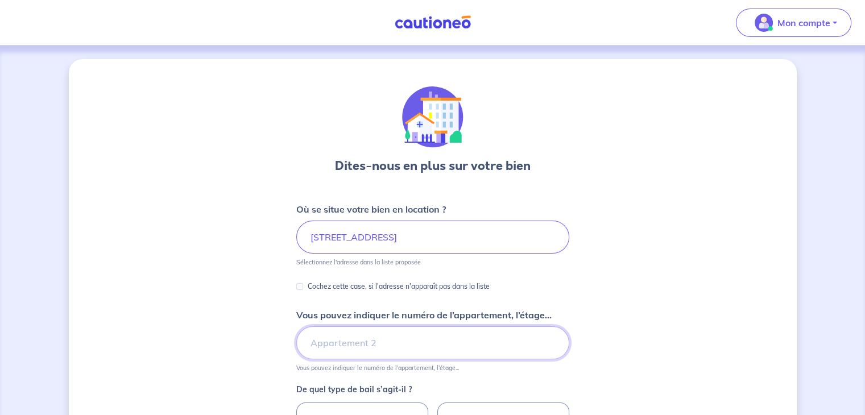
click at [341, 341] on input "Vous pouvez indiquer le numéro de l’appartement, l’étage..." at bounding box center [432, 343] width 273 height 33
click at [0, 0] on input "Bail meublé" at bounding box center [0, 0] width 0 height 0
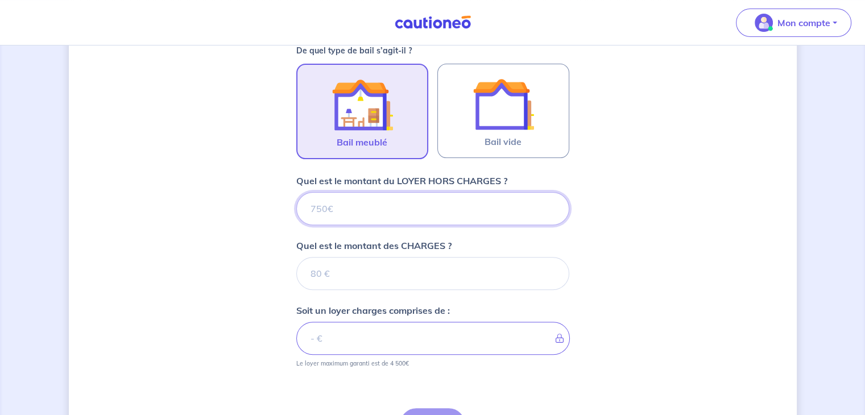
scroll to position [339, 0]
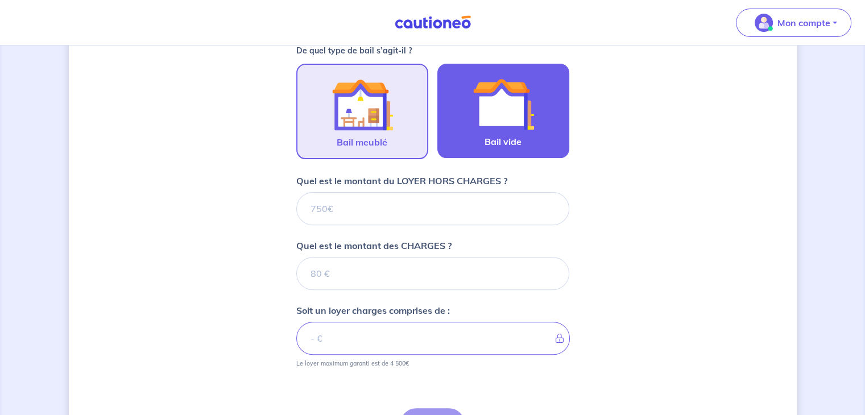
click at [508, 118] on img at bounding box center [503, 103] width 61 height 61
click at [0, 0] on input "Bail vide" at bounding box center [0, 0] width 0 height 0
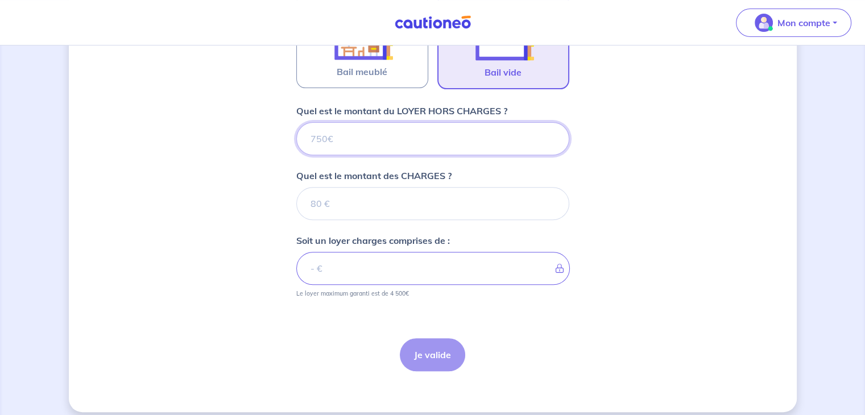
scroll to position [418, 0]
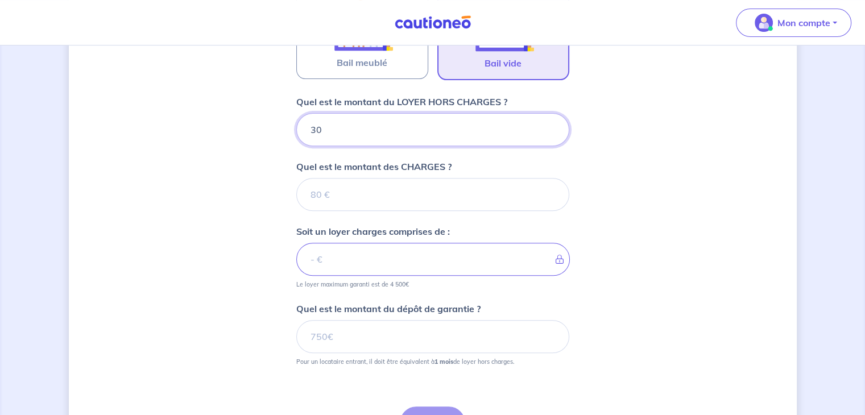
type input "300"
type input "30"
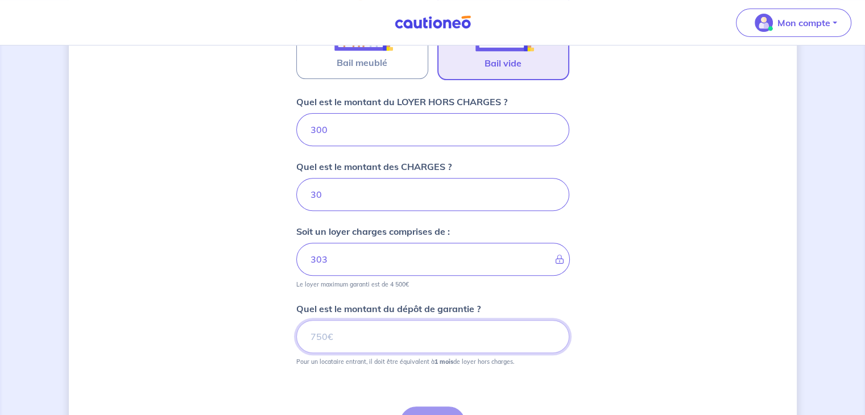
type input "330"
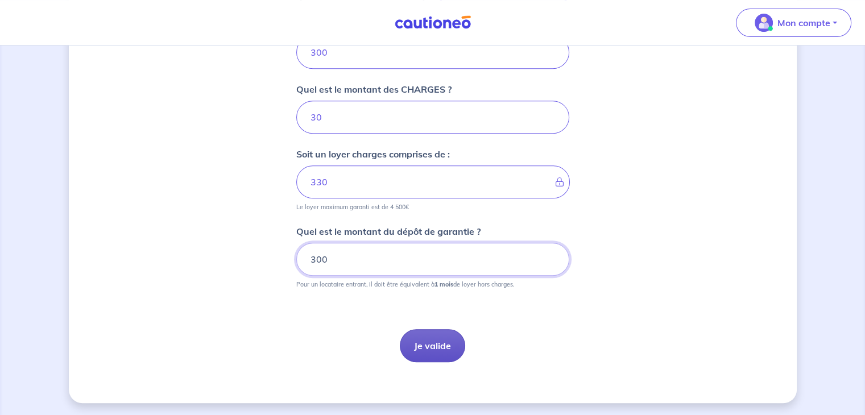
type input "300"
click at [452, 336] on button "Je valide" at bounding box center [432, 345] width 65 height 33
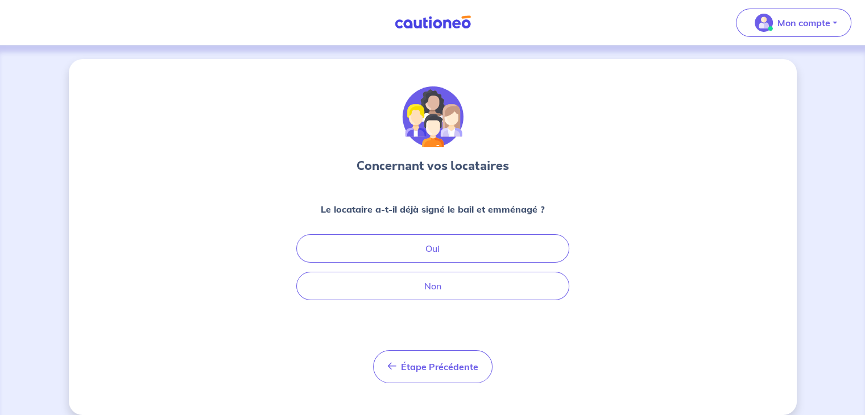
scroll to position [13, 0]
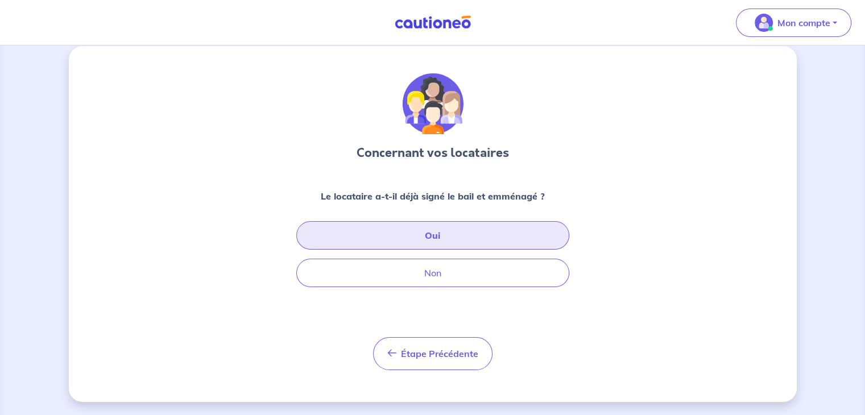
click at [423, 240] on button "Oui" at bounding box center [432, 235] width 273 height 28
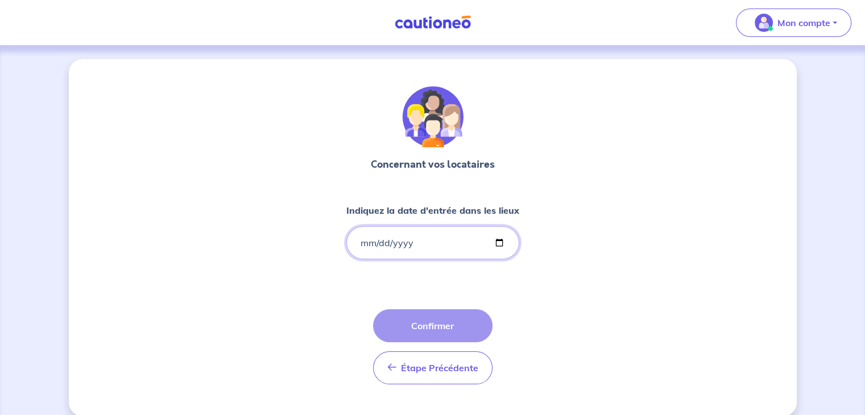
click at [357, 243] on input "Indiquez la date d'entrée dans les lieux" at bounding box center [432, 242] width 173 height 33
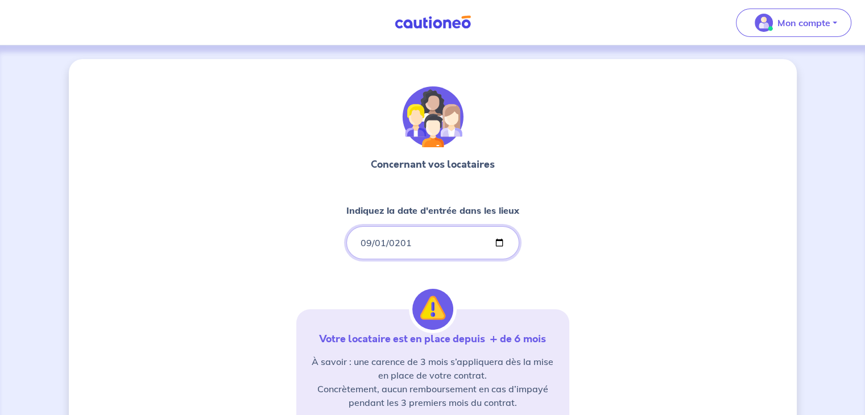
type input "[DATE]"
click at [614, 274] on div "Concernant vos locataires Indiquez la date d'entrée dans les lieux [DATE] Votre…" at bounding box center [433, 347] width 728 height 576
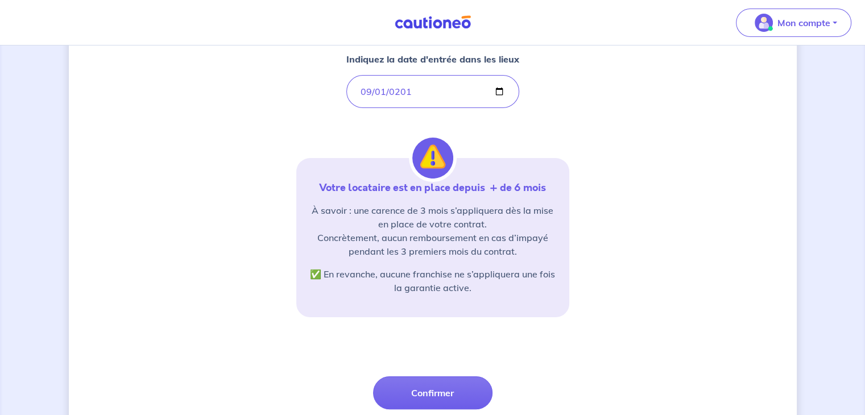
scroll to position [205, 0]
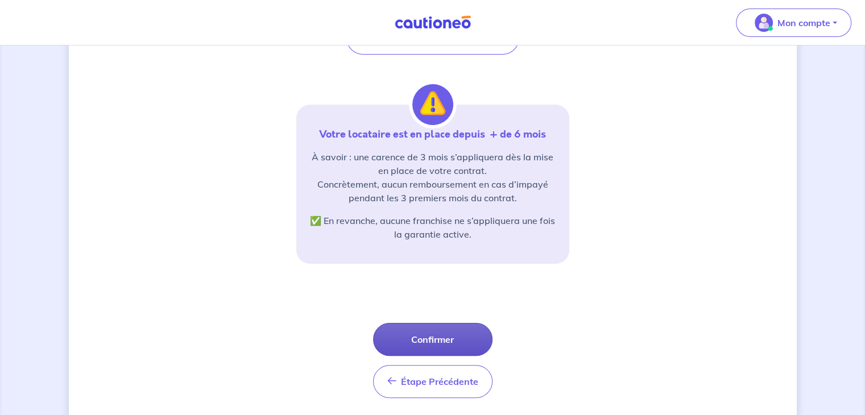
click at [444, 336] on button "Confirmer" at bounding box center [432, 339] width 119 height 33
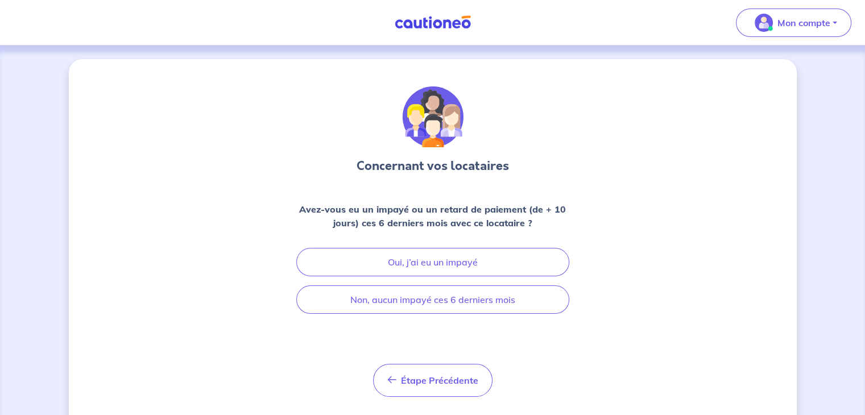
scroll to position [23, 0]
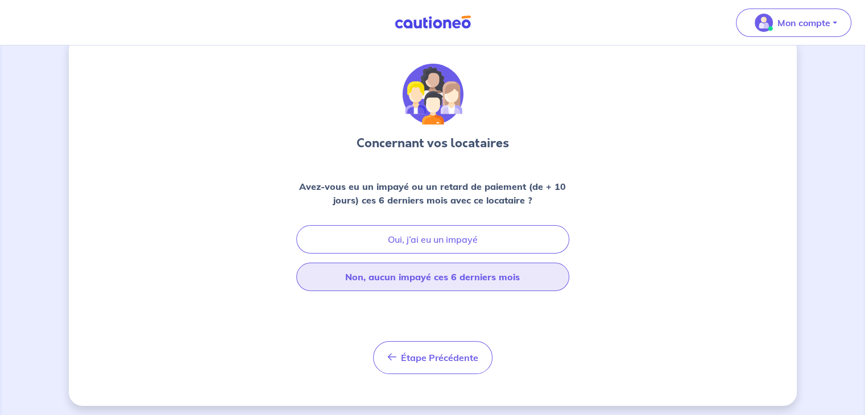
click at [446, 276] on button "Non, aucun impayé ces 6 derniers mois" at bounding box center [432, 277] width 273 height 28
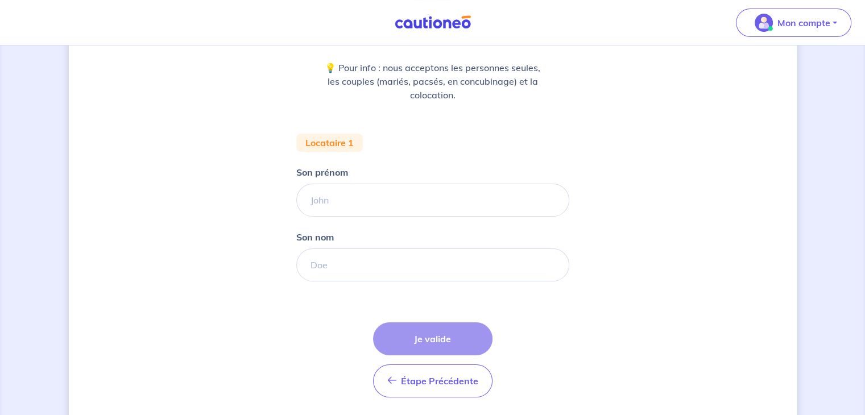
scroll to position [177, 0]
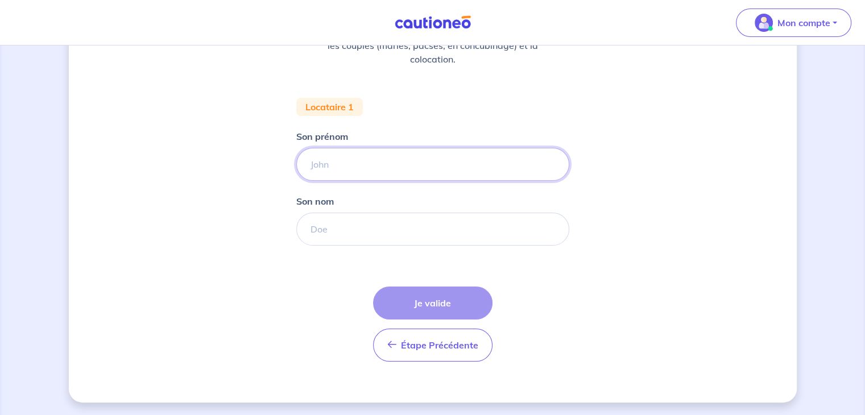
click at [364, 163] on input "Son prénom" at bounding box center [432, 164] width 273 height 33
type input "bn"
click at [327, 228] on input "Son nom" at bounding box center [432, 229] width 273 height 33
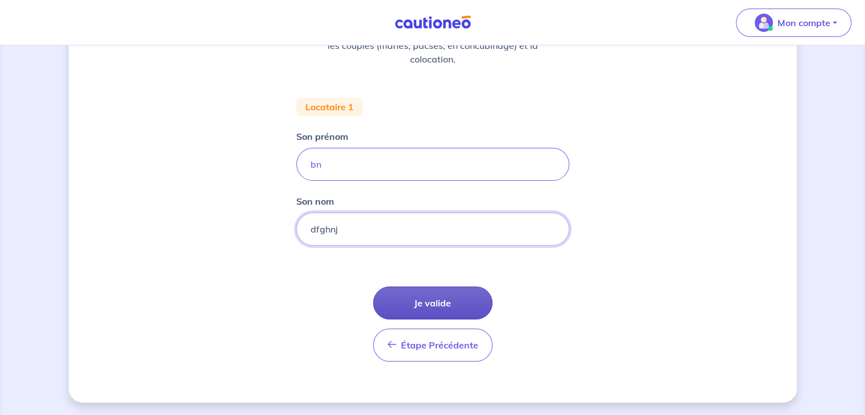
type input "dfghnj"
click at [418, 303] on button "Je valide" at bounding box center [432, 303] width 119 height 33
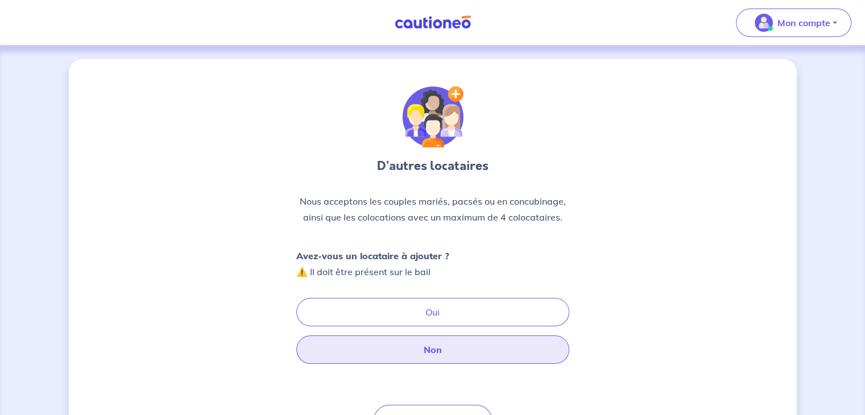
click at [425, 345] on button "Non" at bounding box center [432, 350] width 273 height 28
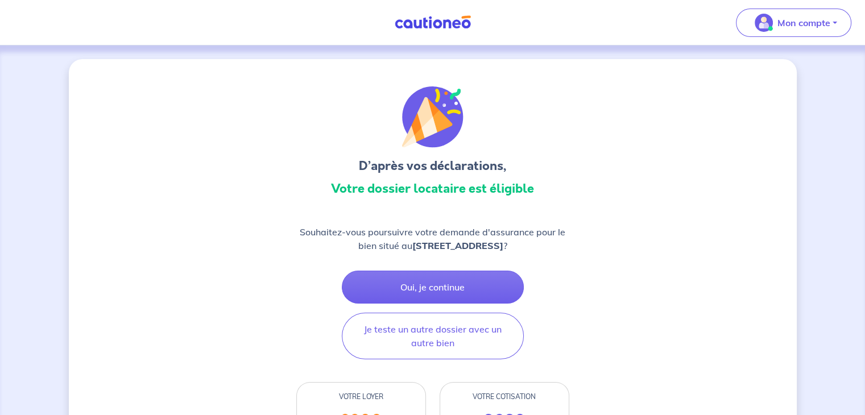
click at [425, 21] on img at bounding box center [432, 22] width 85 height 14
